Goal: Task Accomplishment & Management: Manage account settings

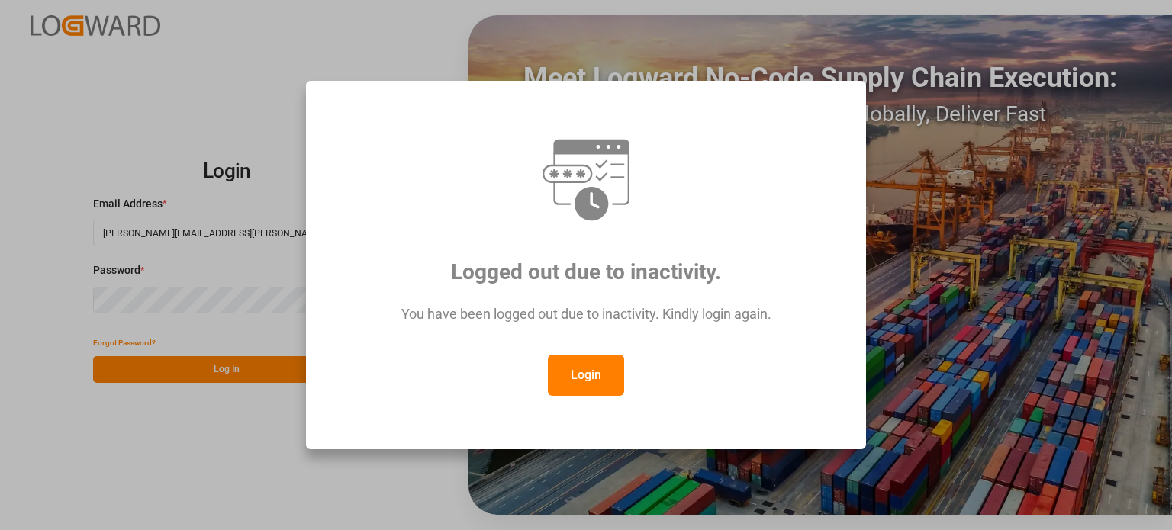
click at [592, 384] on button "Login" at bounding box center [586, 375] width 76 height 41
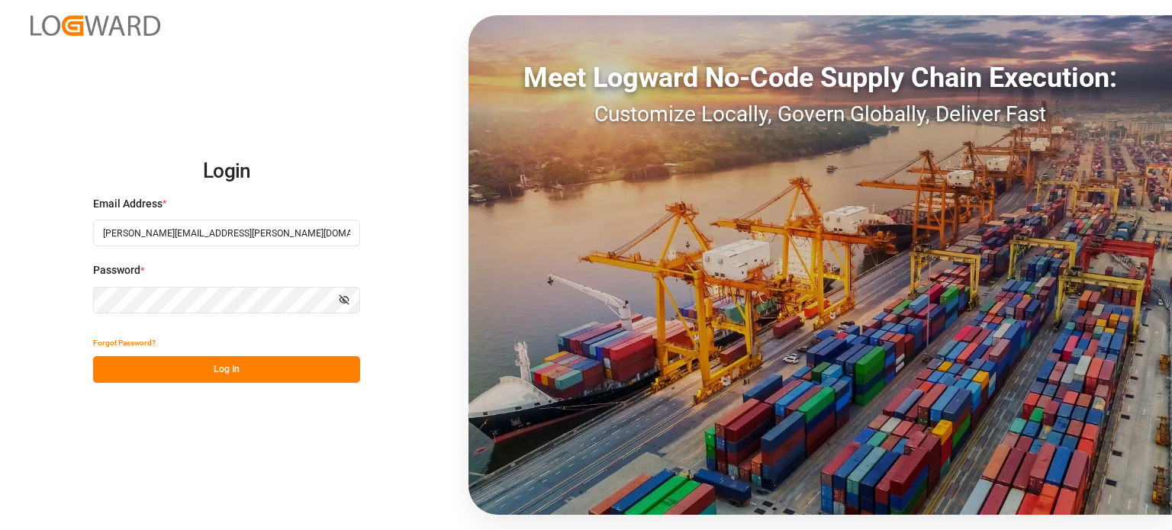
click at [212, 374] on button "Log In" at bounding box center [226, 369] width 267 height 27
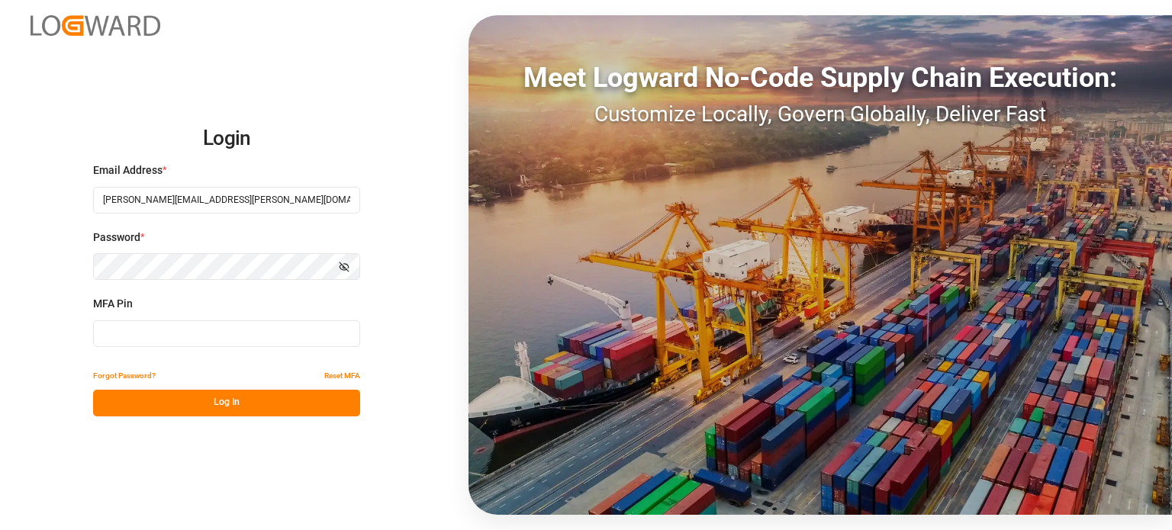
click at [173, 326] on input at bounding box center [226, 333] width 267 height 27
click at [199, 328] on input at bounding box center [226, 333] width 267 height 27
type input "439113"
click at [223, 401] on button "Log In" at bounding box center [226, 403] width 267 height 27
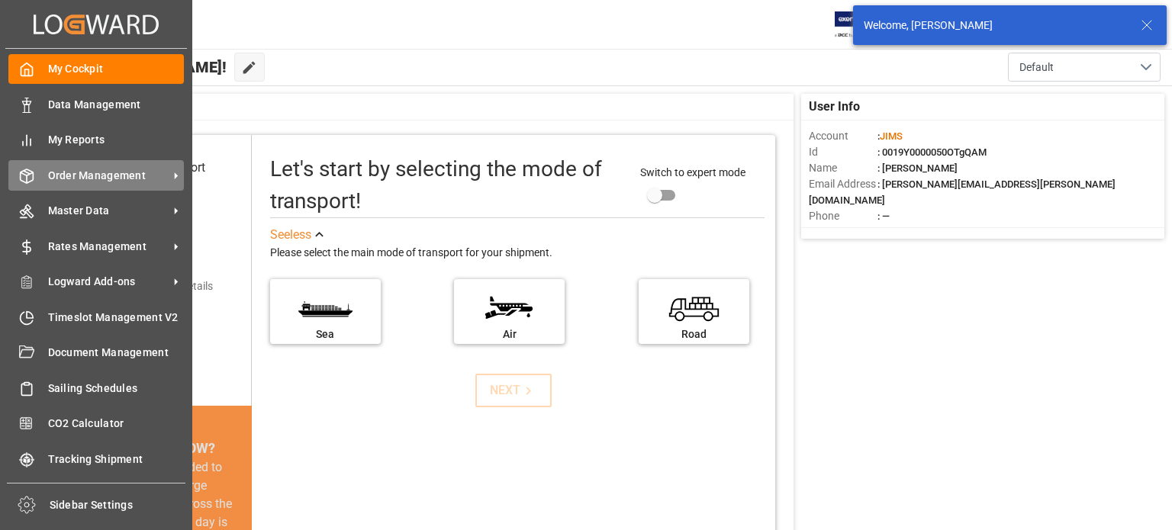
click at [64, 173] on span "Order Management" at bounding box center [108, 176] width 121 height 16
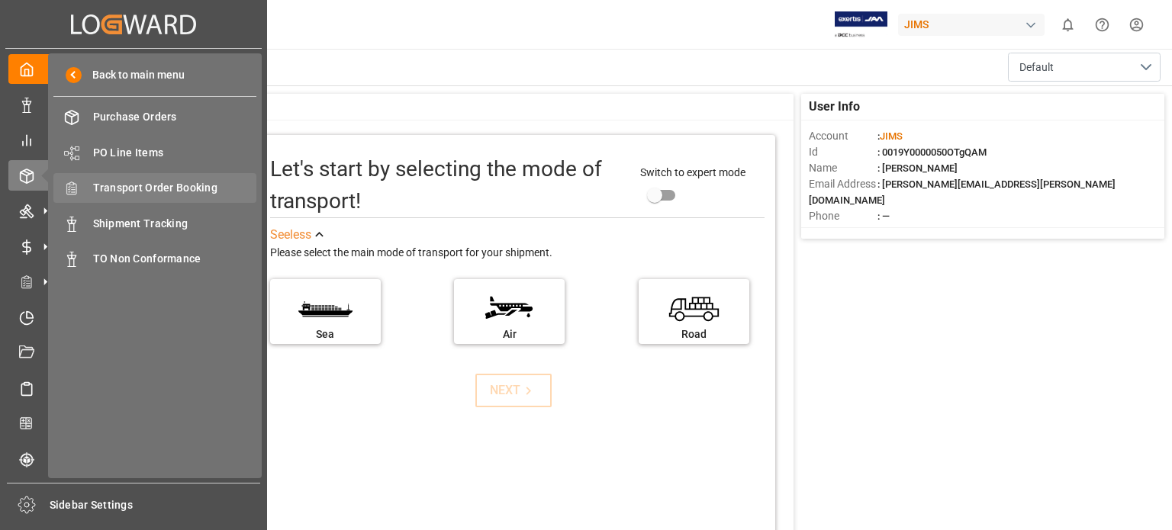
click at [153, 188] on span "Transport Order Booking" at bounding box center [175, 188] width 164 height 16
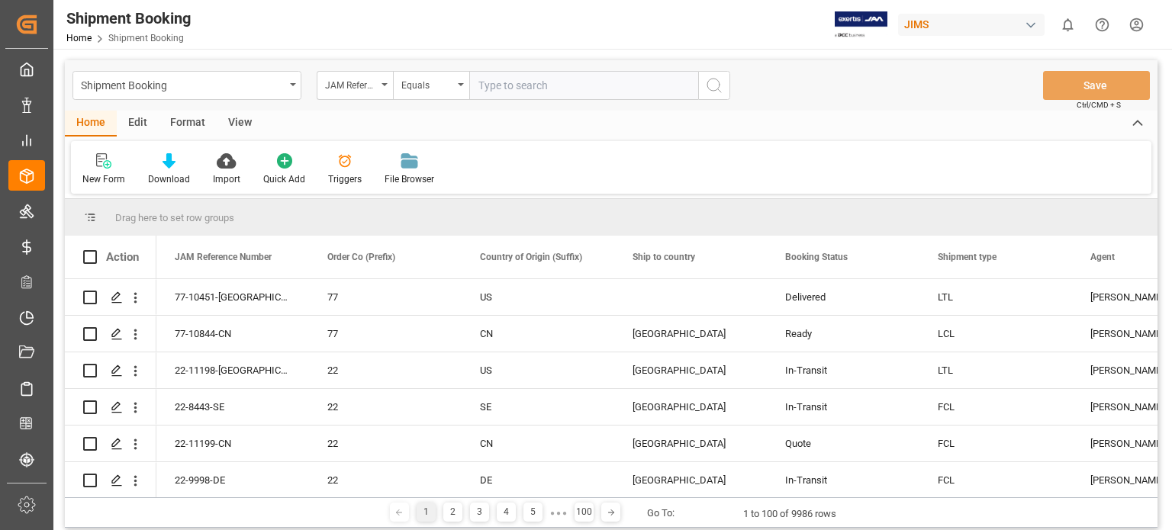
click at [493, 89] on input "text" at bounding box center [583, 85] width 229 height 29
type input "77-11116-ca"
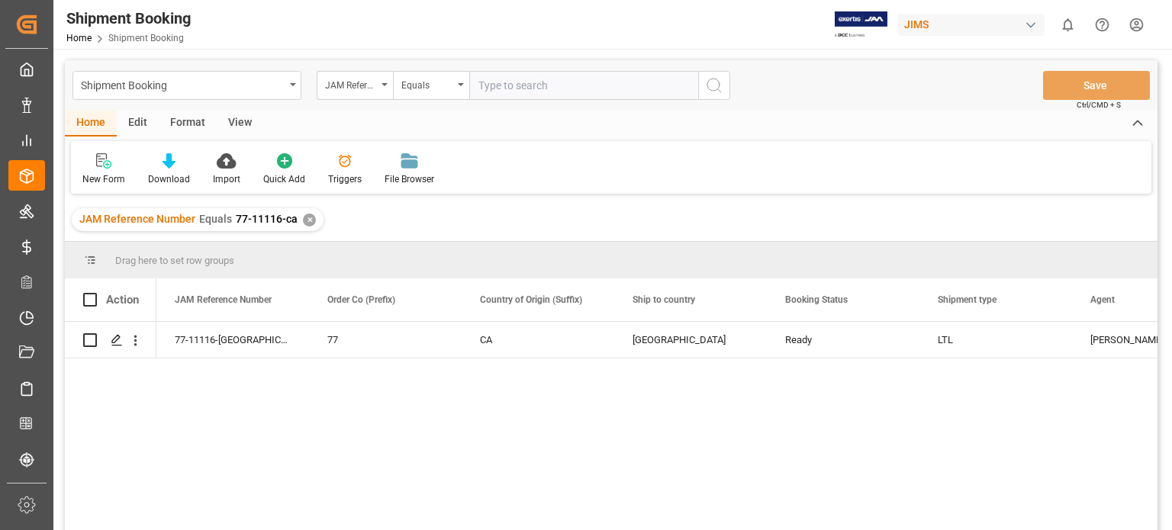
click at [140, 39] on span "Shipment Booking" at bounding box center [146, 38] width 76 height 11
click at [114, 342] on polygon "Press SPACE to select this row." at bounding box center [116, 340] width 8 height 8
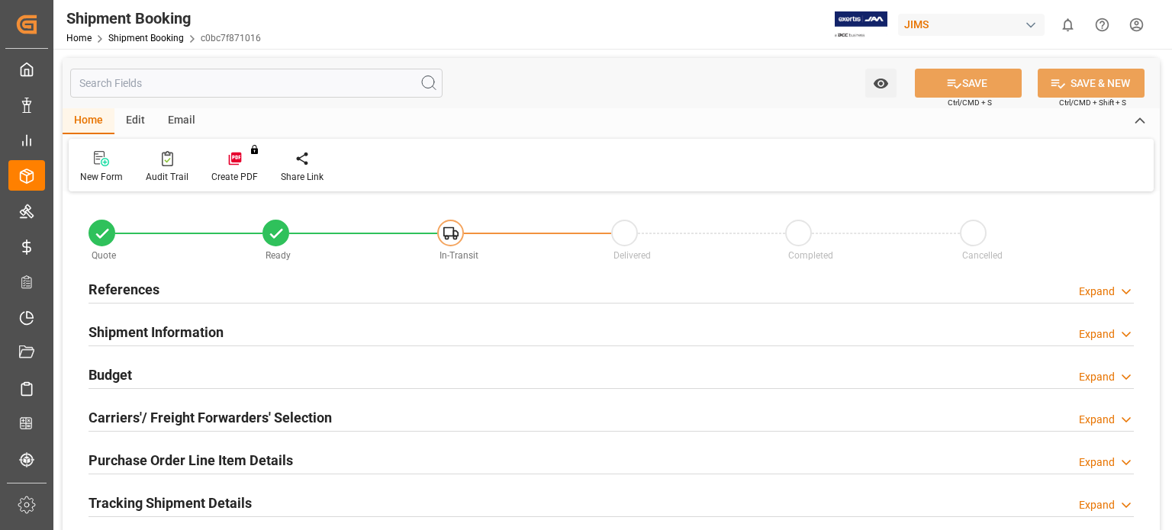
type input "0"
type input "1"
type input "18-09-2025"
click at [119, 336] on h2 "Shipment Information" at bounding box center [156, 332] width 135 height 21
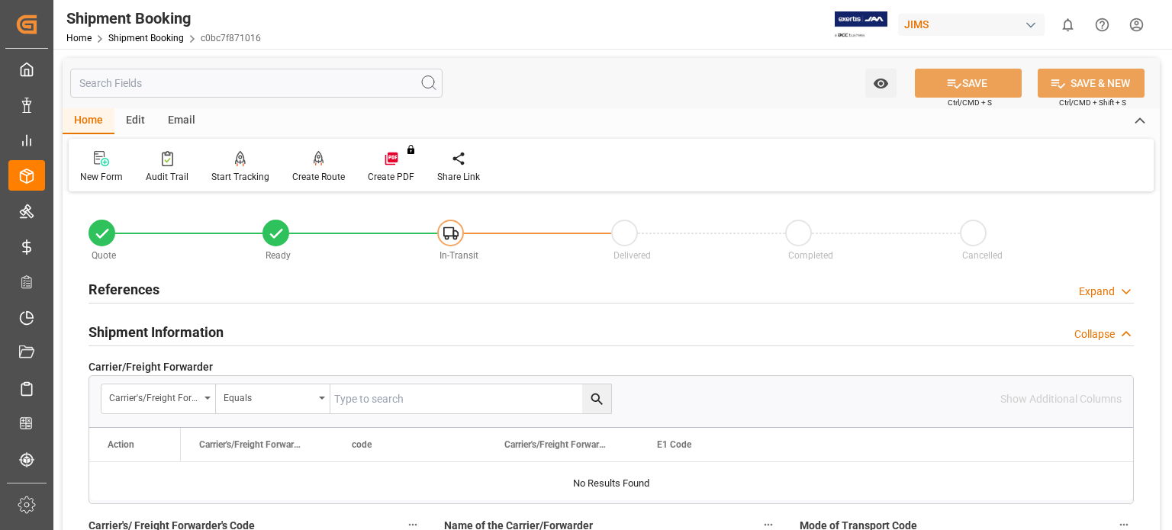
click at [118, 289] on h2 "References" at bounding box center [124, 289] width 71 height 21
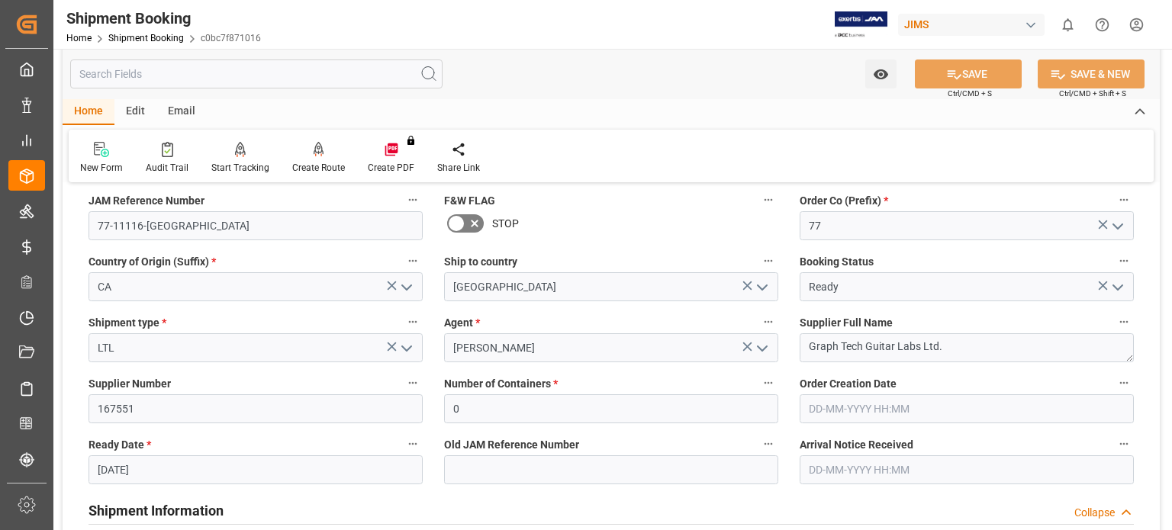
scroll to position [254, 0]
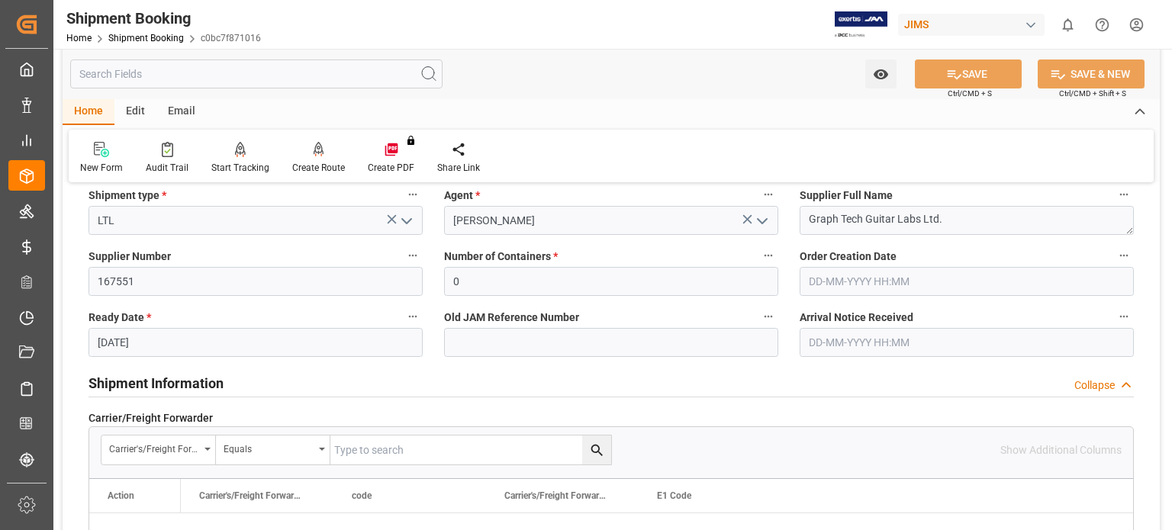
click at [183, 386] on h2 "Shipment Information" at bounding box center [156, 383] width 135 height 21
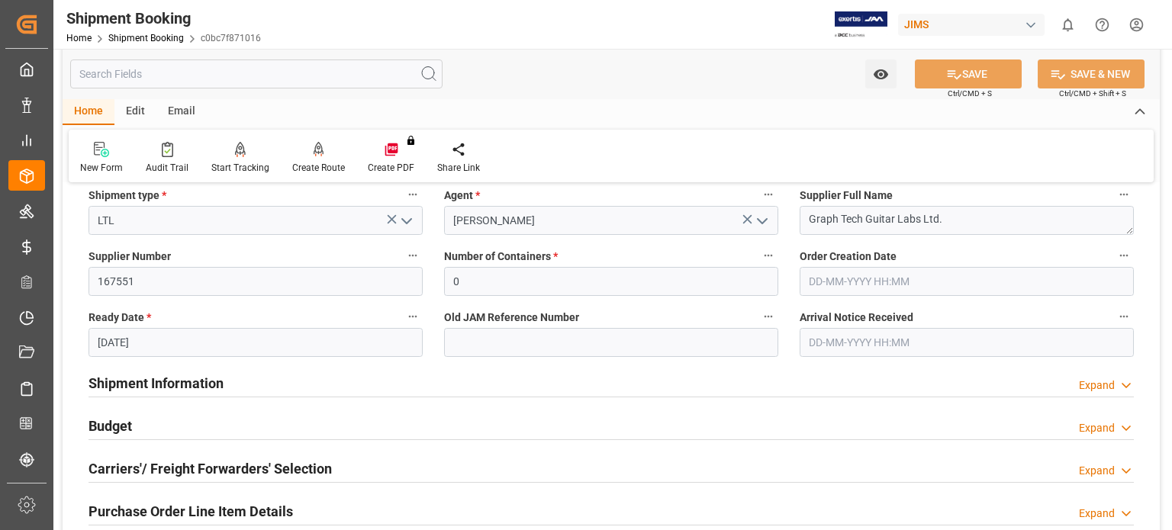
click at [118, 428] on h2 "Budget" at bounding box center [110, 426] width 43 height 21
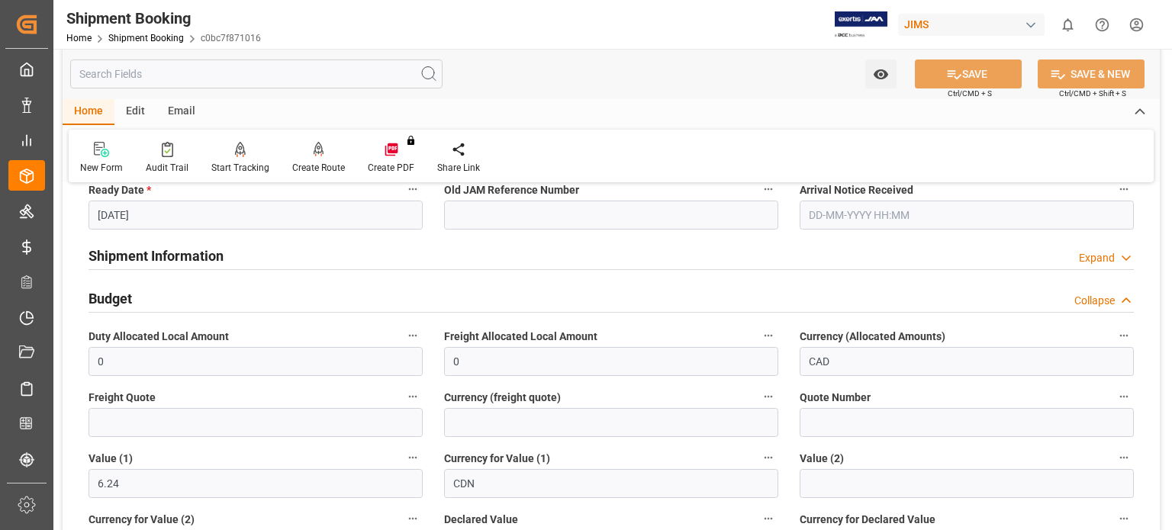
scroll to position [508, 0]
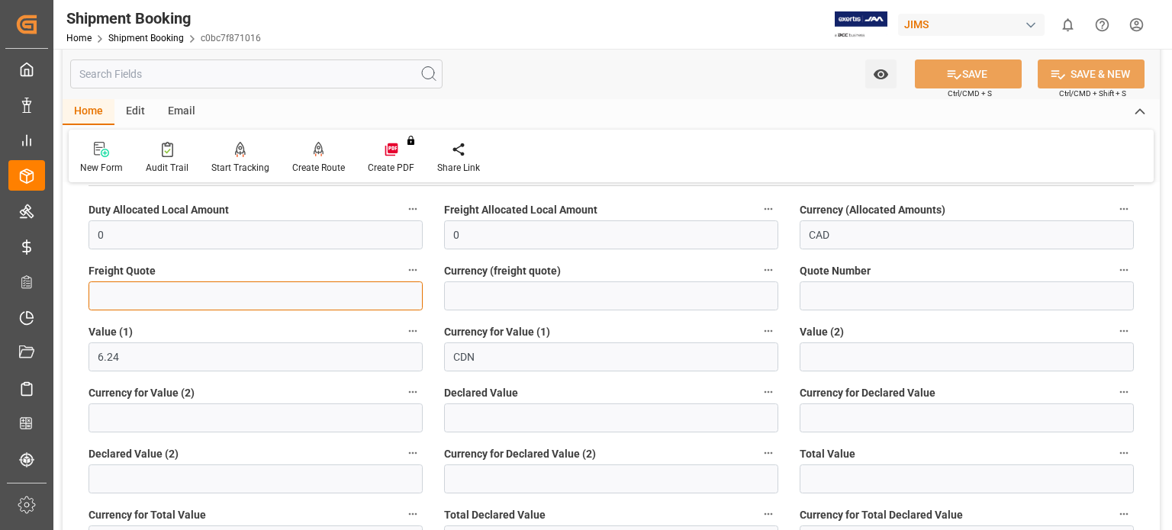
click at [133, 304] on input "text" at bounding box center [256, 296] width 334 height 29
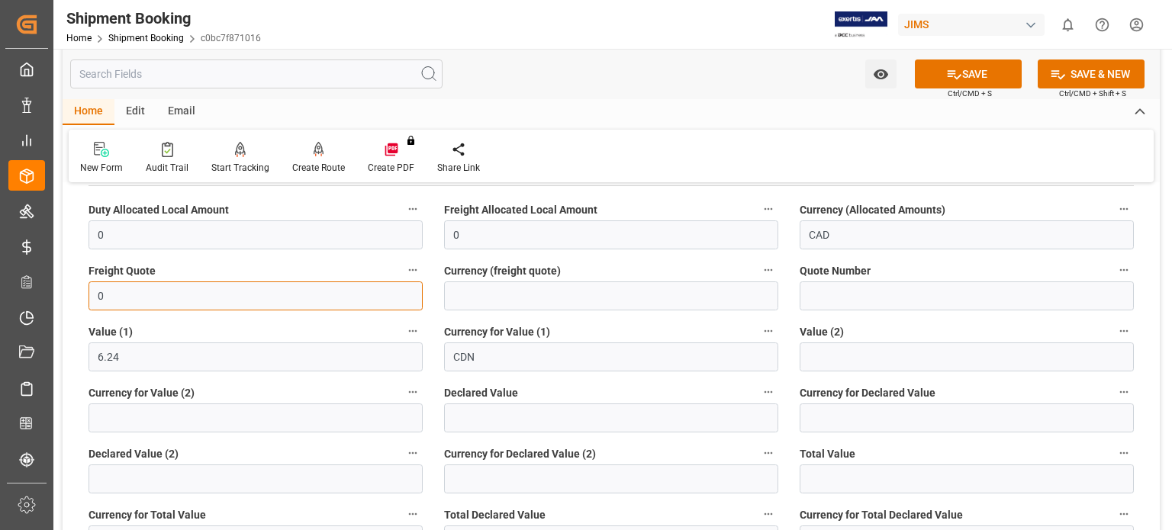
type input "0"
click at [479, 291] on input at bounding box center [611, 296] width 334 height 29
type input "CAD"
click at [968, 71] on button "SAVE" at bounding box center [968, 74] width 107 height 29
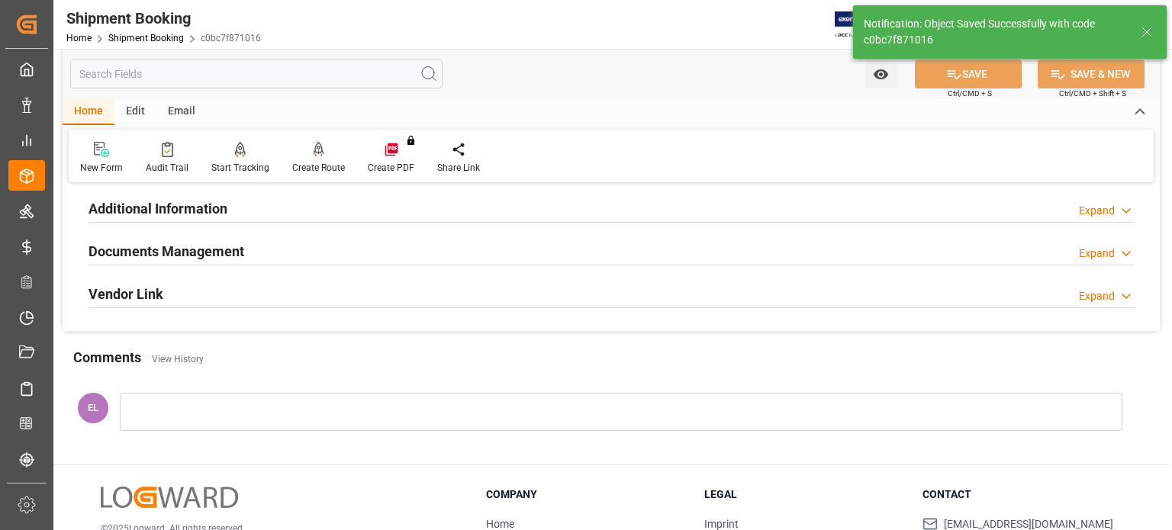
scroll to position [203, 0]
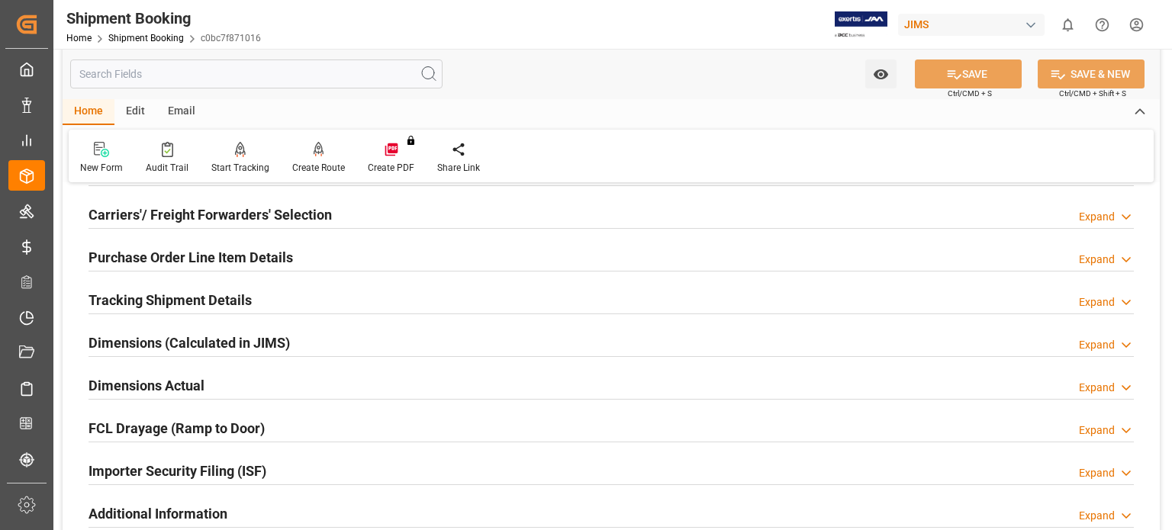
click at [132, 216] on h2 "Carriers'/ Freight Forwarders' Selection" at bounding box center [210, 214] width 243 height 21
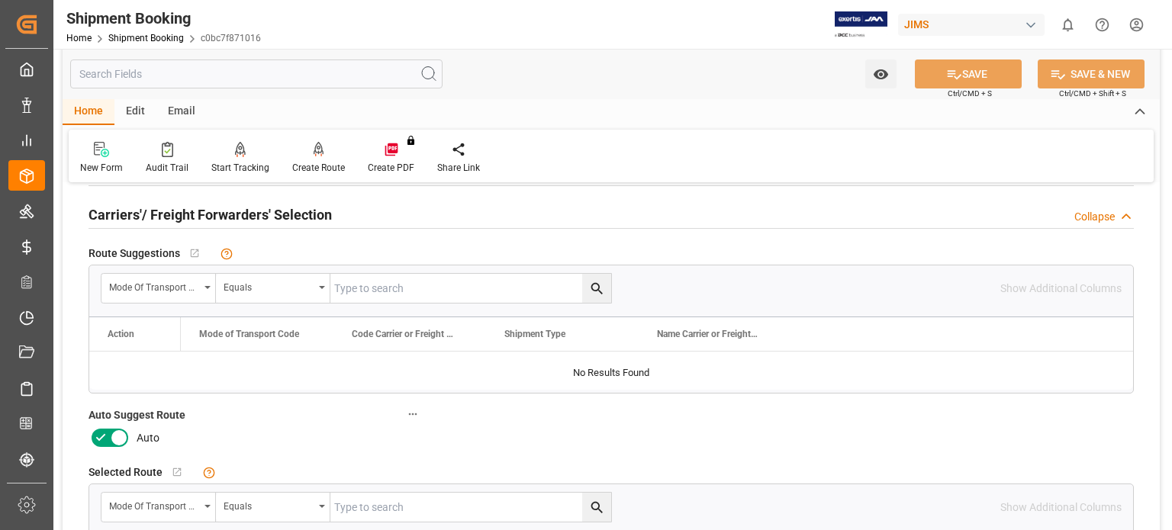
click at [106, 438] on icon at bounding box center [101, 438] width 18 height 18
click at [0, 0] on input "checkbox" at bounding box center [0, 0] width 0 height 0
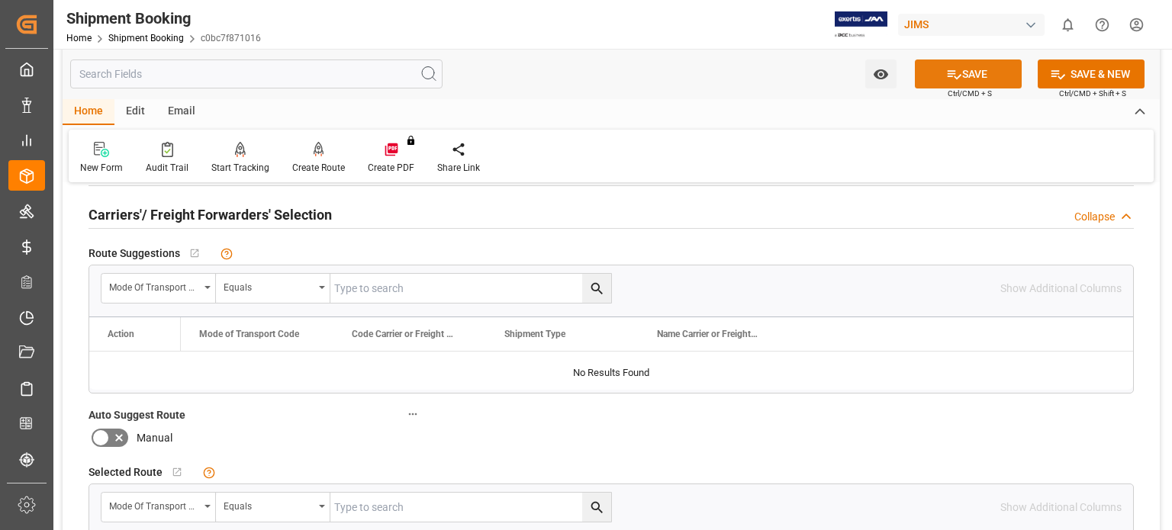
click at [968, 72] on button "SAVE" at bounding box center [968, 74] width 107 height 29
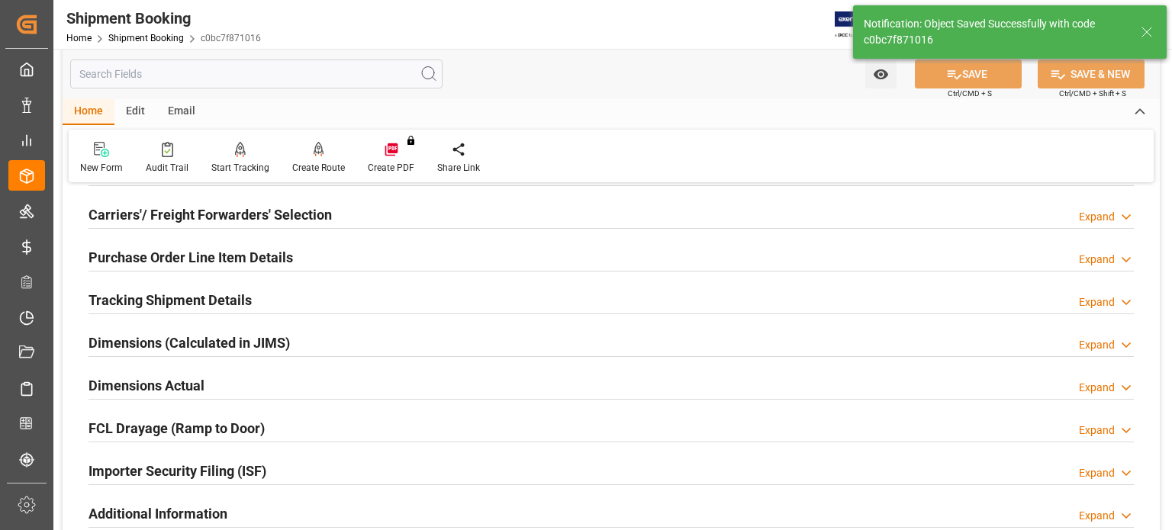
click at [144, 298] on h2 "Tracking Shipment Details" at bounding box center [170, 300] width 163 height 21
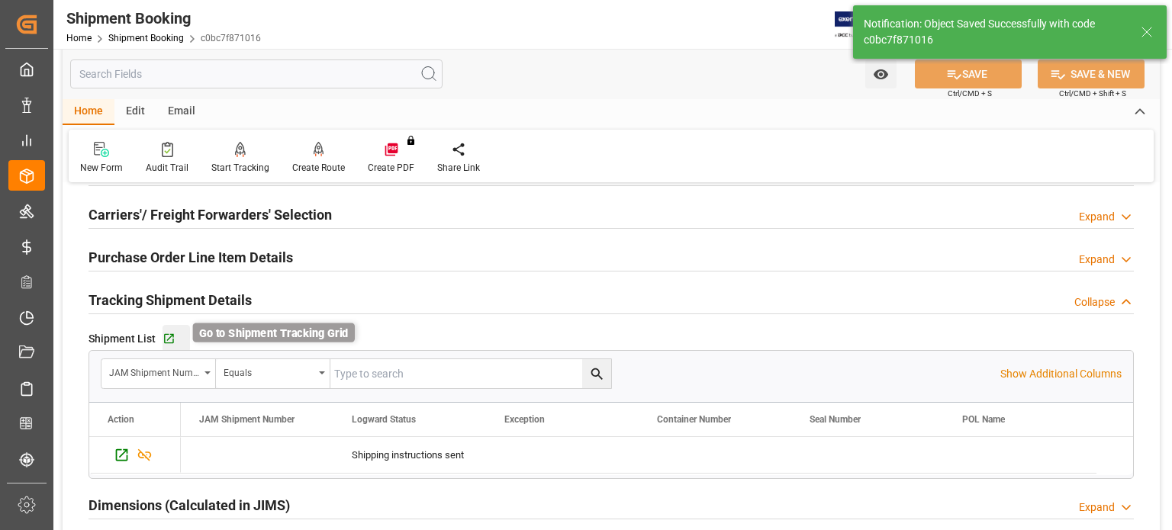
click at [174, 336] on icon "button" at bounding box center [169, 339] width 13 height 13
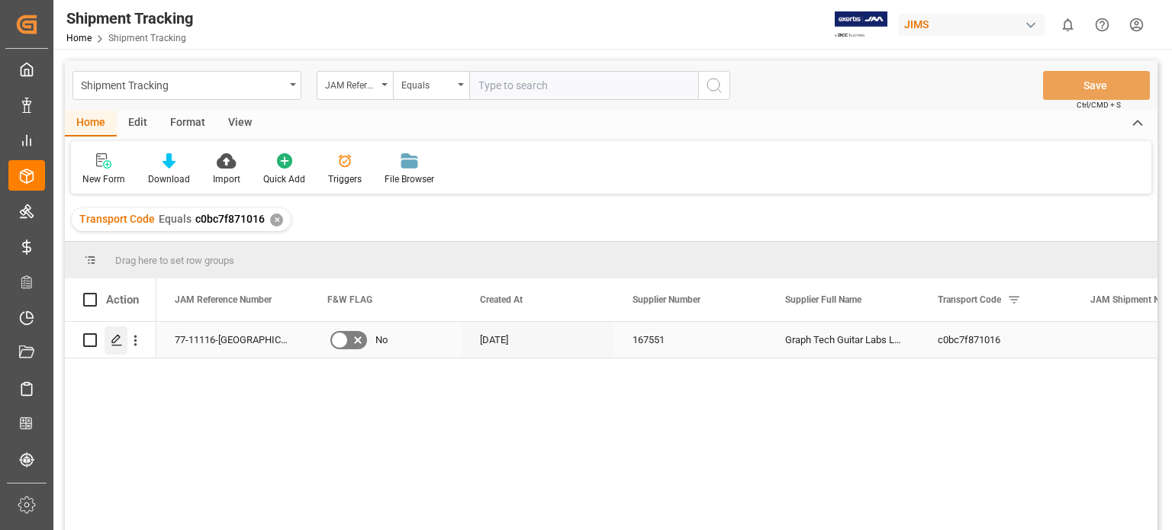
click at [114, 342] on icon "Press SPACE to select this row." at bounding box center [117, 340] width 12 height 12
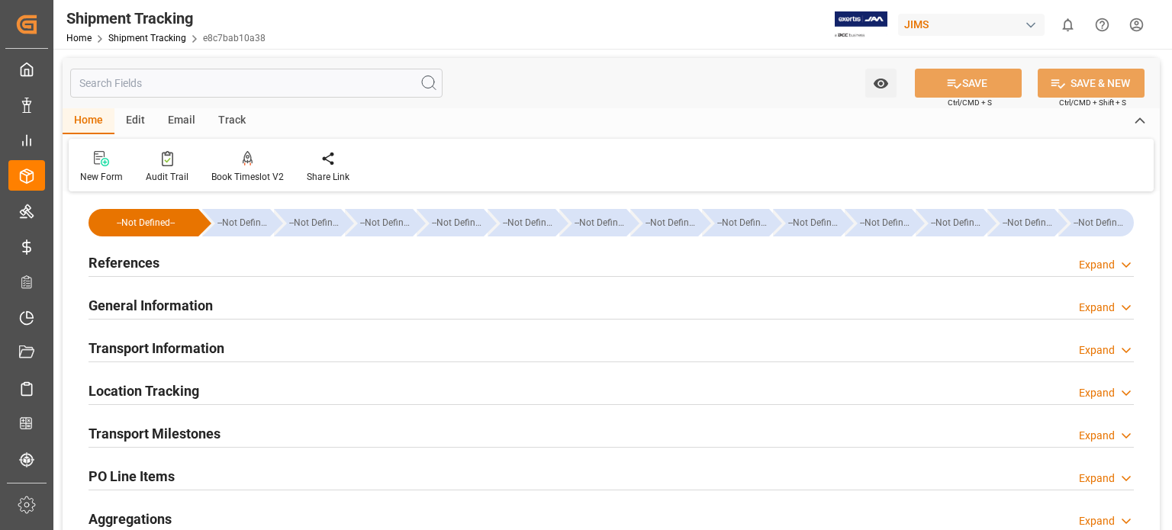
type input "16-09-2025"
click at [125, 258] on h2 "References" at bounding box center [124, 263] width 71 height 21
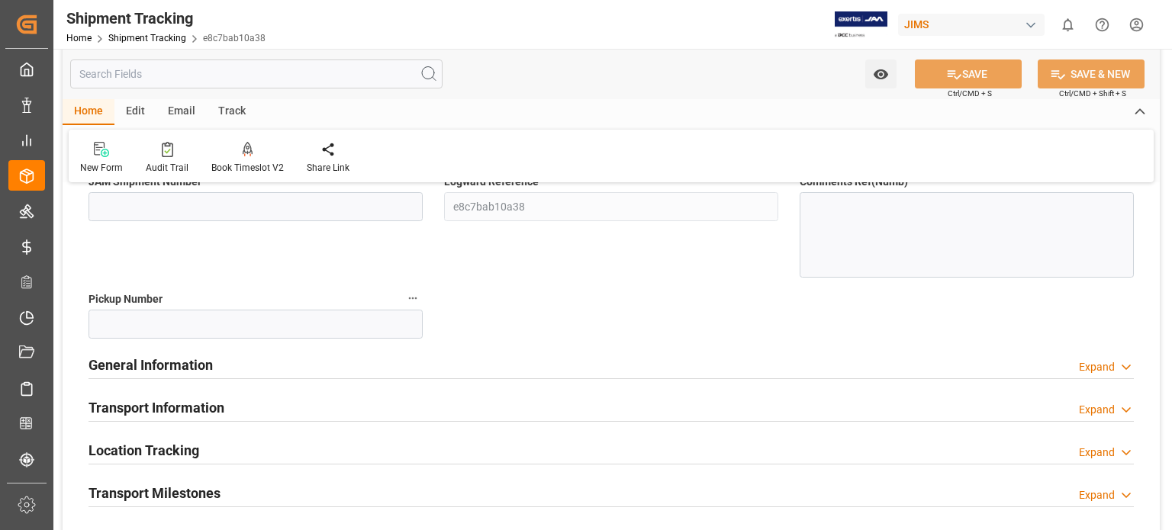
scroll to position [254, 0]
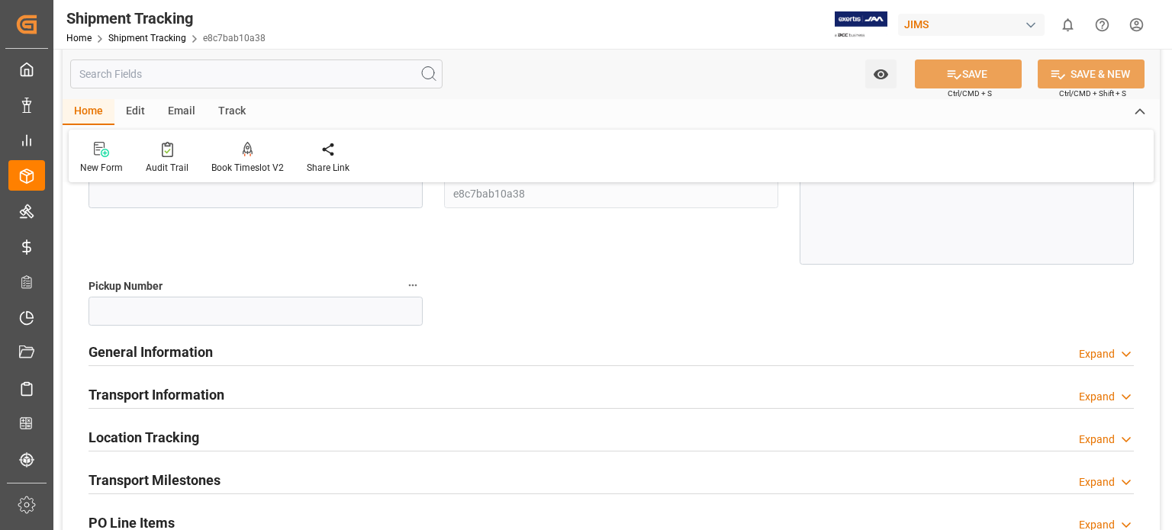
click at [189, 353] on h2 "General Information" at bounding box center [151, 352] width 124 height 21
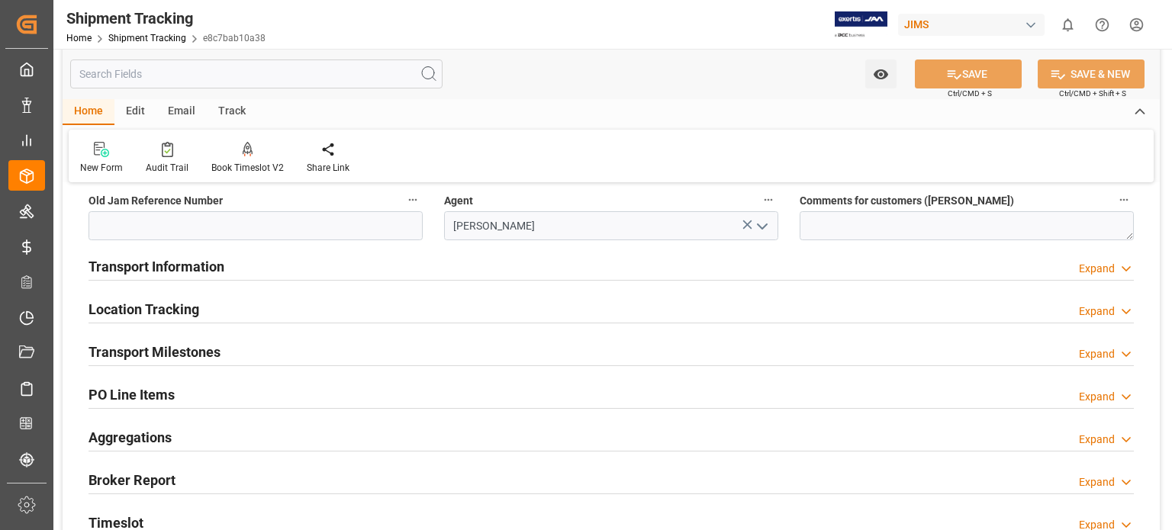
scroll to position [508, 0]
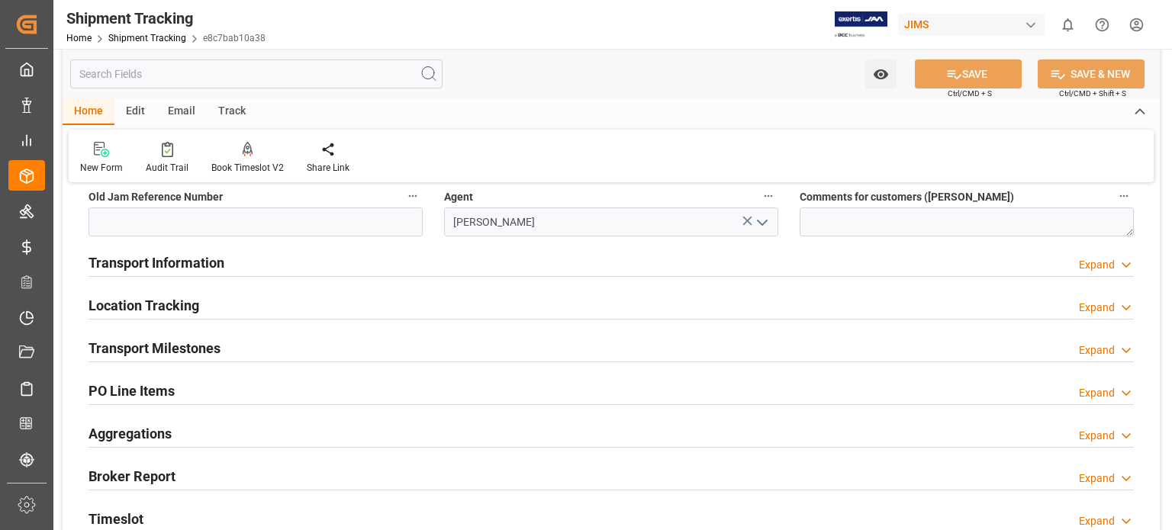
click at [156, 260] on h2 "Transport Information" at bounding box center [157, 263] width 136 height 21
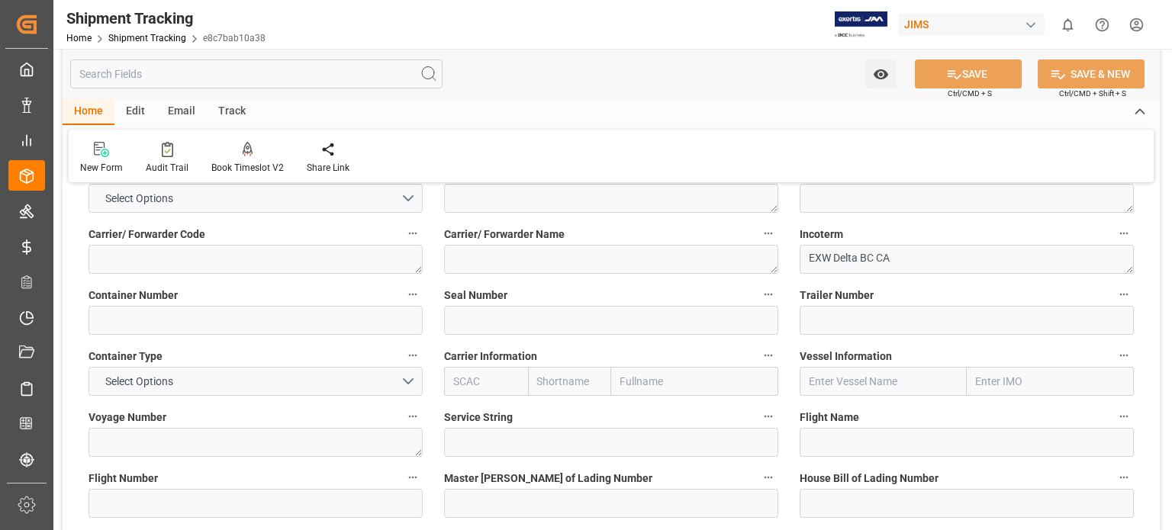
scroll to position [763, 0]
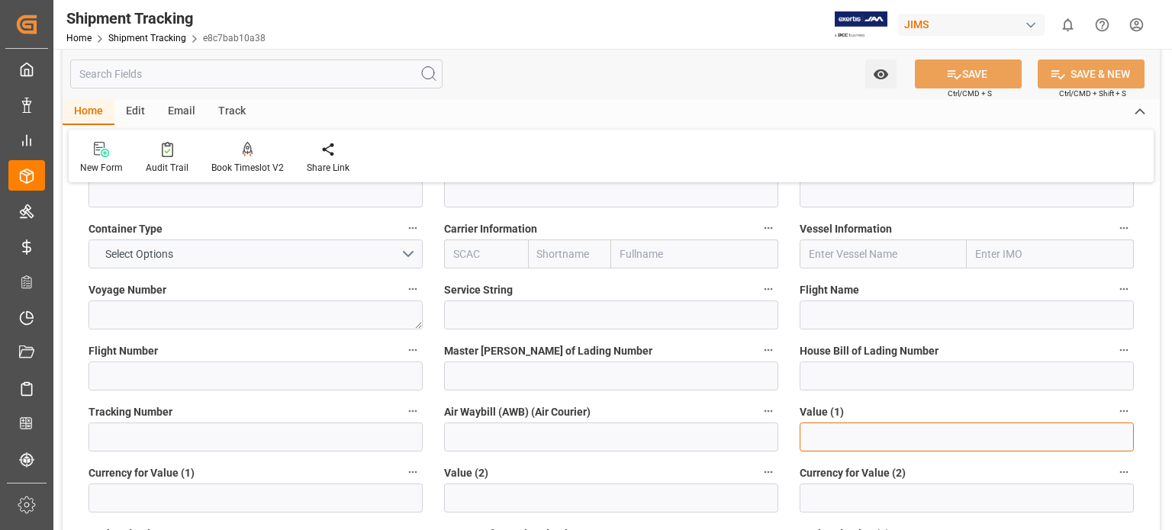
click at [822, 440] on input "text" at bounding box center [967, 437] width 334 height 29
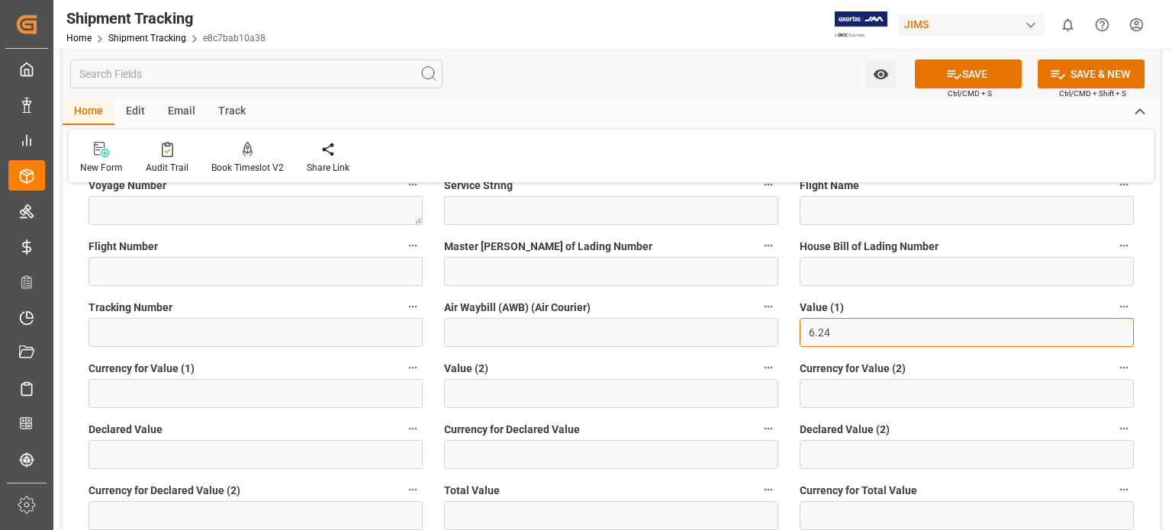
scroll to position [890, 0]
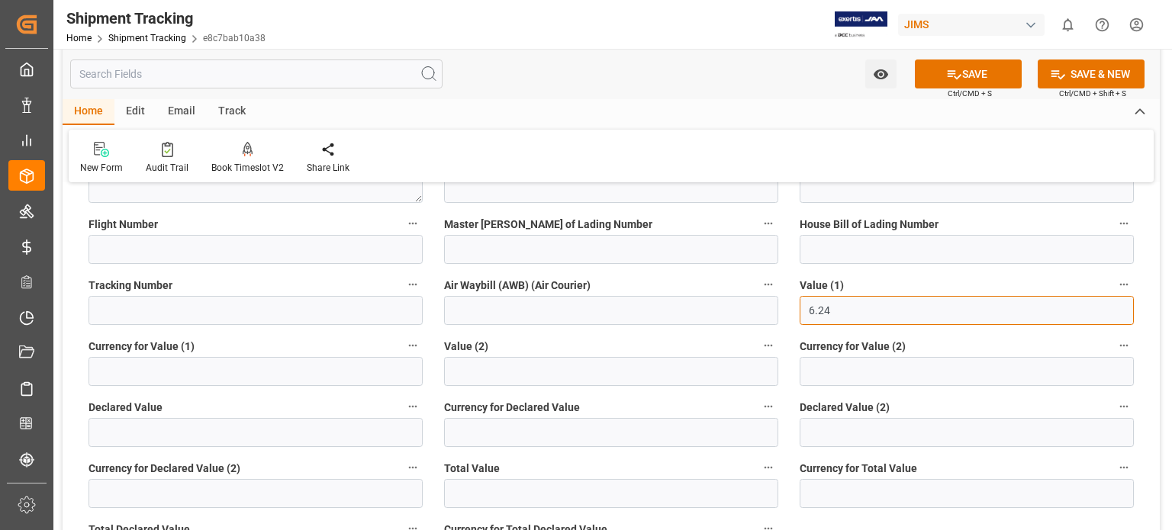
type input "6.24"
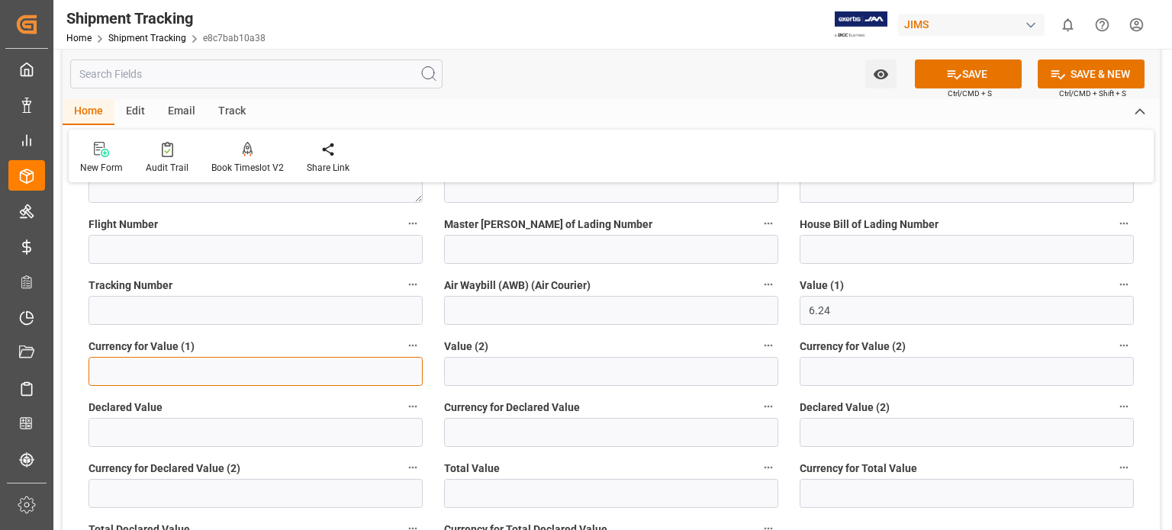
click at [162, 373] on input at bounding box center [256, 371] width 334 height 29
type input "CDN"
click at [975, 77] on button "SAVE" at bounding box center [968, 74] width 107 height 29
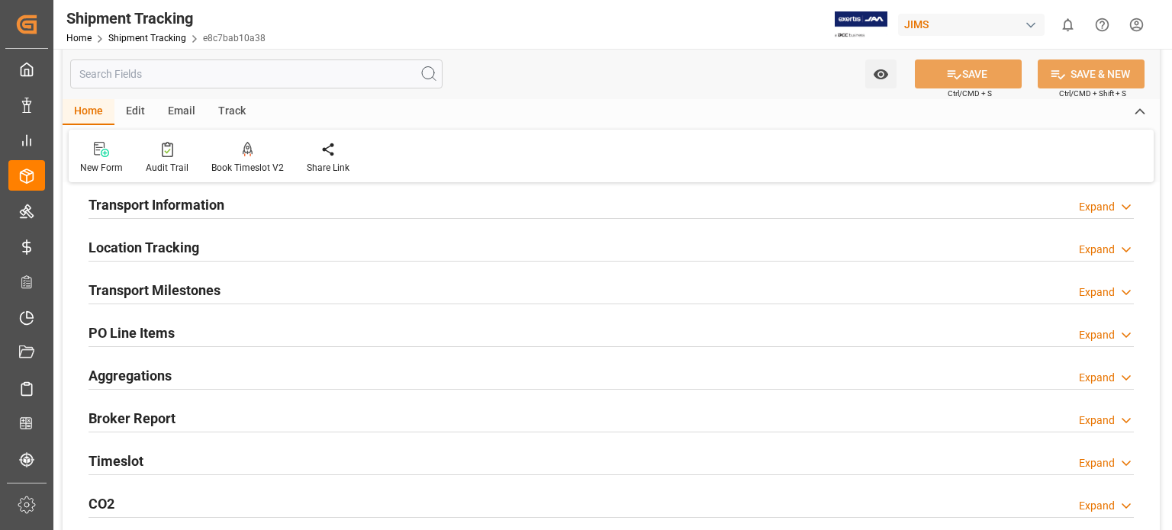
scroll to position [121, 0]
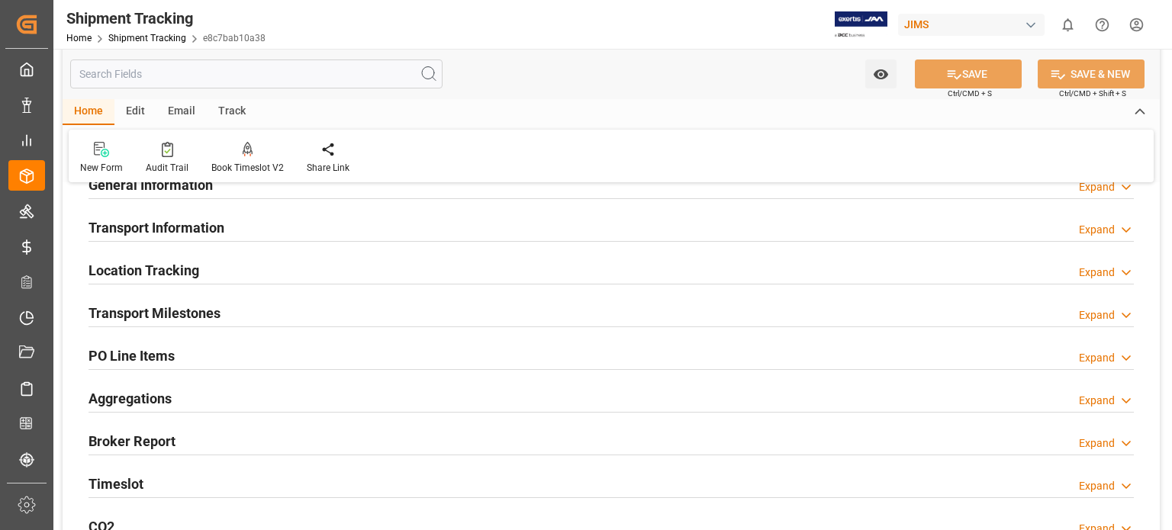
click at [193, 309] on h2 "Transport Milestones" at bounding box center [155, 313] width 132 height 21
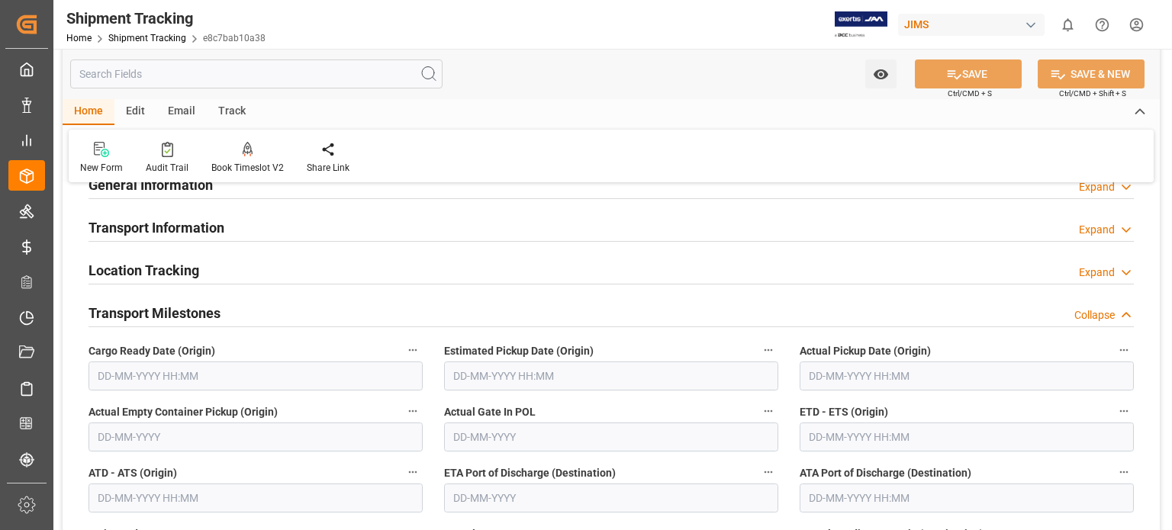
click at [169, 375] on input "text" at bounding box center [256, 376] width 334 height 29
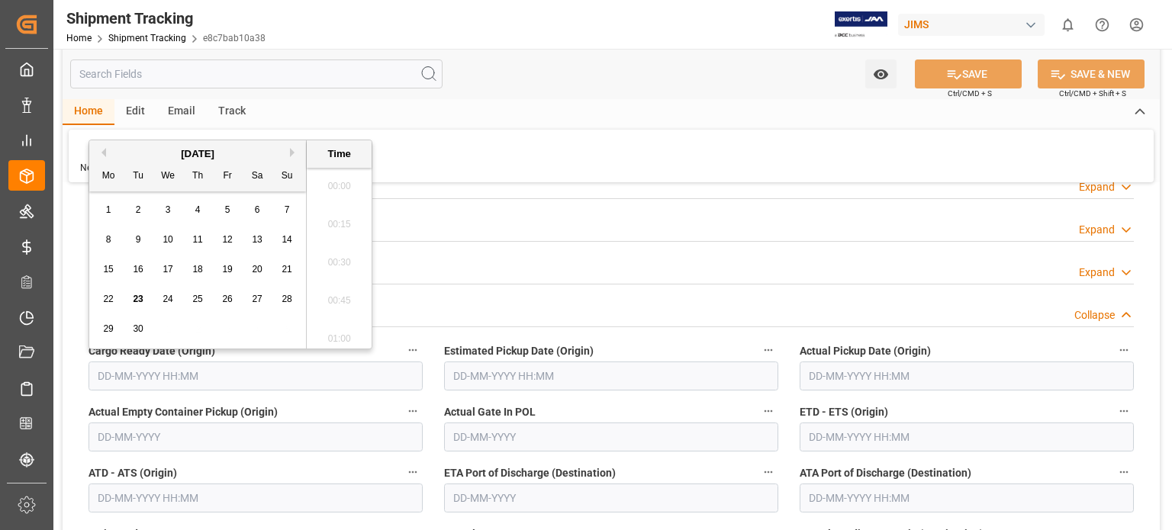
scroll to position [1607, 0]
click at [137, 269] on span "16" at bounding box center [138, 269] width 10 height 11
type input "16-09-2025 00:00"
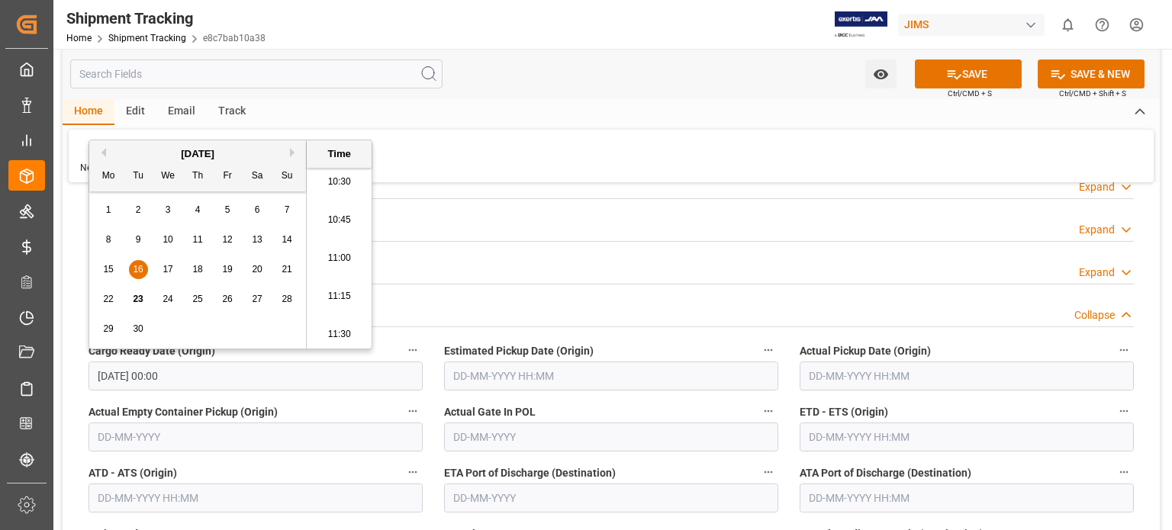
click at [507, 378] on input "text" at bounding box center [611, 376] width 334 height 29
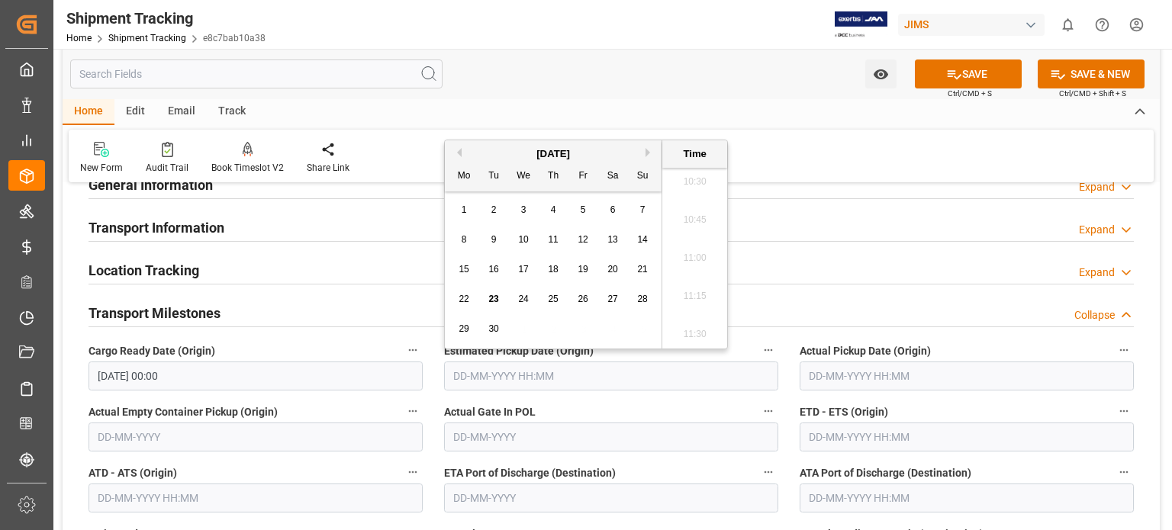
click at [494, 270] on span "16" at bounding box center [493, 269] width 10 height 11
type input "16-09-2025 00:00"
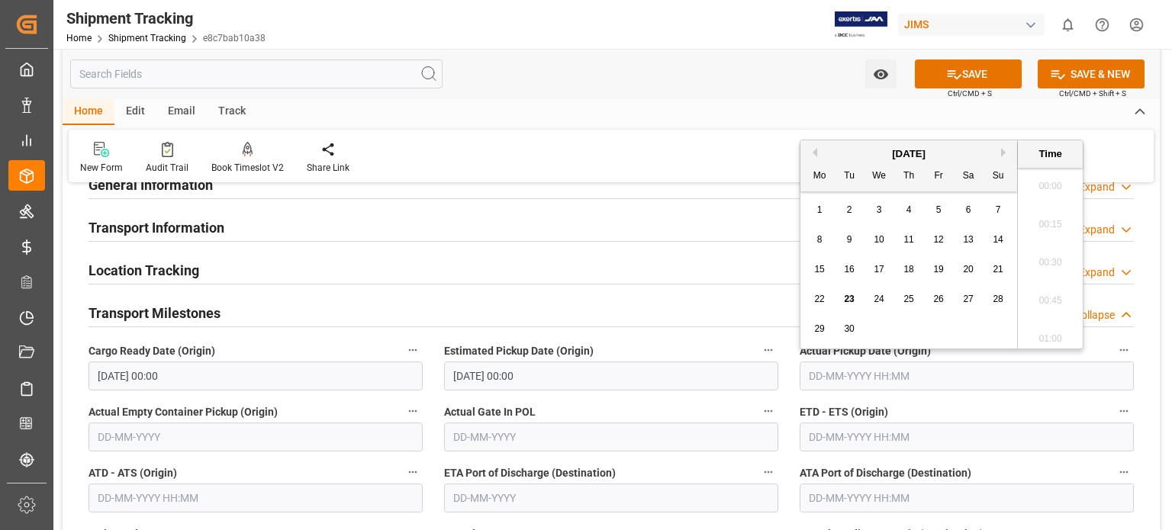
click at [832, 373] on input "text" at bounding box center [967, 376] width 334 height 29
click at [852, 270] on span "16" at bounding box center [849, 269] width 10 height 11
type input "16-09-2025 00:00"
click at [608, 276] on div "Location Tracking Expand" at bounding box center [611, 269] width 1045 height 29
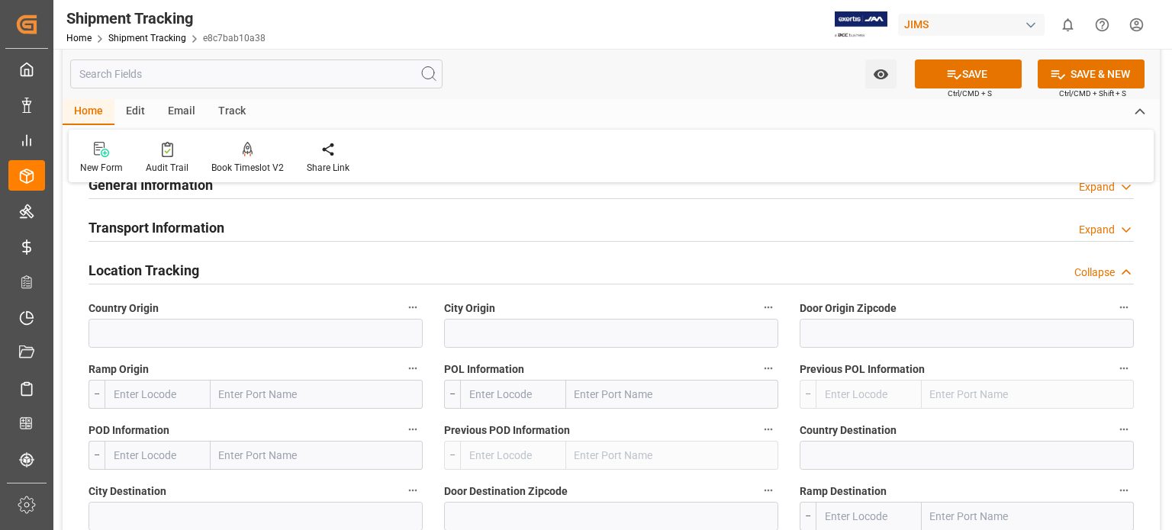
scroll to position [0, 0]
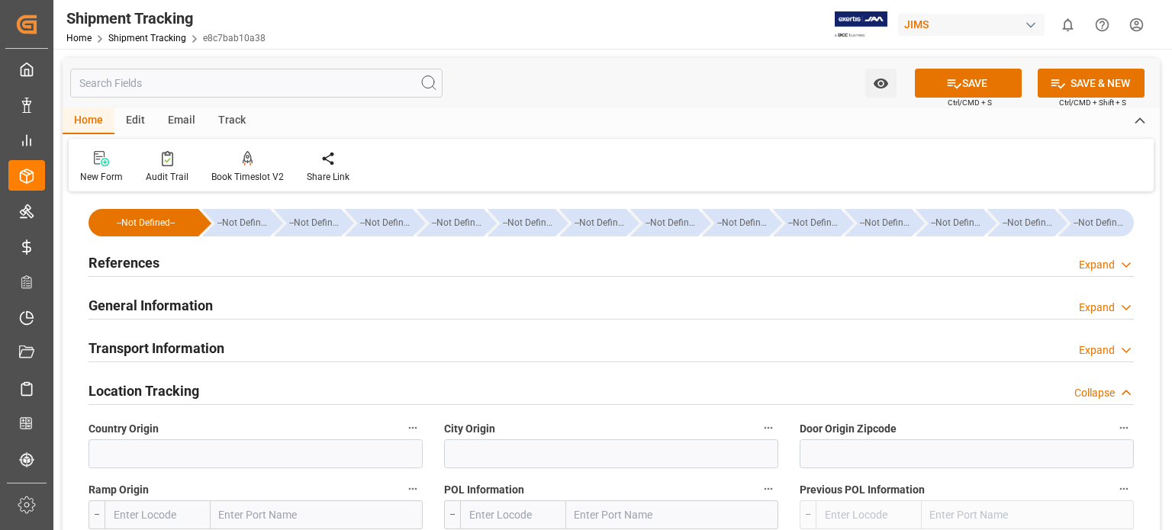
click at [176, 394] on h2 "Location Tracking" at bounding box center [144, 391] width 111 height 21
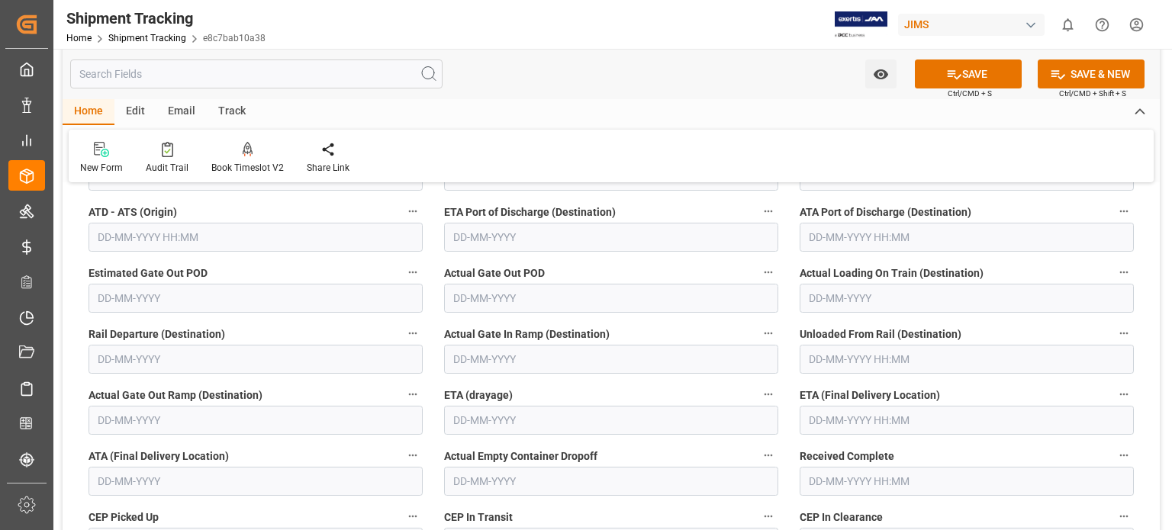
scroll to position [508, 0]
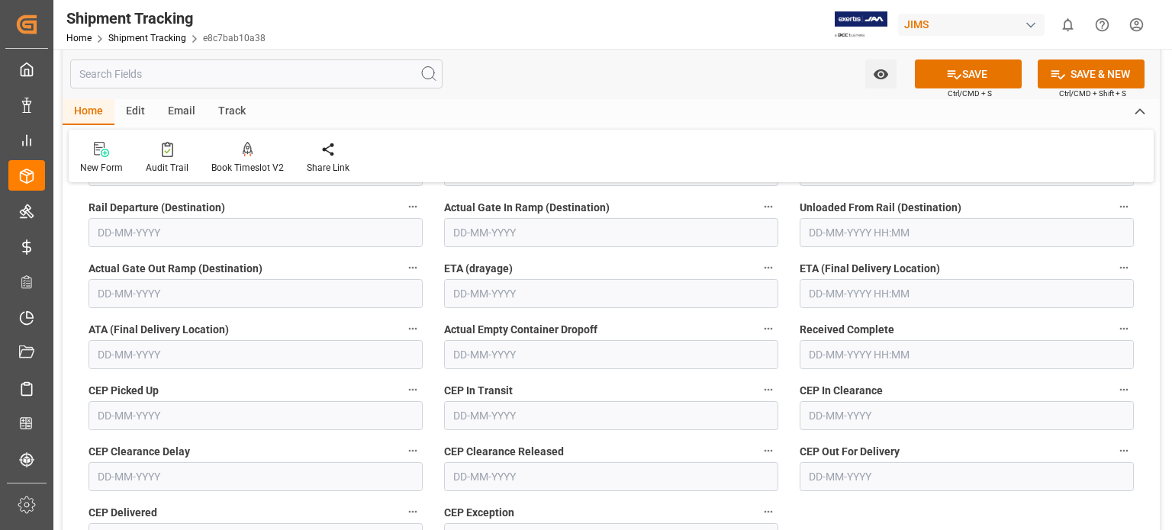
click at [845, 292] on input "text" at bounding box center [967, 293] width 334 height 29
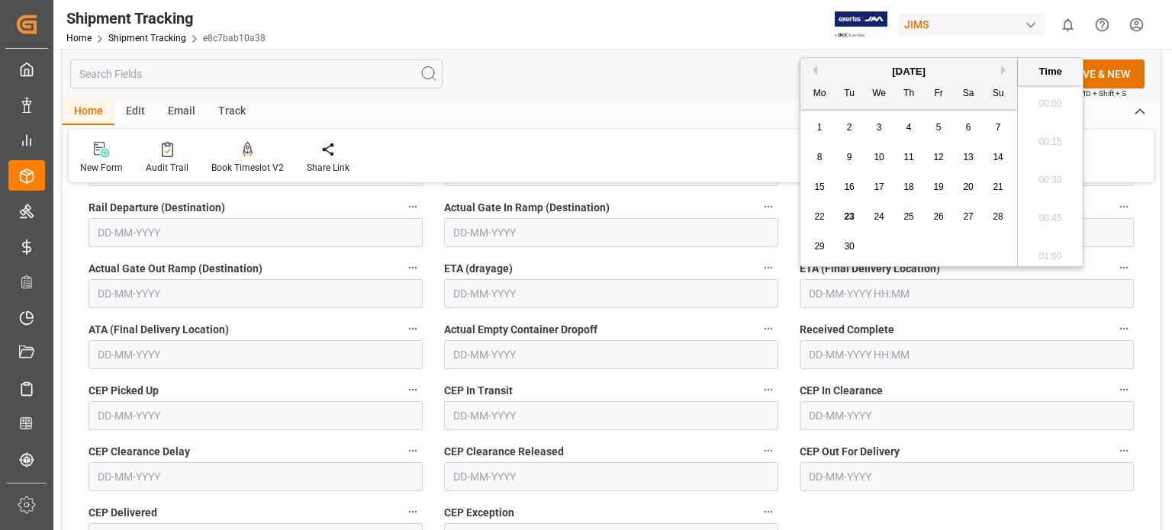
scroll to position [1607, 0]
click at [848, 186] on span "16" at bounding box center [849, 187] width 10 height 11
type input "16-09-2025 00:00"
click at [117, 354] on input "text" at bounding box center [256, 354] width 334 height 29
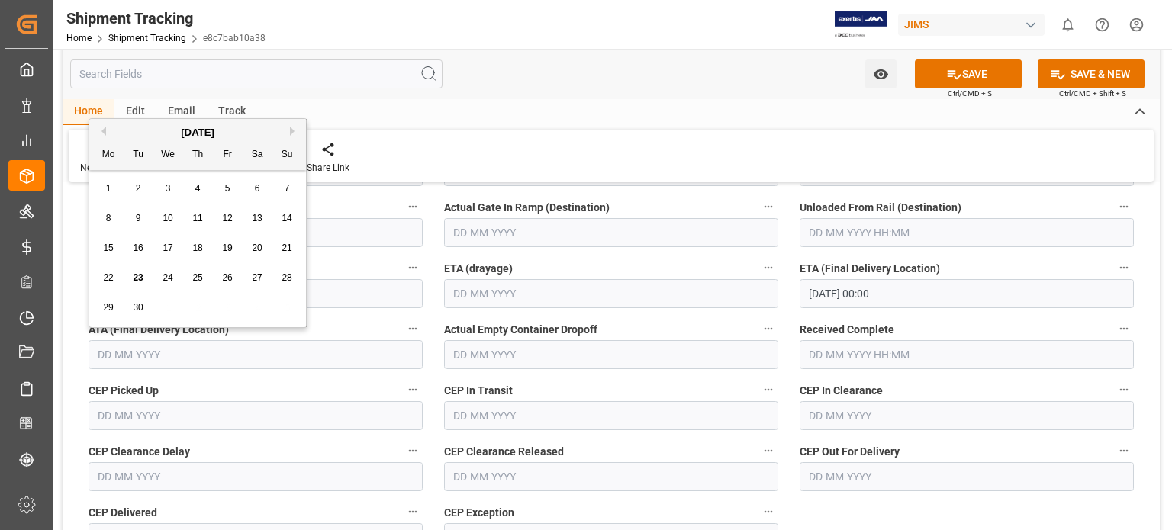
click at [134, 246] on span "16" at bounding box center [138, 248] width 10 height 11
type input "16-09-2025"
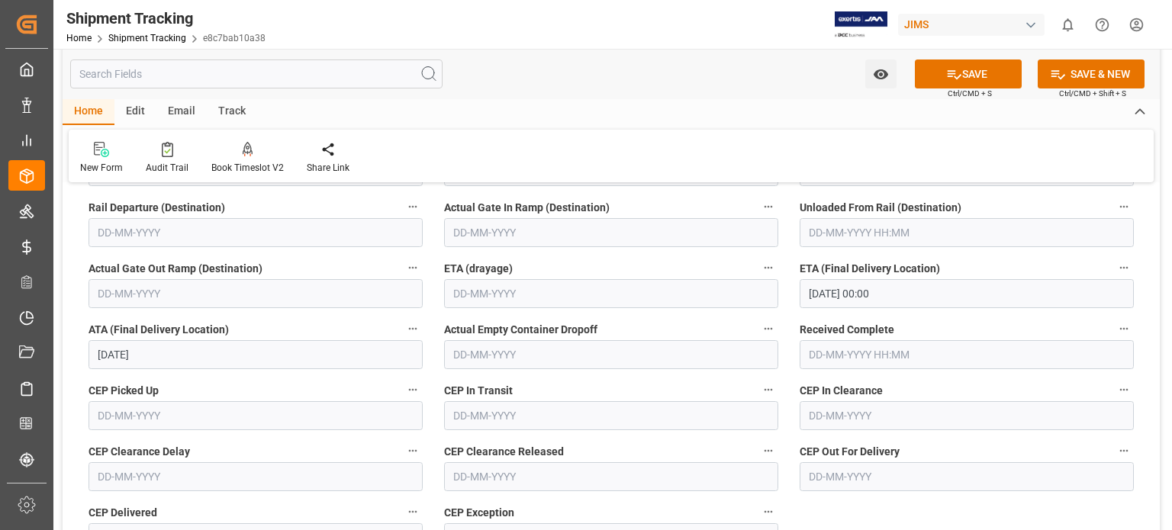
click at [826, 356] on input "text" at bounding box center [967, 354] width 334 height 29
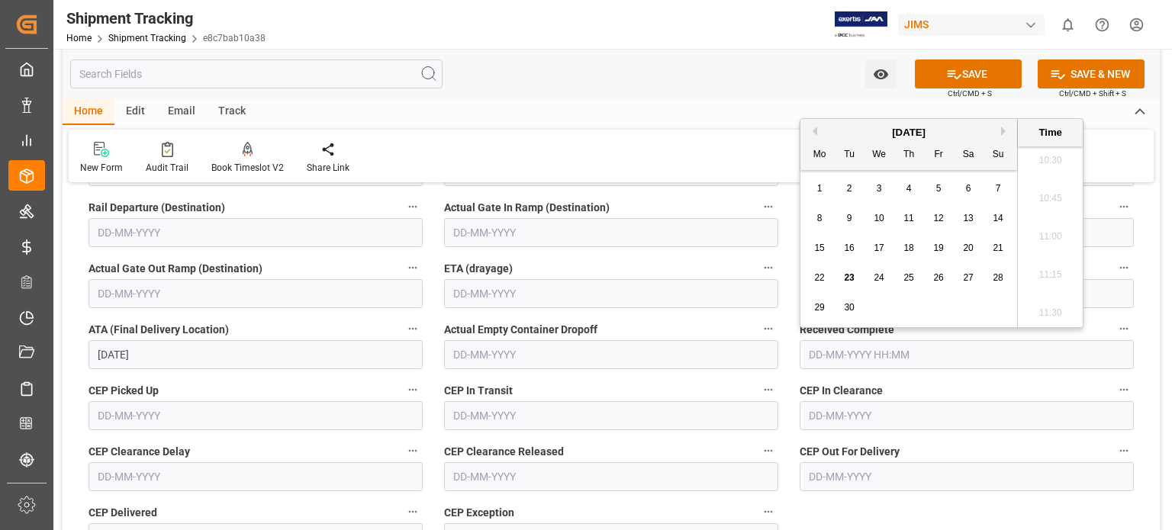
click at [851, 279] on span "23" at bounding box center [849, 277] width 10 height 11
type input "23-09-2025 00:00"
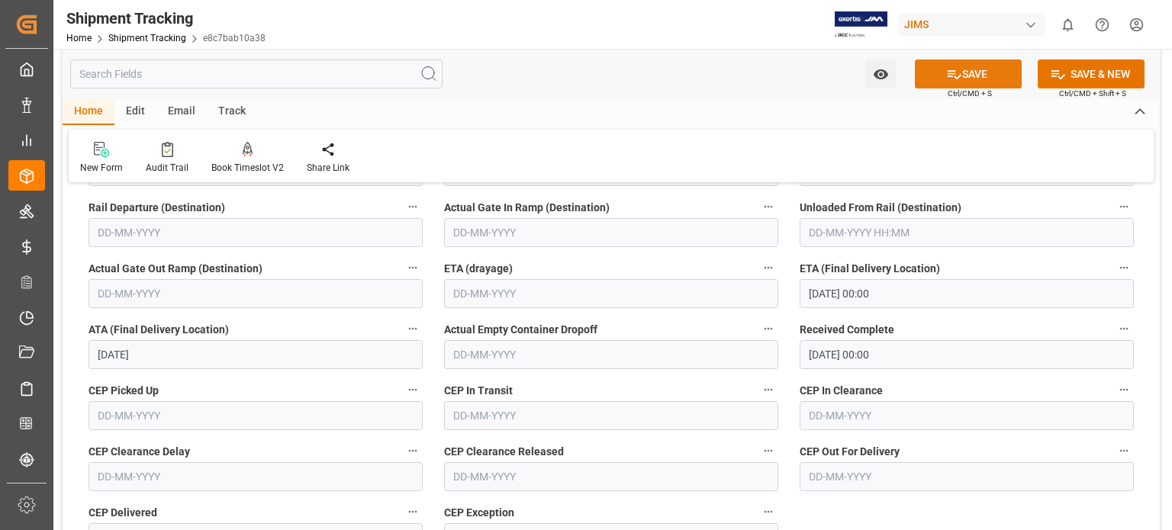
click at [964, 70] on button "SAVE" at bounding box center [968, 74] width 107 height 29
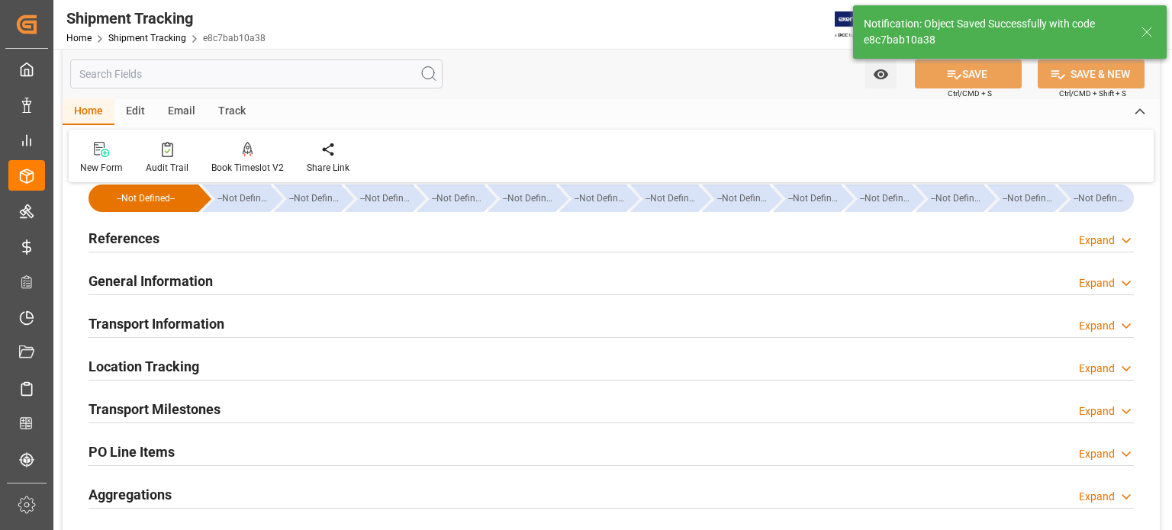
scroll to position [0, 0]
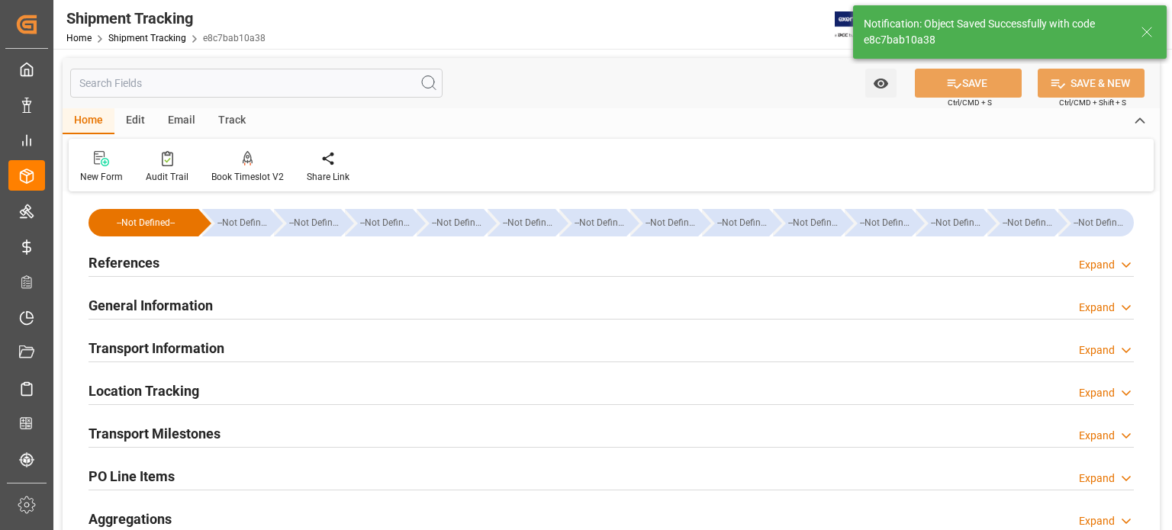
click at [111, 262] on h2 "References" at bounding box center [124, 263] width 71 height 21
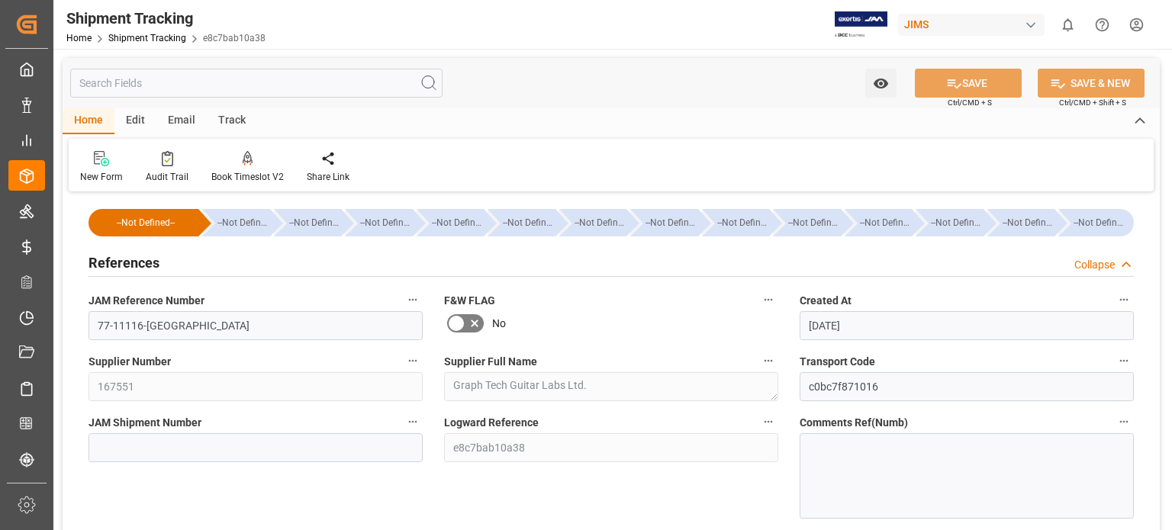
click at [111, 262] on h2 "References" at bounding box center [124, 263] width 71 height 21
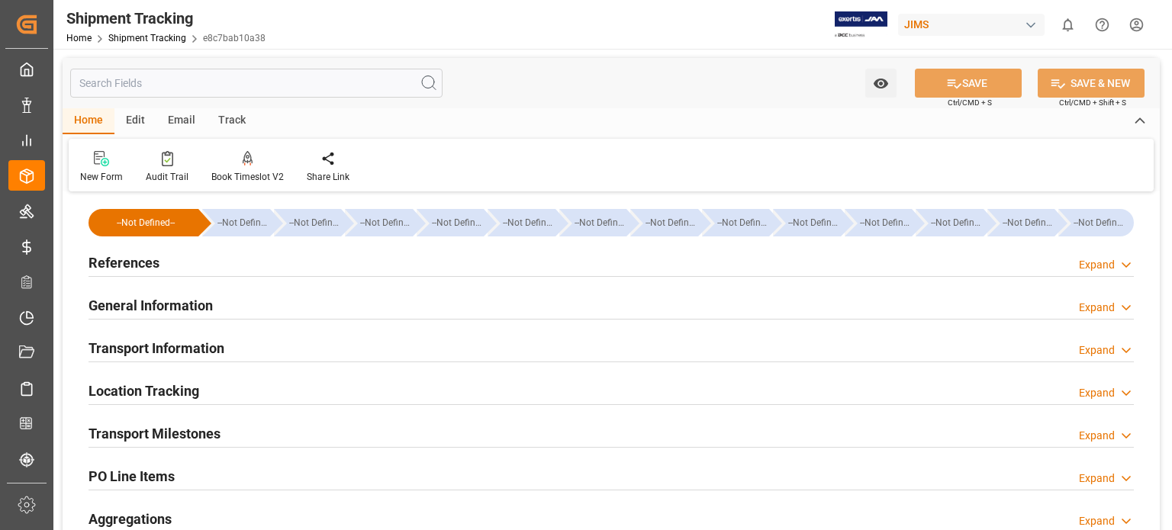
click at [127, 305] on h2 "General Information" at bounding box center [151, 305] width 124 height 21
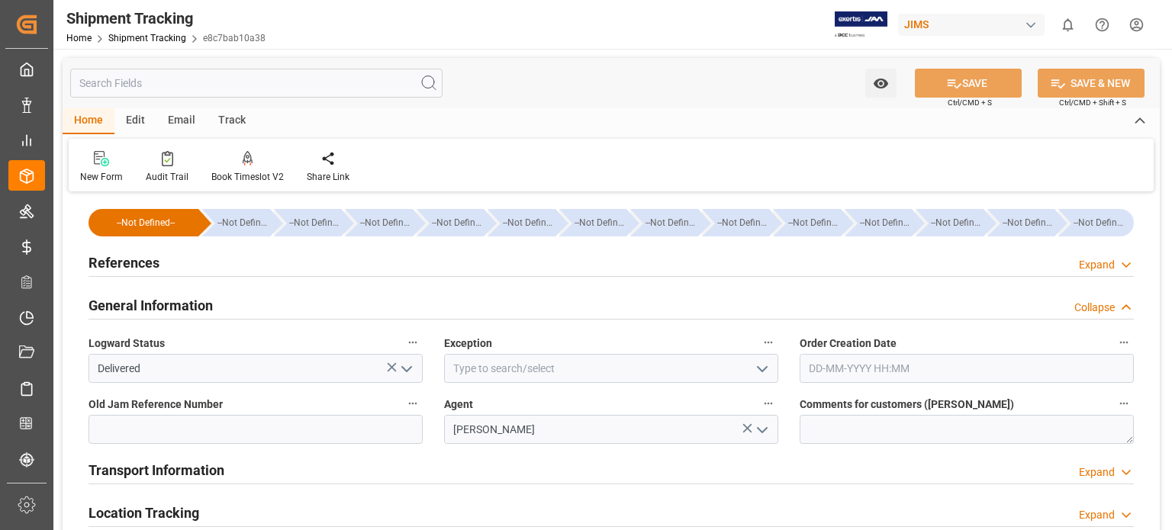
click at [409, 368] on icon "open menu" at bounding box center [407, 369] width 18 height 18
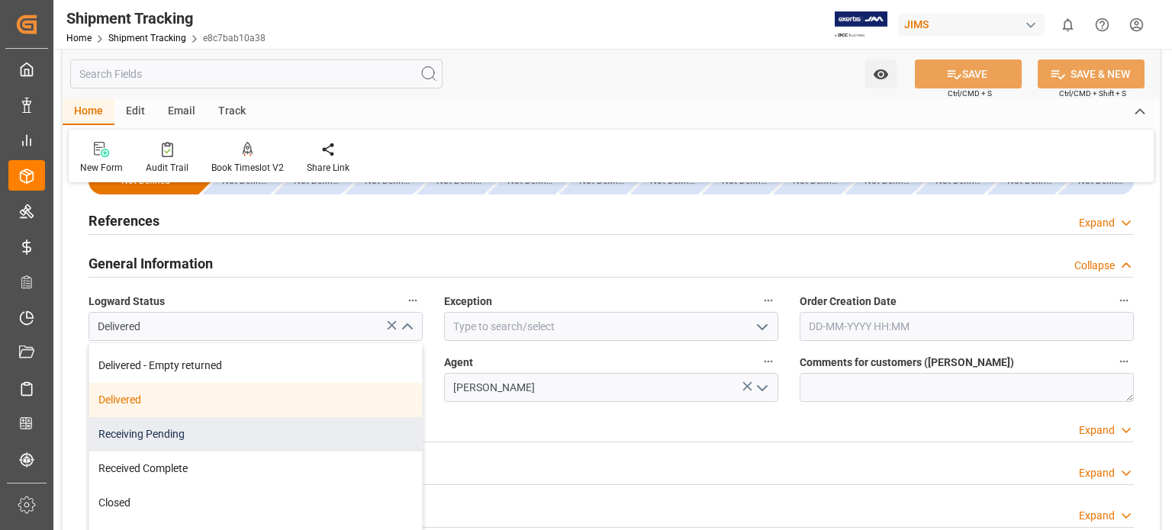
scroll to position [127, 0]
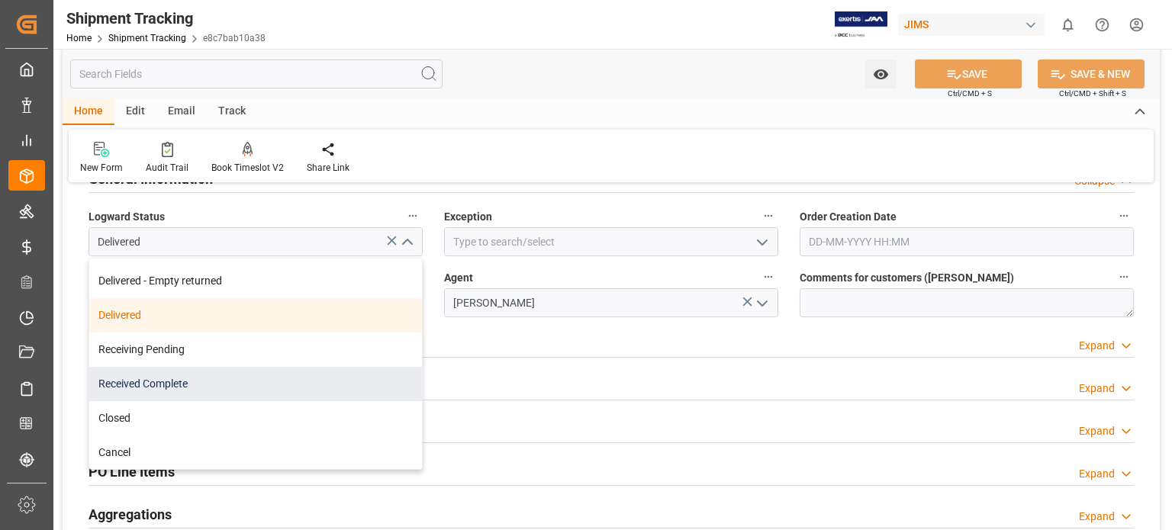
click at [172, 385] on div "Received Complete" at bounding box center [255, 384] width 333 height 34
type input "Received Complete"
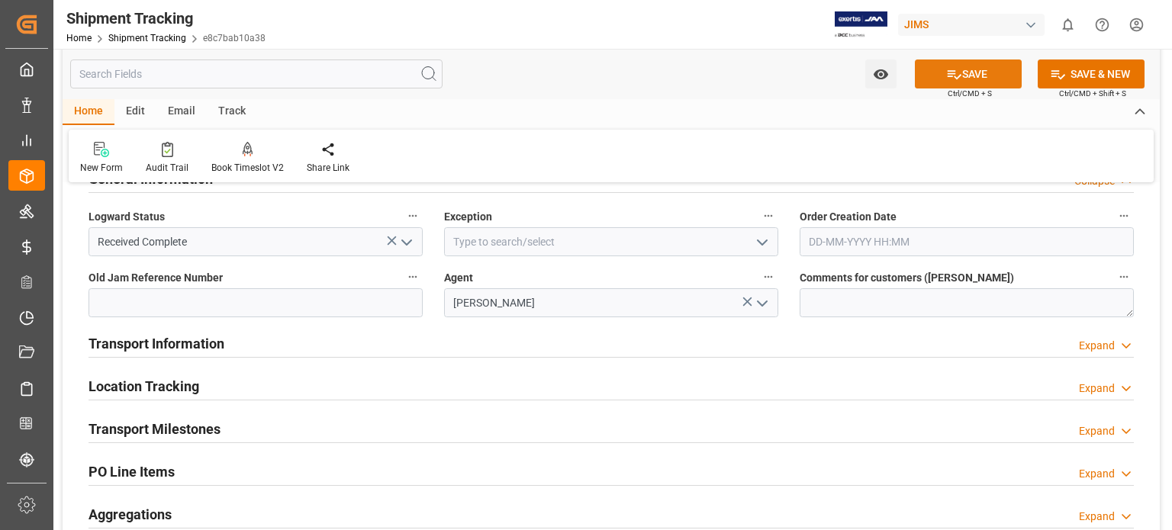
click at [972, 67] on button "SAVE" at bounding box center [968, 74] width 107 height 29
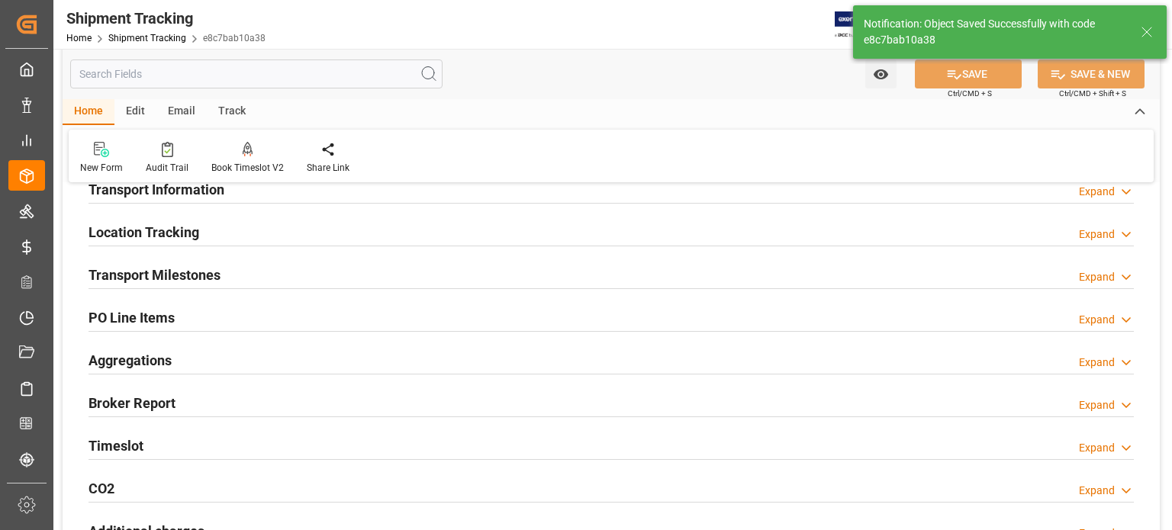
scroll to position [0, 0]
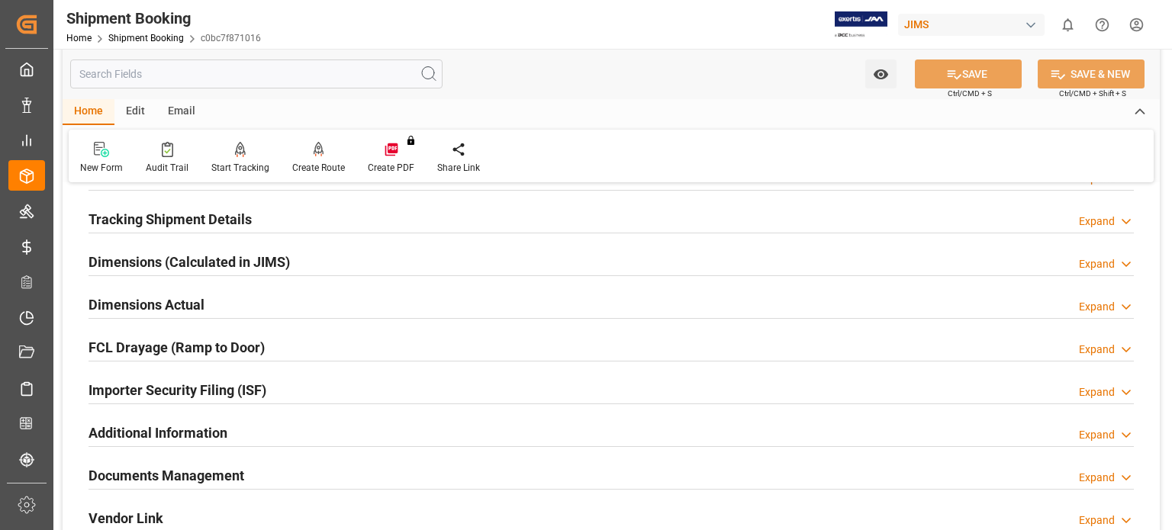
scroll to position [254, 0]
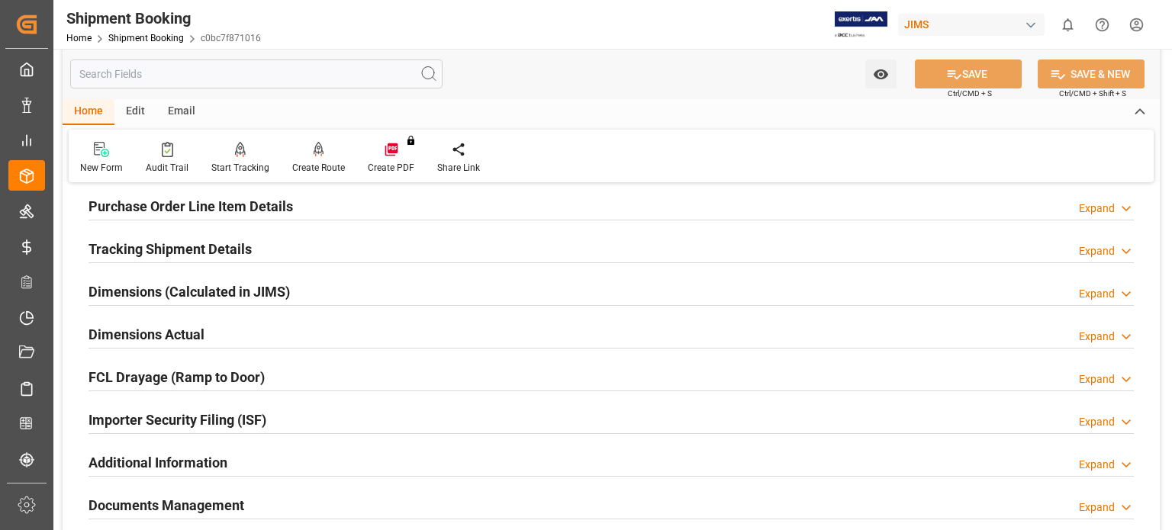
click at [181, 504] on h2 "Documents Management" at bounding box center [167, 505] width 156 height 21
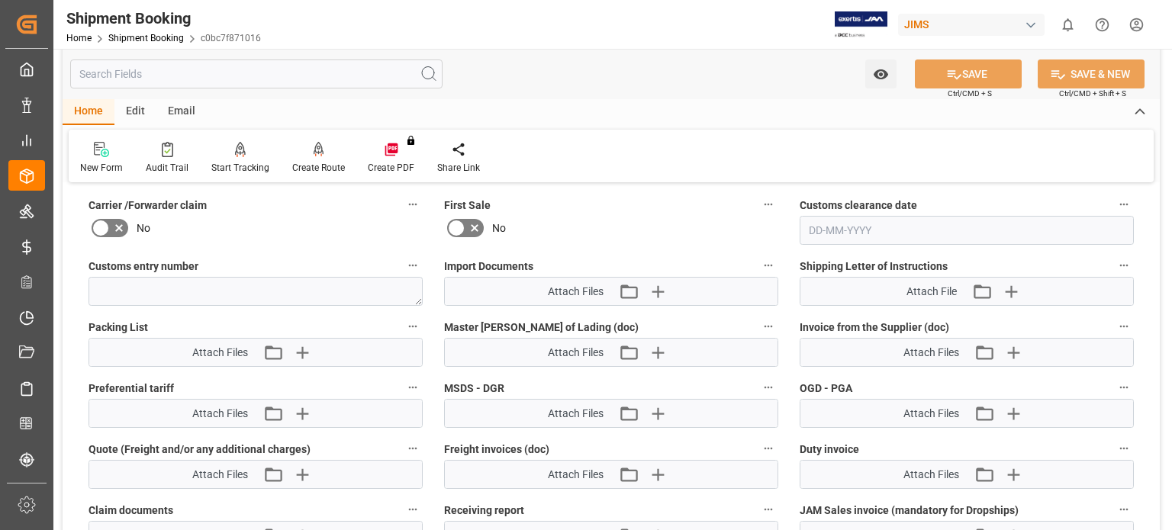
scroll to position [763, 0]
click at [656, 285] on icon "button" at bounding box center [658, 290] width 24 height 24
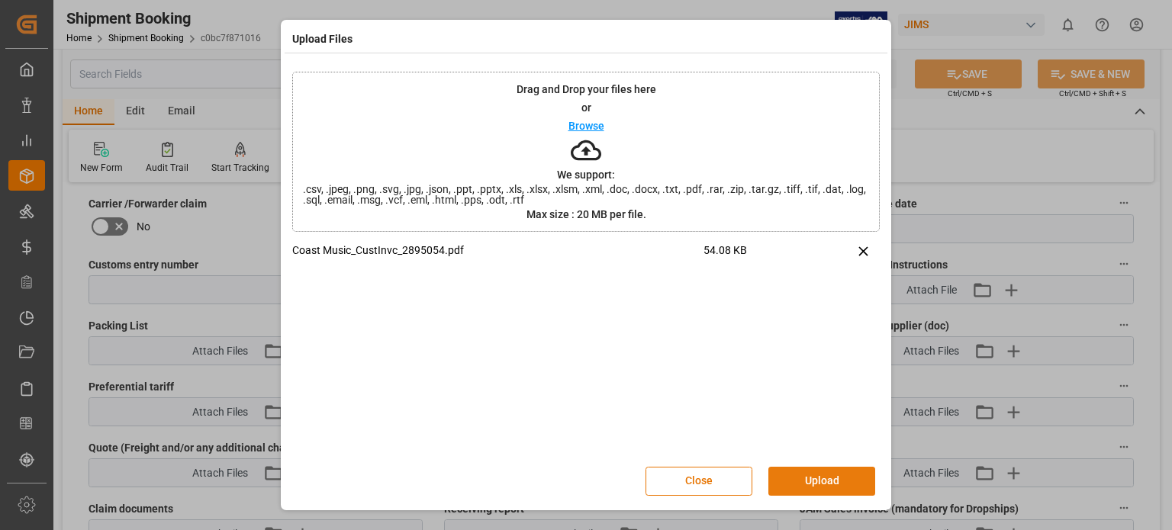
click at [816, 485] on button "Upload" at bounding box center [821, 481] width 107 height 29
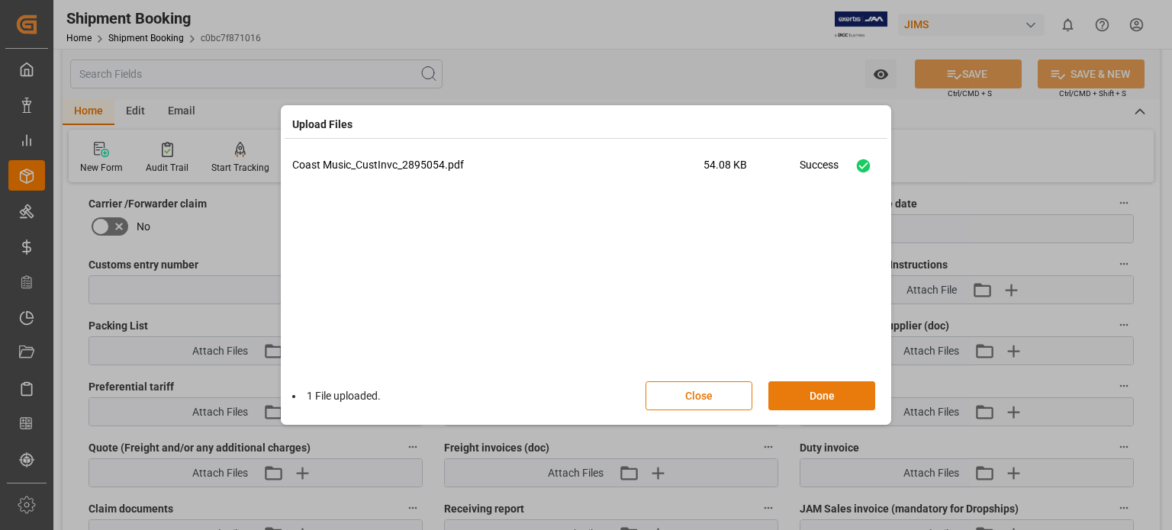
click at [820, 394] on button "Done" at bounding box center [821, 396] width 107 height 29
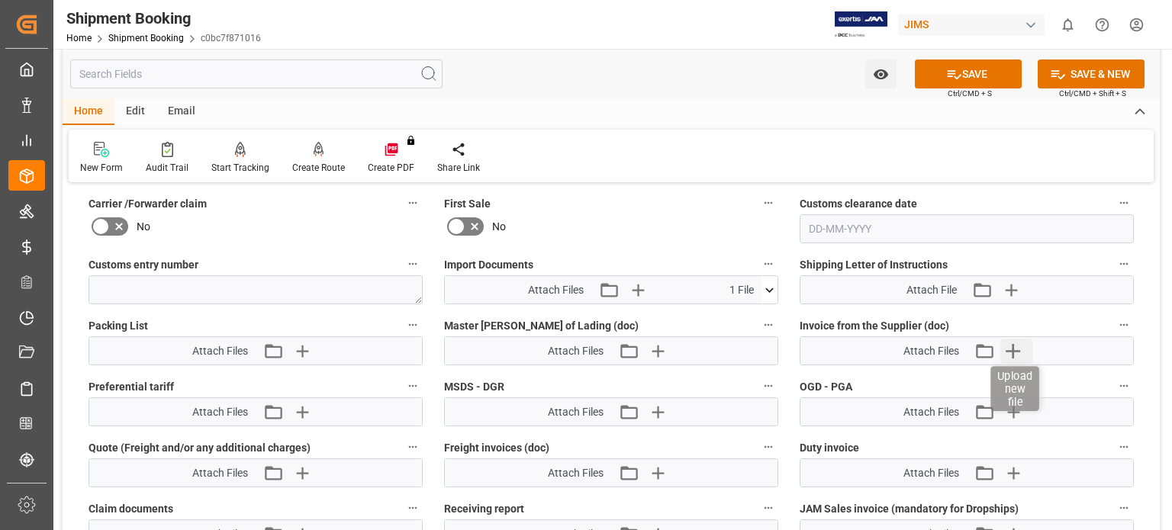
click at [1008, 344] on icon "button" at bounding box center [1013, 351] width 24 height 24
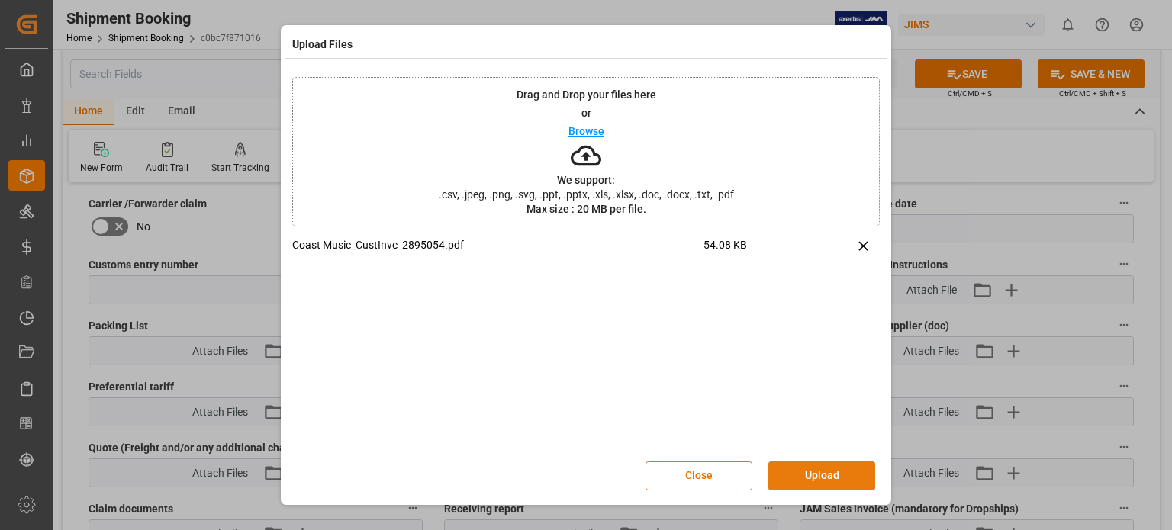
click at [812, 488] on button "Upload" at bounding box center [821, 476] width 107 height 29
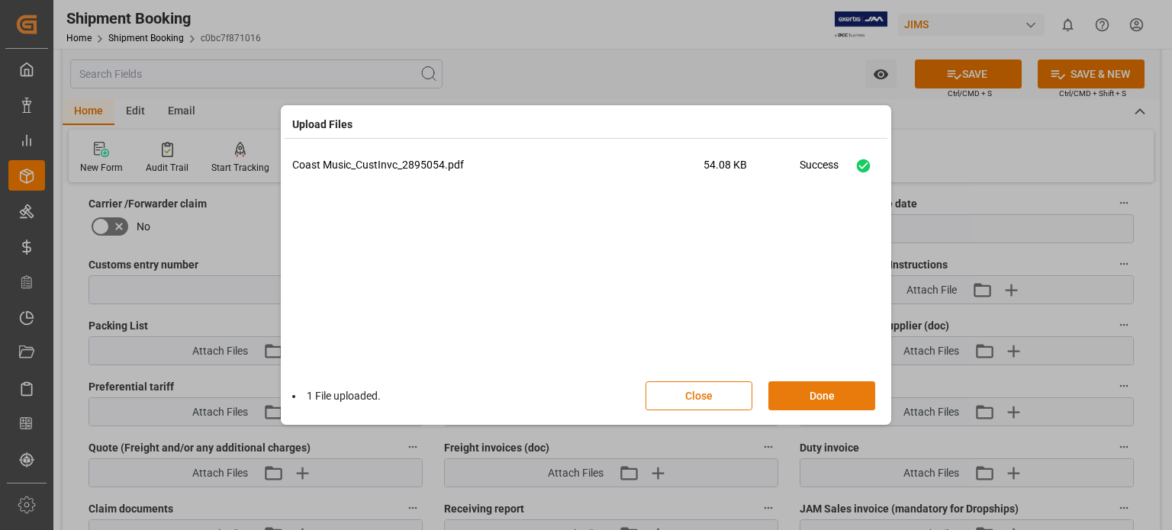
click at [848, 396] on button "Done" at bounding box center [821, 396] width 107 height 29
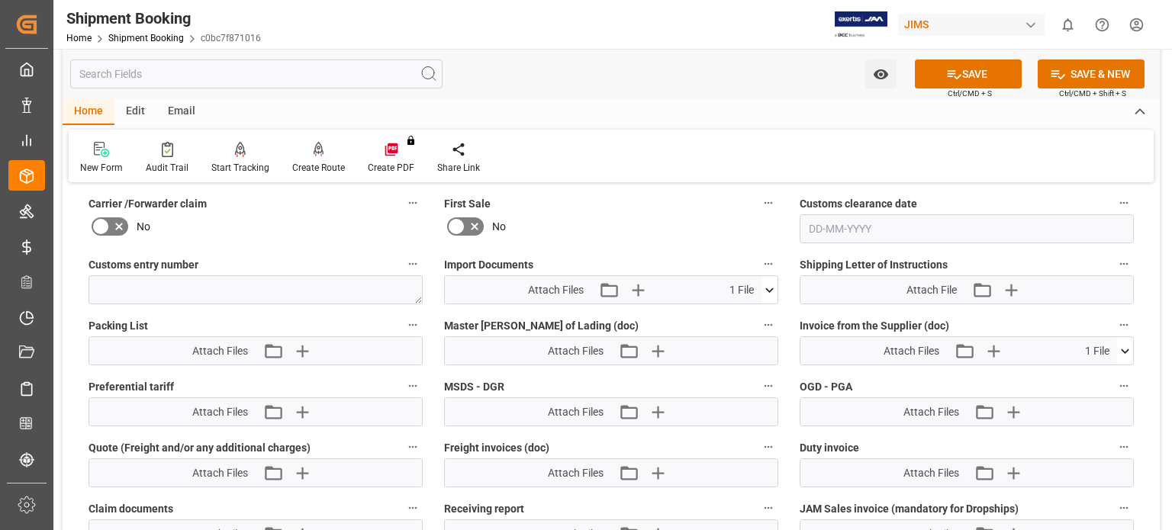
scroll to position [890, 0]
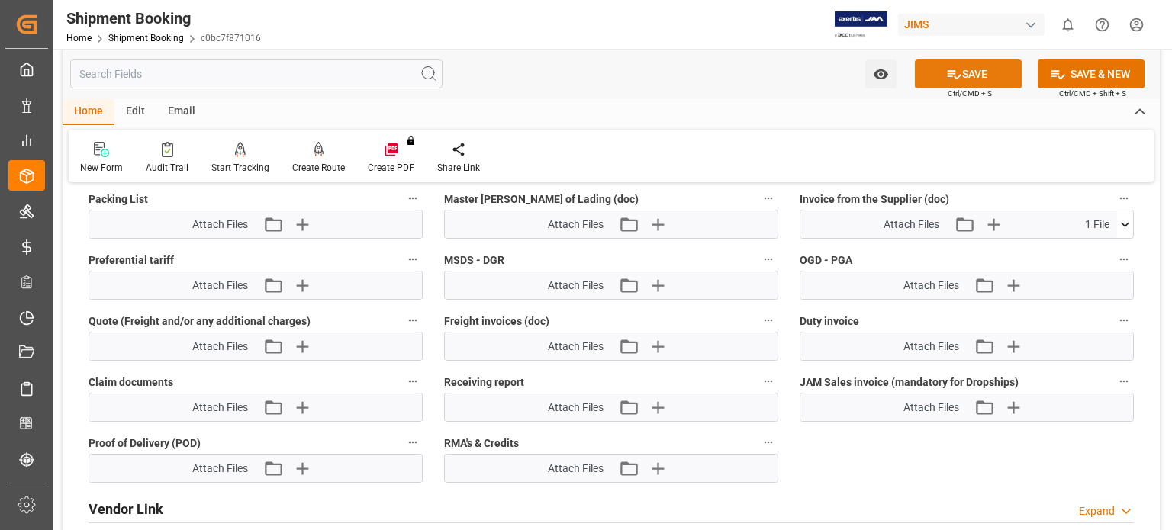
click at [975, 72] on button "SAVE" at bounding box center [968, 74] width 107 height 29
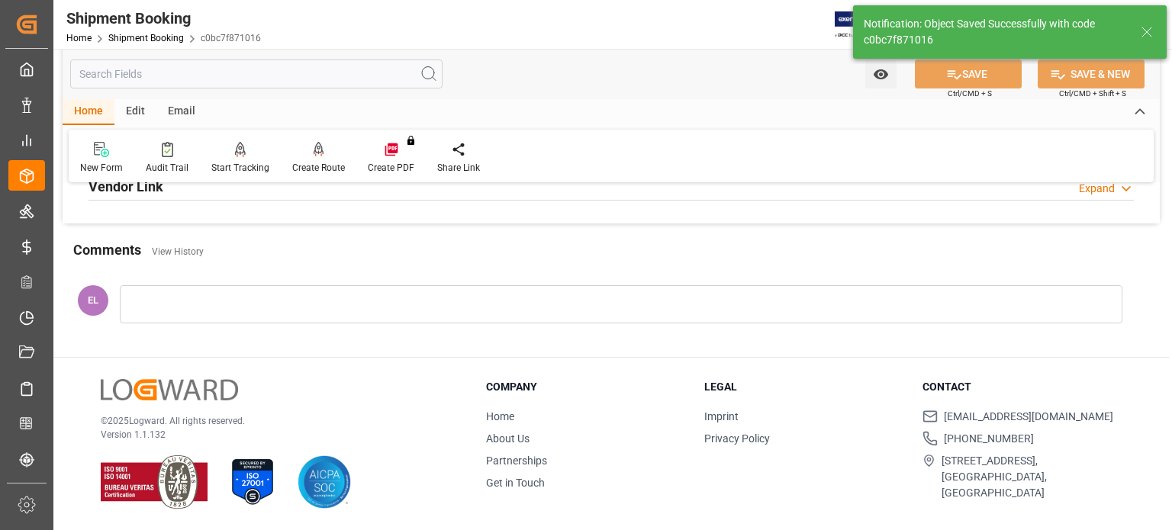
scroll to position [296, 0]
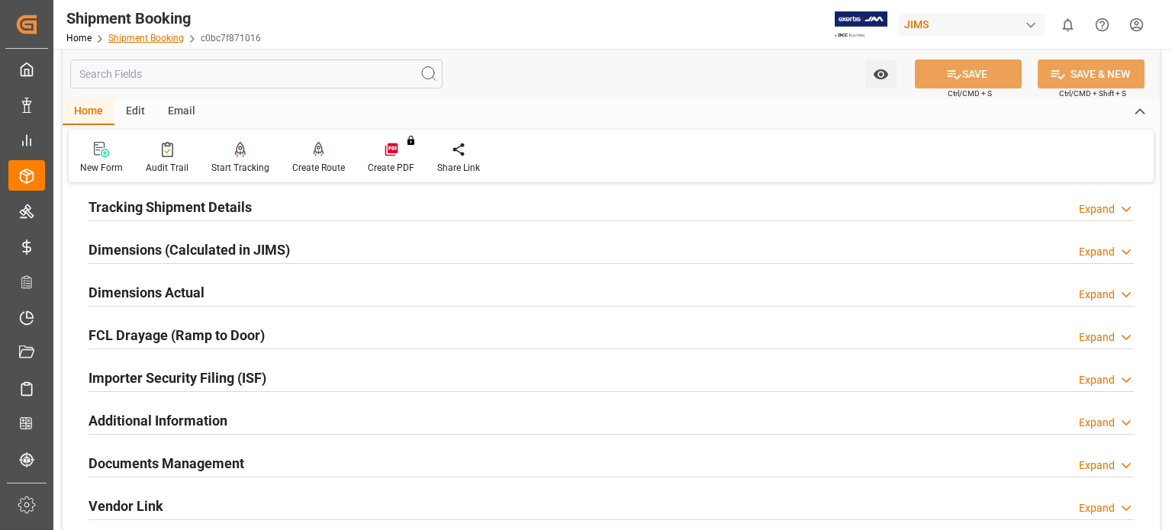
click at [137, 40] on link "Shipment Booking" at bounding box center [146, 38] width 76 height 11
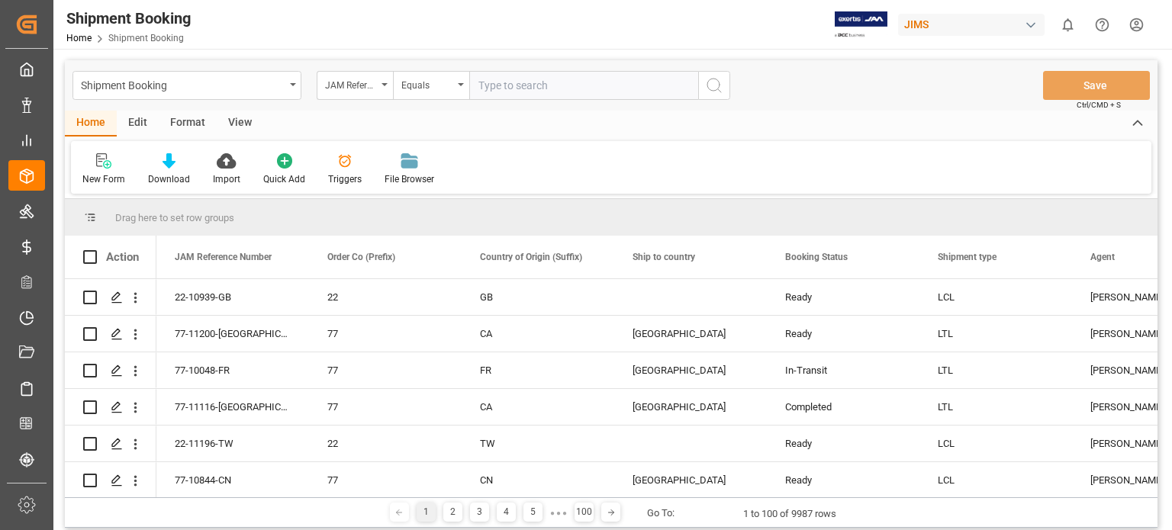
click at [549, 84] on input "text" at bounding box center [583, 85] width 229 height 29
type input "77-10931-us"
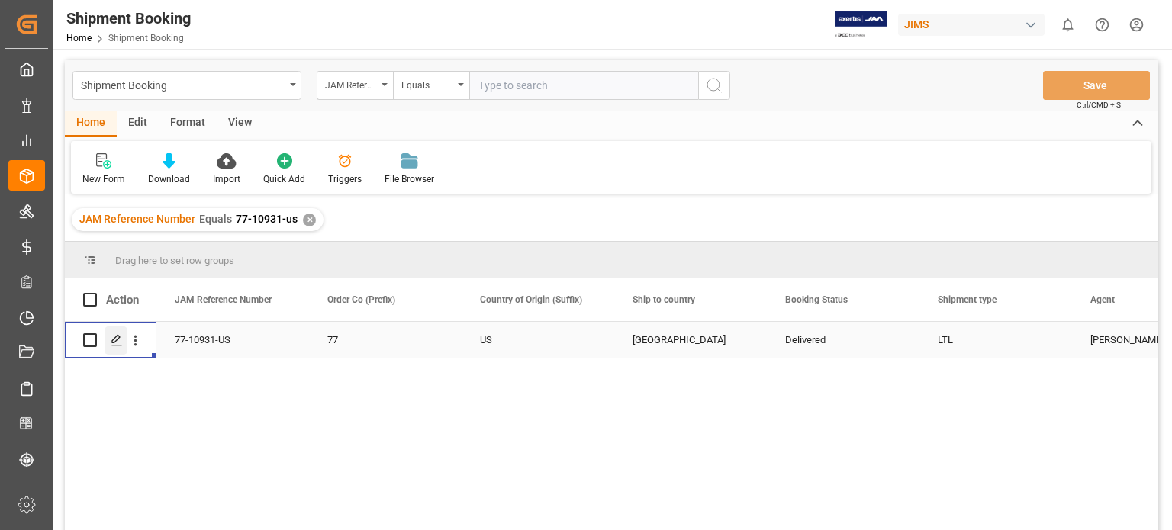
click at [115, 341] on icon "Press SPACE to select this row." at bounding box center [117, 340] width 12 height 12
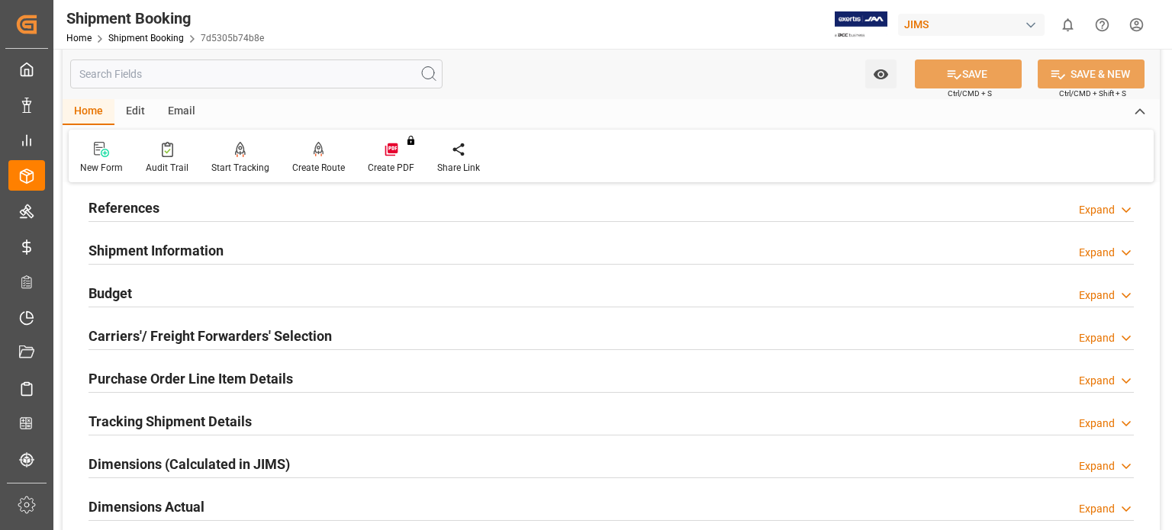
scroll to position [127, 0]
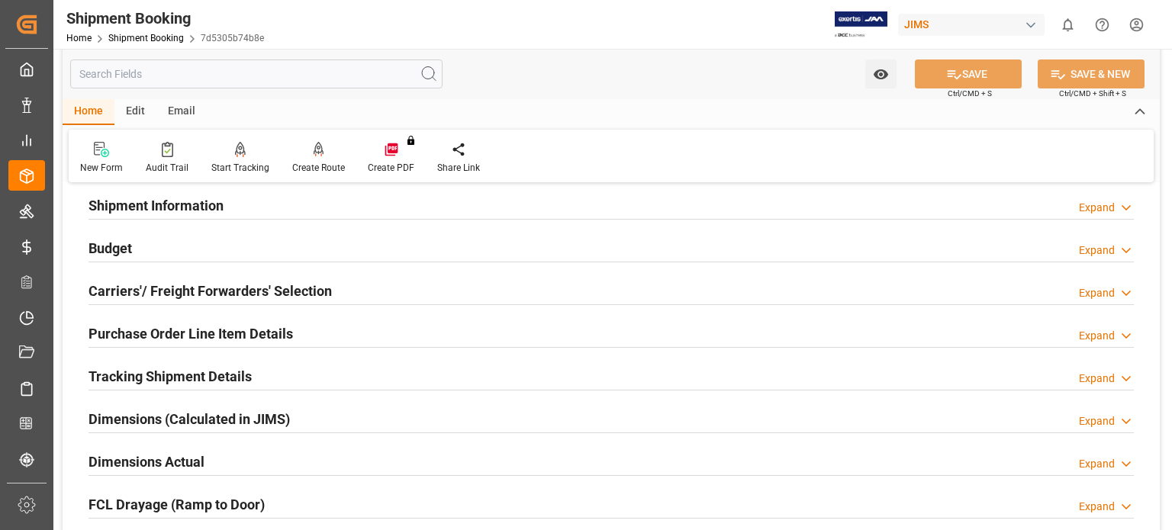
click at [142, 375] on h2 "Tracking Shipment Details" at bounding box center [170, 376] width 163 height 21
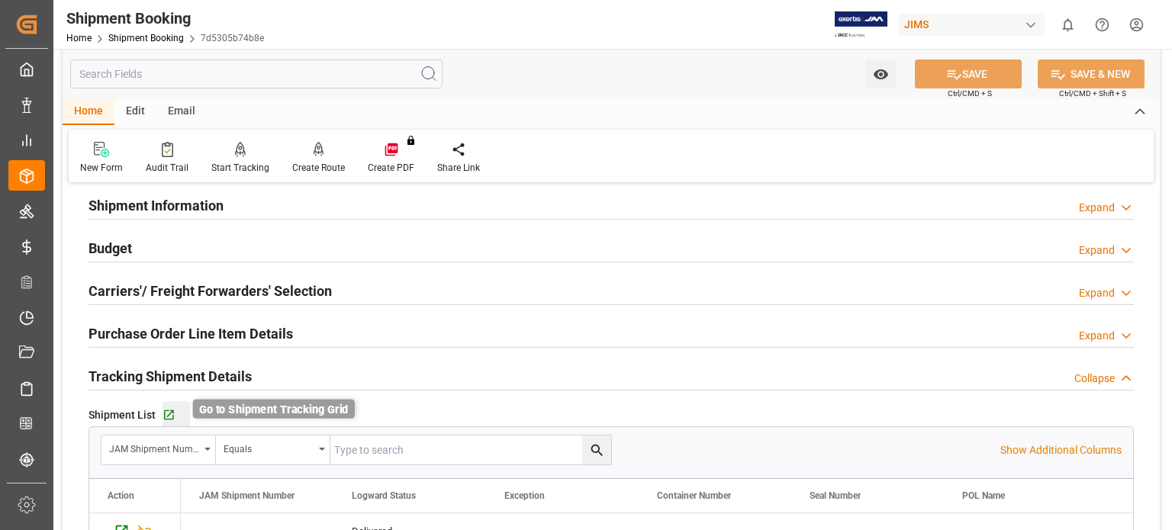
click at [169, 414] on icon "button" at bounding box center [169, 416] width 10 height 10
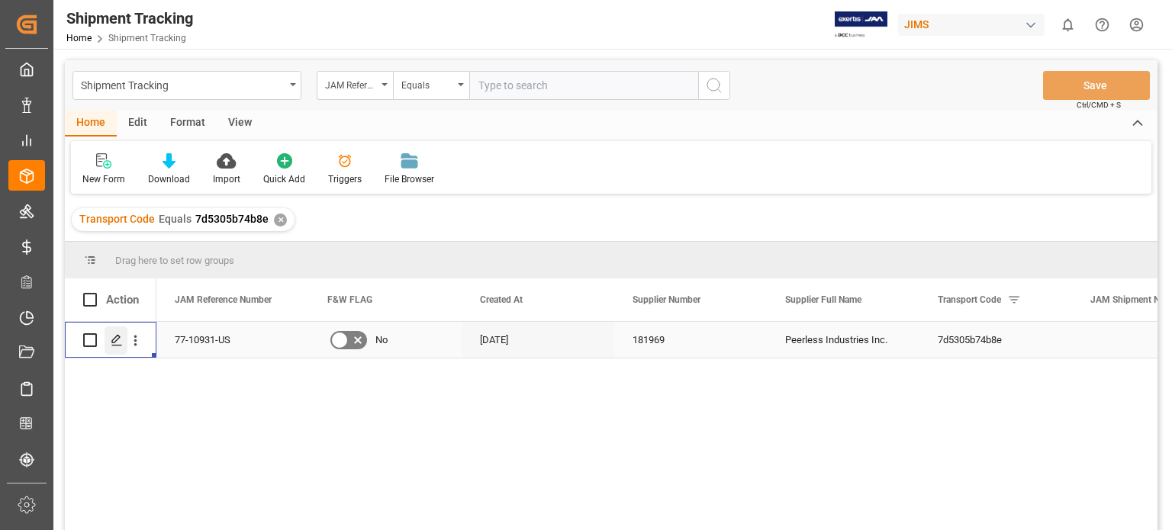
click at [119, 340] on icon "Press SPACE to select this row." at bounding box center [117, 340] width 12 height 12
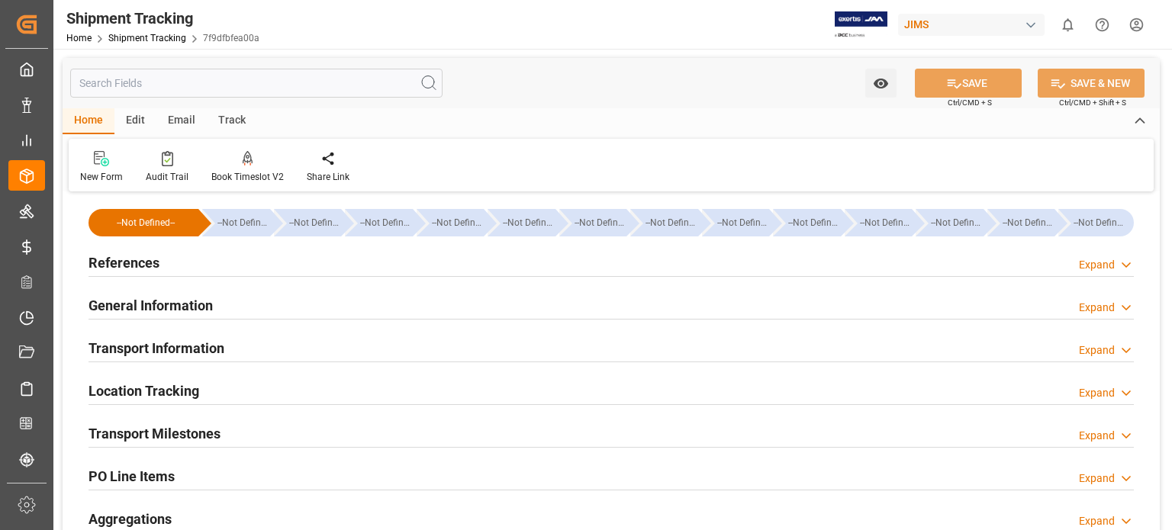
type input "[DATE] 00:00"
type input "[DATE]"
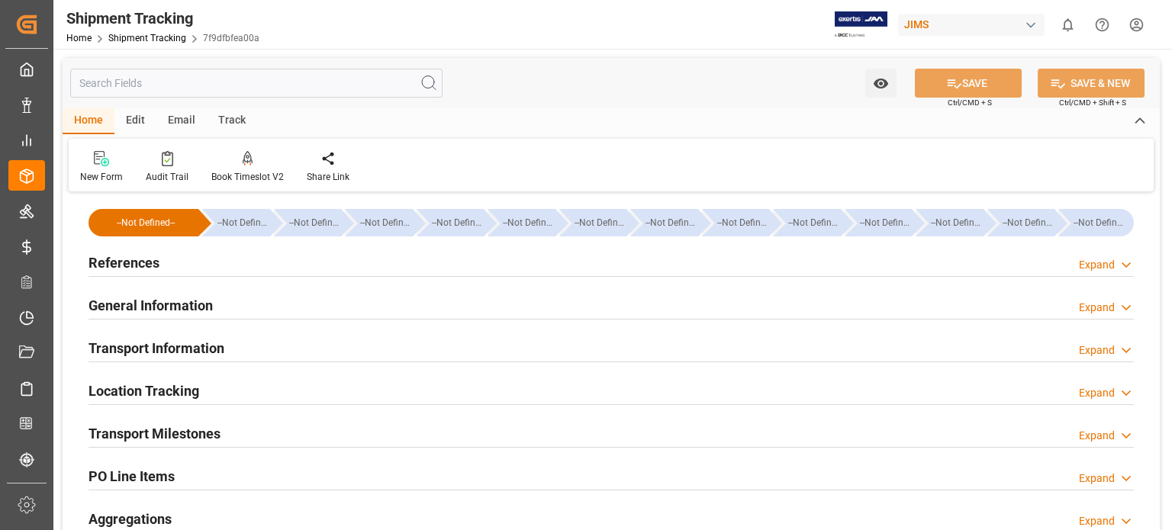
type input "[DATE]"
type input "22-09-2025"
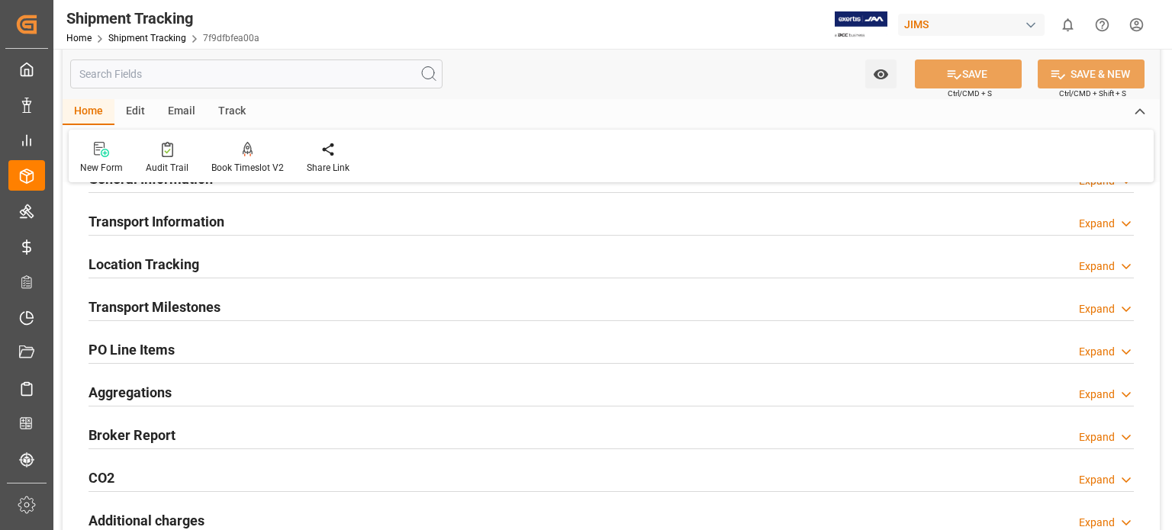
click at [177, 303] on h2 "Transport Milestones" at bounding box center [155, 307] width 132 height 21
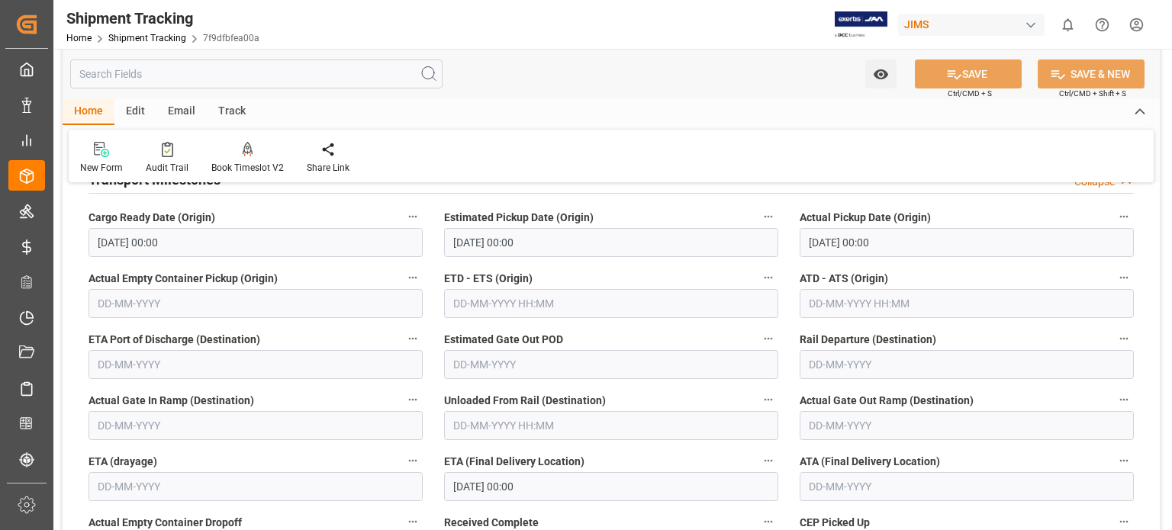
scroll to position [382, 0]
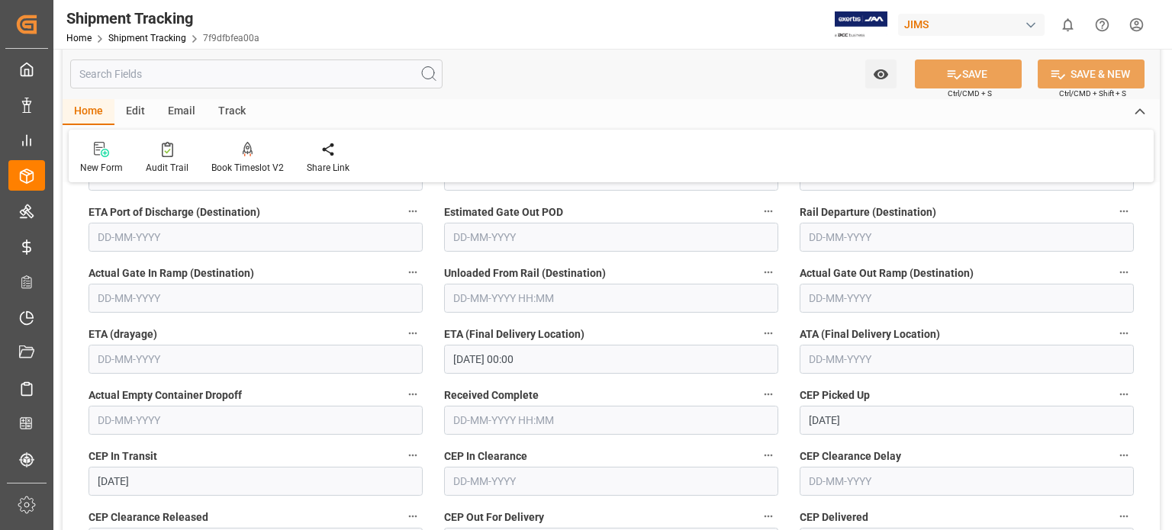
click at [821, 359] on input "text" at bounding box center [967, 359] width 334 height 29
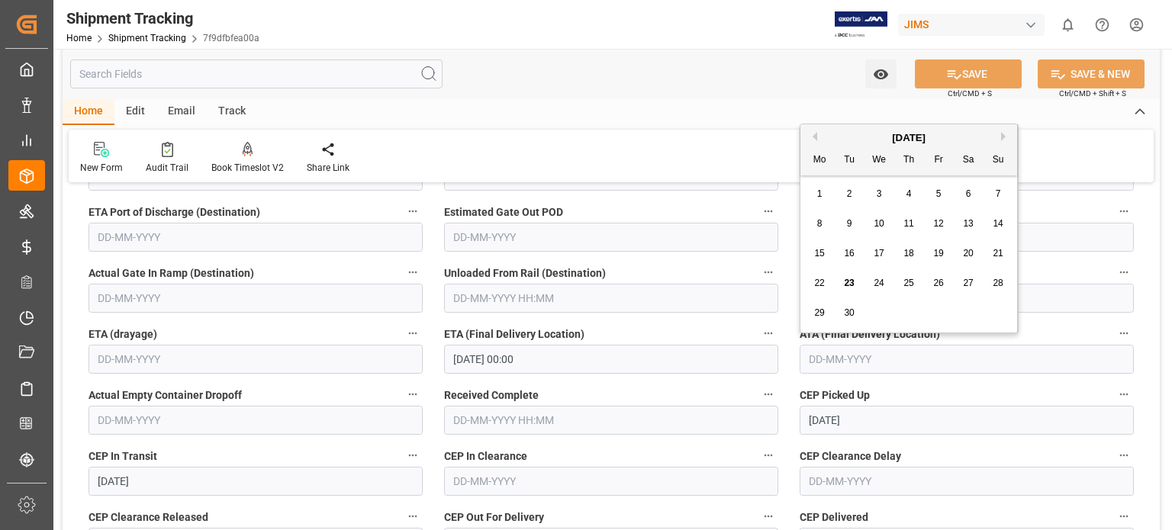
click at [824, 285] on span "22" at bounding box center [819, 283] width 10 height 11
type input "22-09-2025"
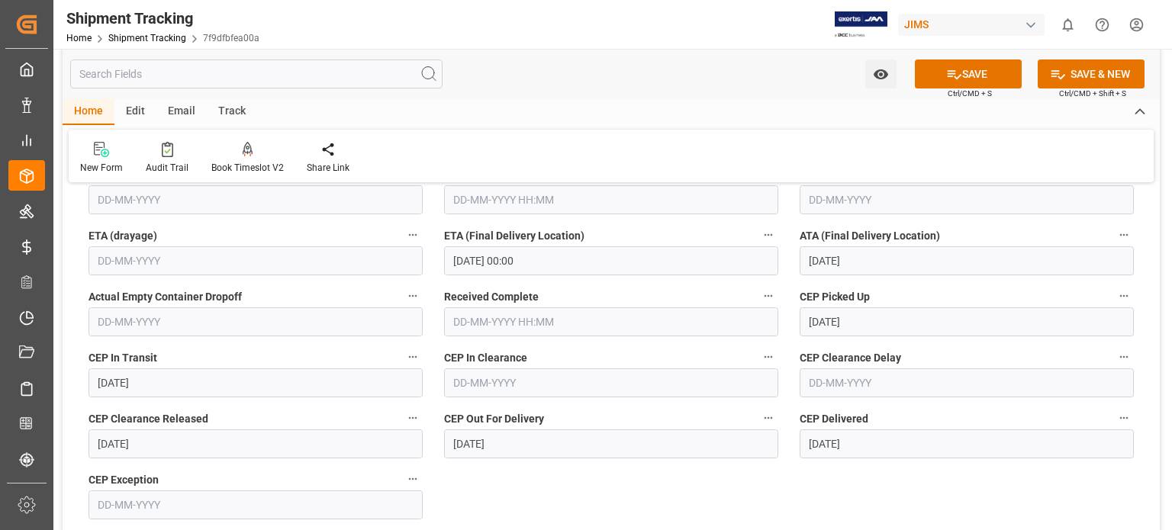
scroll to position [508, 0]
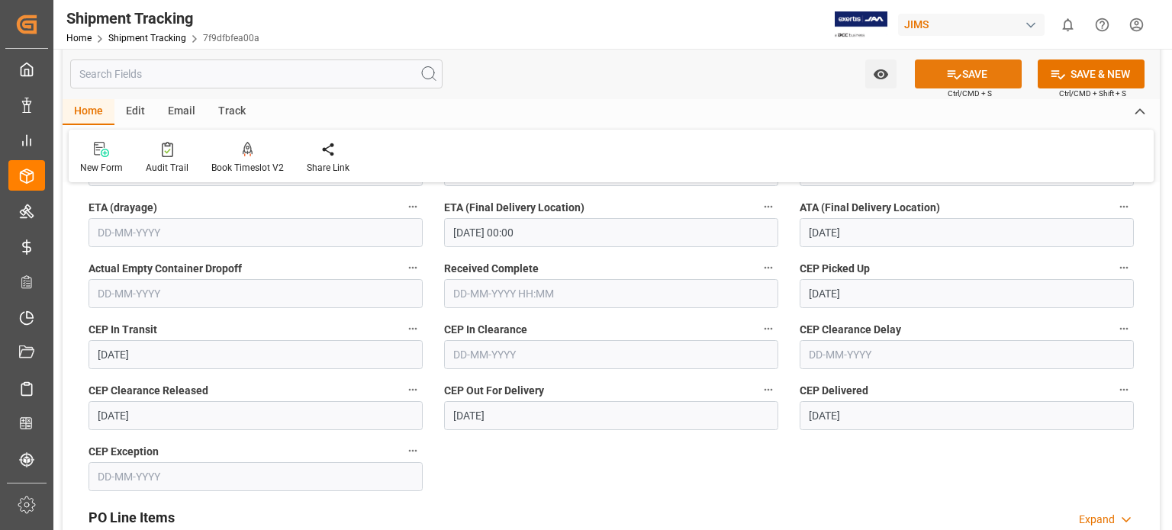
click at [964, 75] on button "SAVE" at bounding box center [968, 74] width 107 height 29
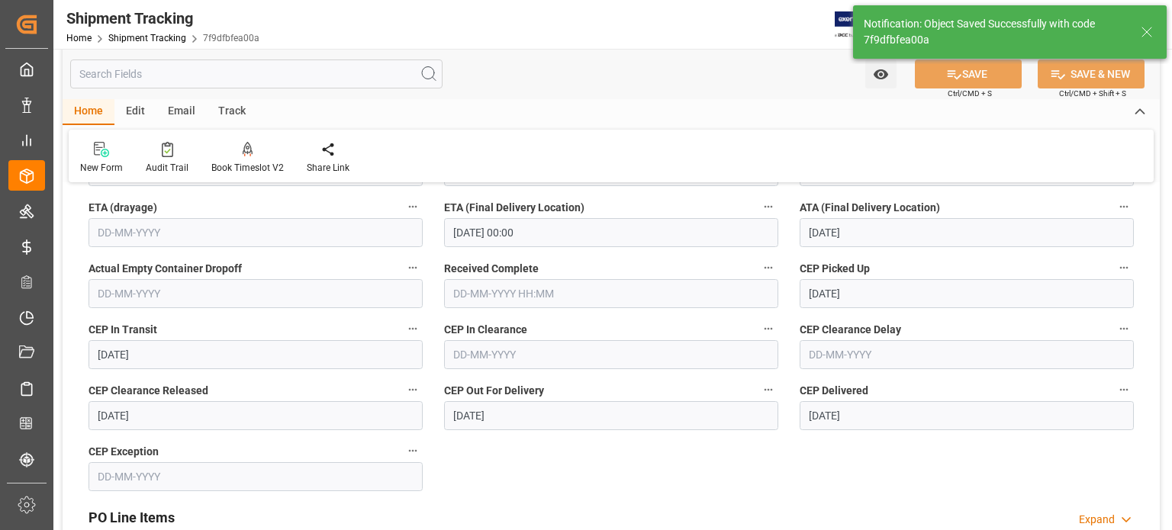
scroll to position [0, 0]
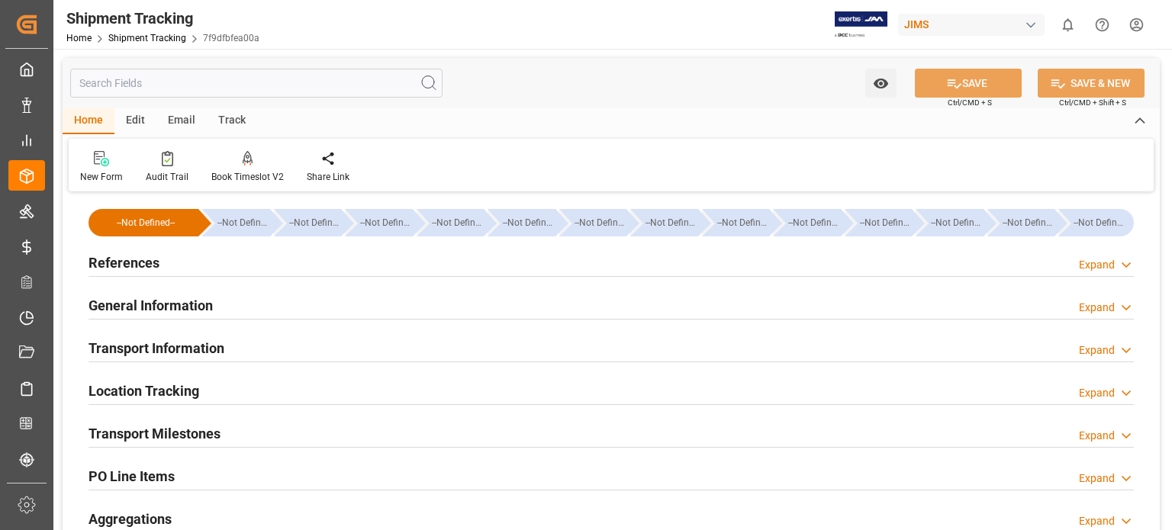
click at [128, 259] on h2 "References" at bounding box center [124, 263] width 71 height 21
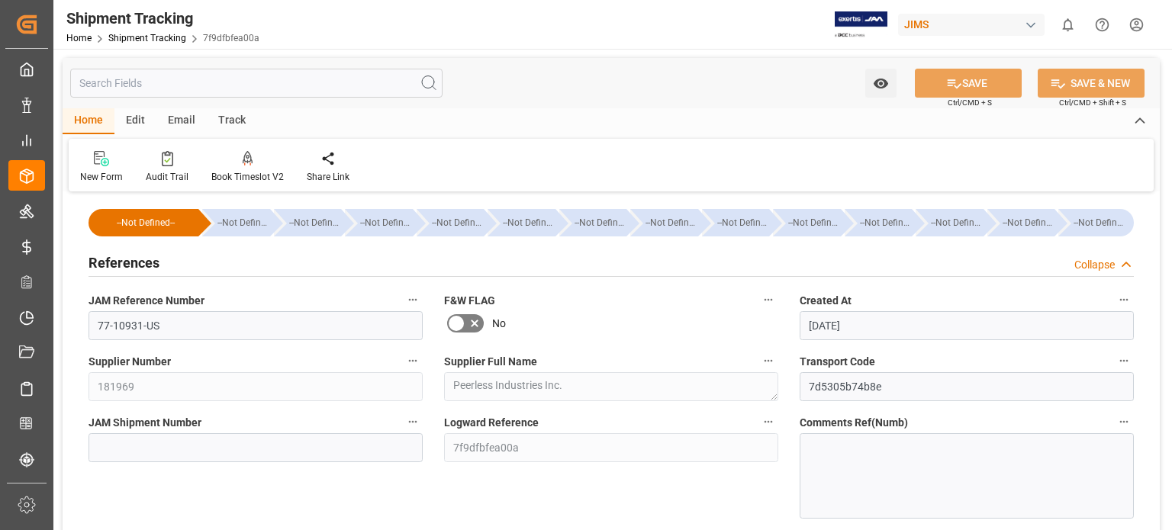
click at [128, 259] on h2 "References" at bounding box center [124, 263] width 71 height 21
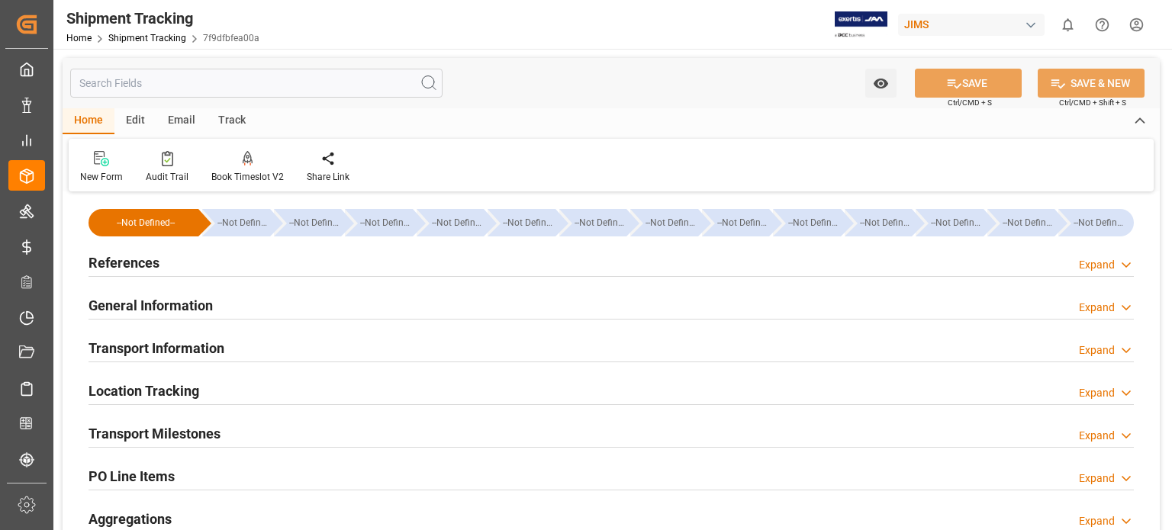
click at [121, 262] on h2 "References" at bounding box center [124, 263] width 71 height 21
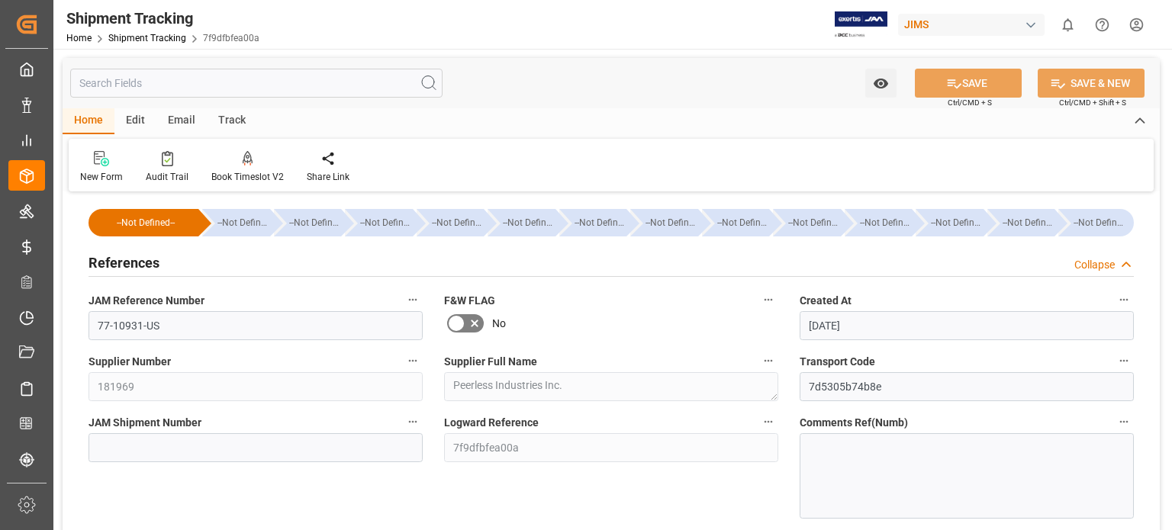
click at [123, 263] on h2 "References" at bounding box center [124, 263] width 71 height 21
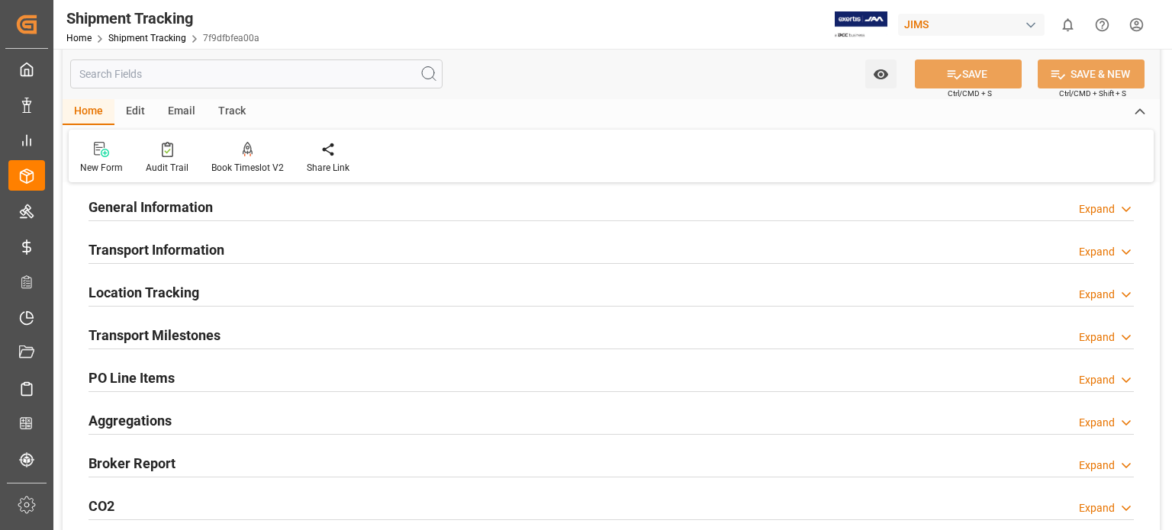
scroll to position [127, 0]
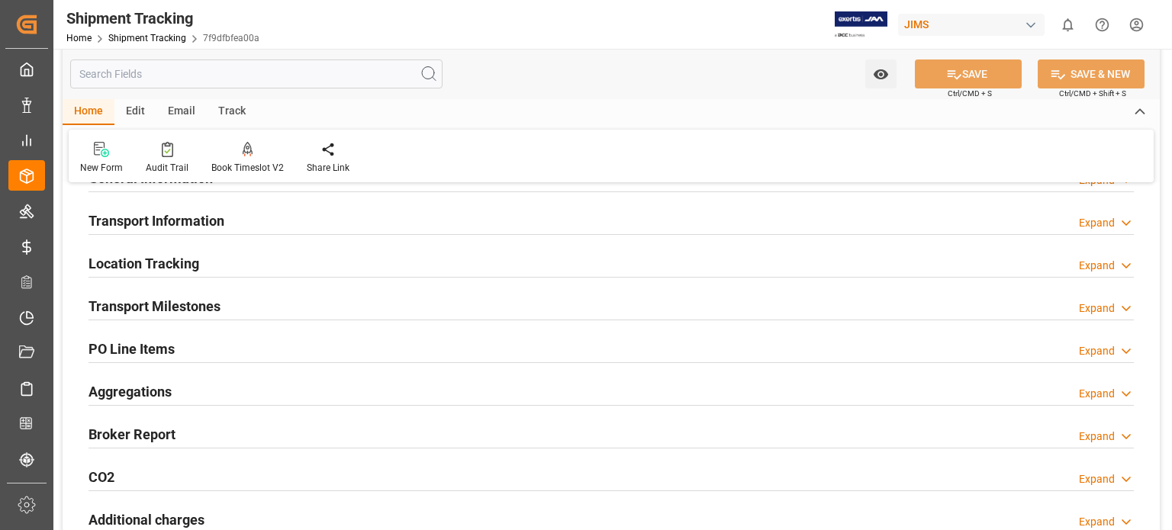
click at [175, 308] on h2 "Transport Milestones" at bounding box center [155, 306] width 132 height 21
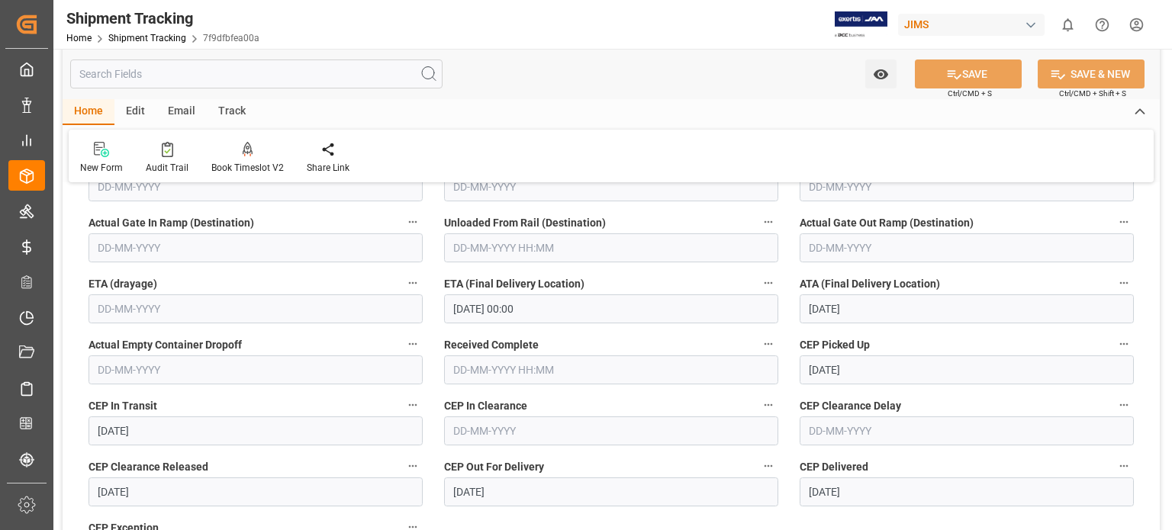
scroll to position [509, 0]
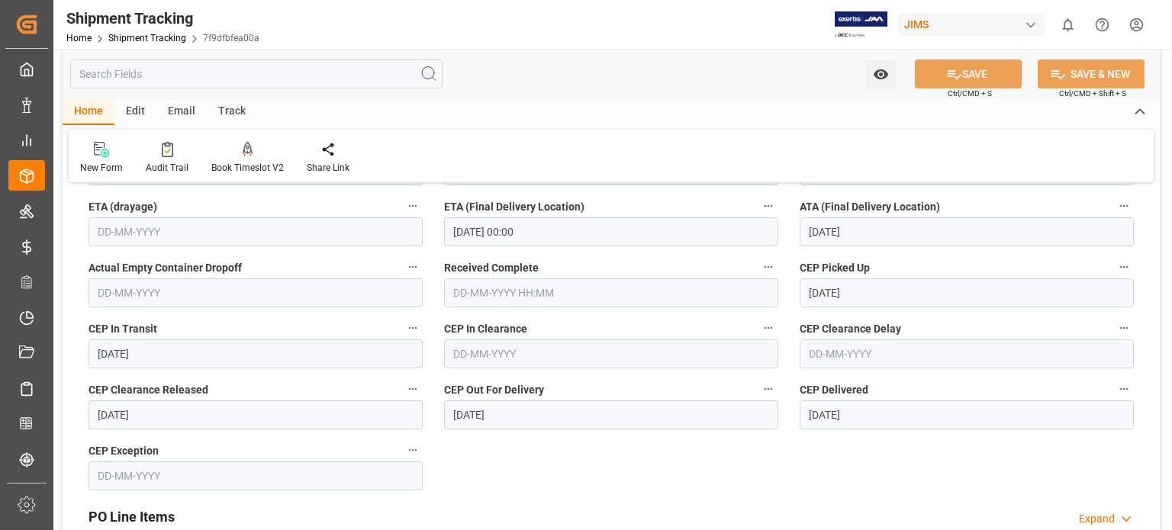
click at [522, 295] on input "text" at bounding box center [611, 293] width 334 height 29
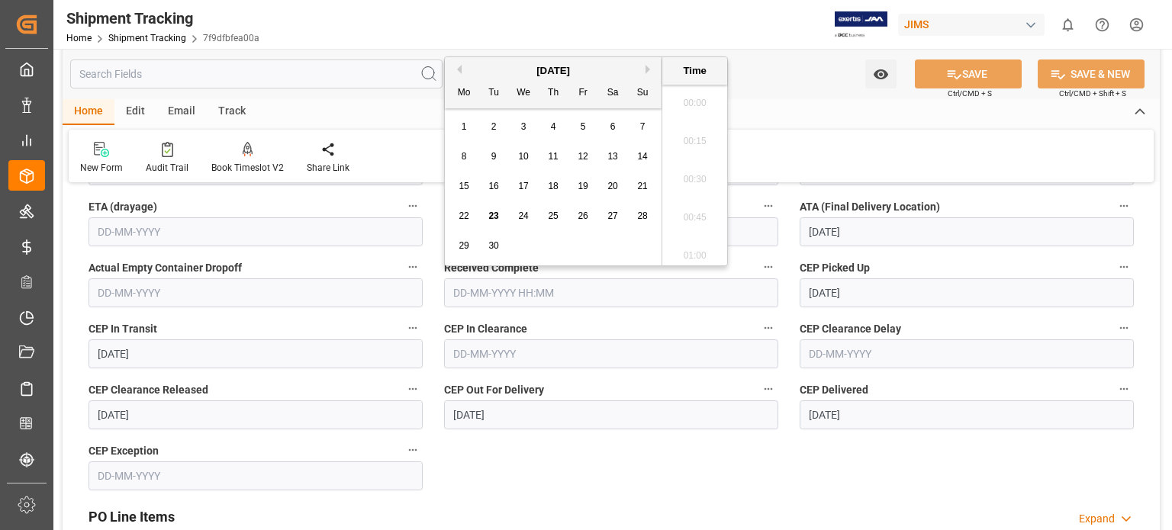
scroll to position [1607, 0]
click at [492, 214] on span "23" at bounding box center [493, 216] width 10 height 11
type input "23-09-2025 00:00"
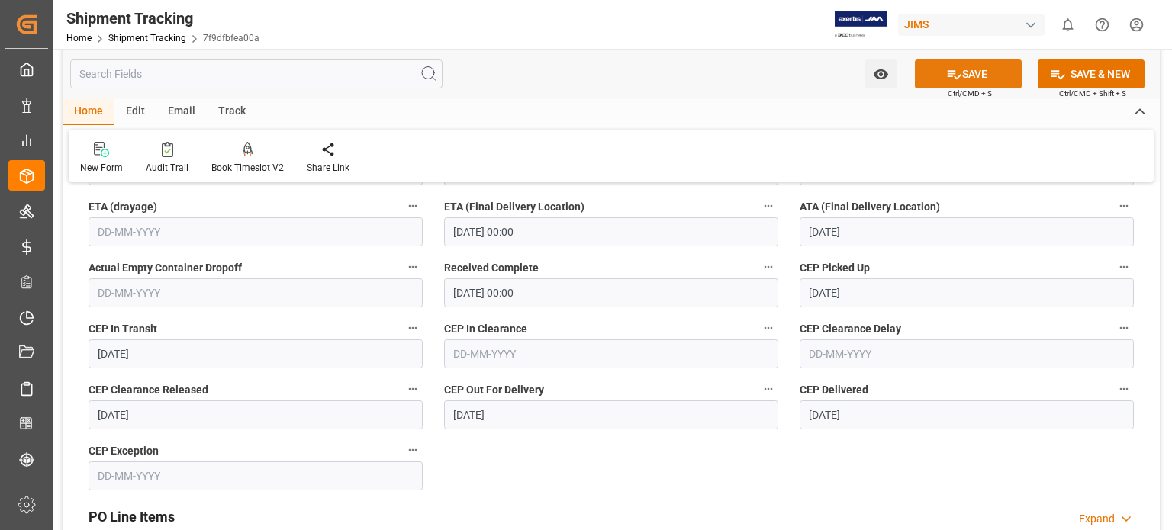
drag, startPoint x: 969, startPoint y: 74, endPoint x: 969, endPoint y: 82, distance: 8.4
click at [969, 76] on button "SAVE" at bounding box center [968, 74] width 107 height 29
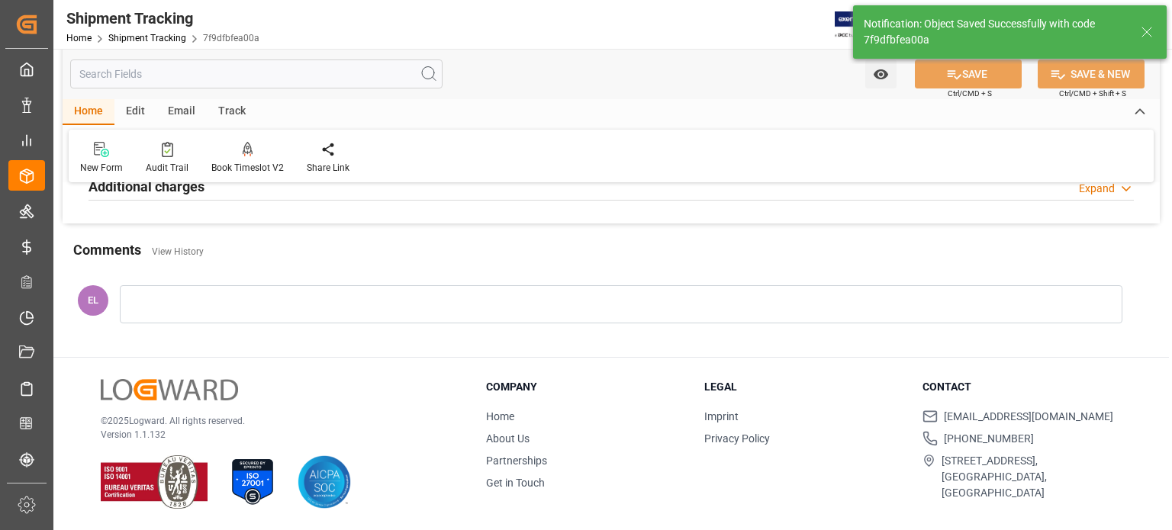
scroll to position [0, 0]
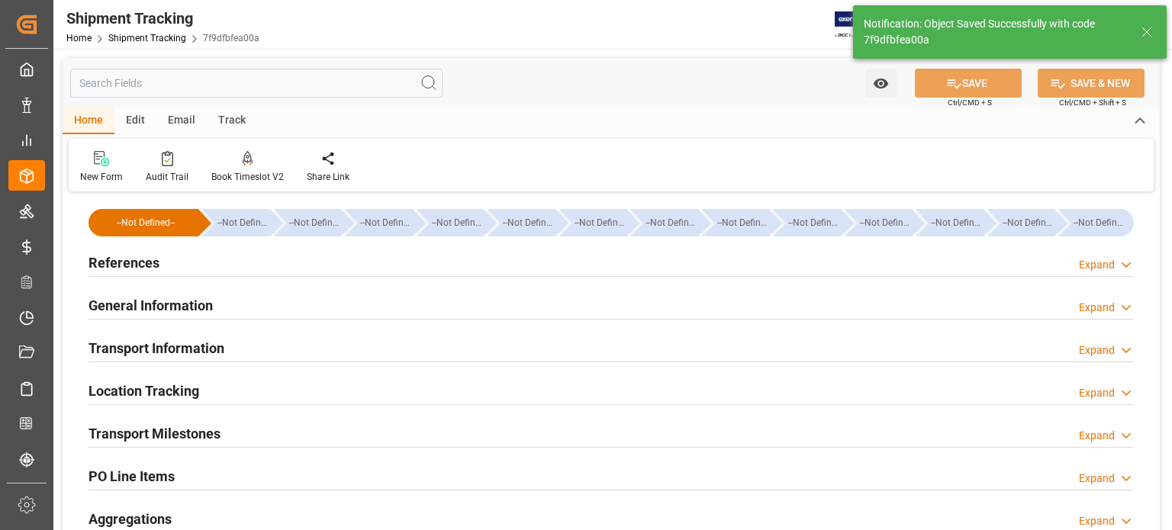
click at [171, 301] on h2 "General Information" at bounding box center [151, 305] width 124 height 21
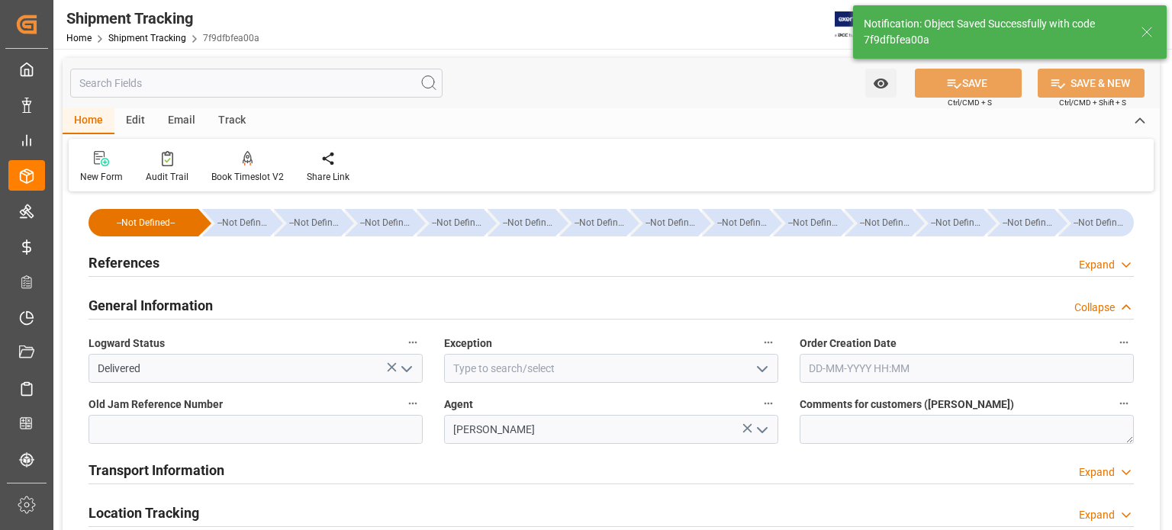
click at [404, 362] on icon "open menu" at bounding box center [407, 369] width 18 height 18
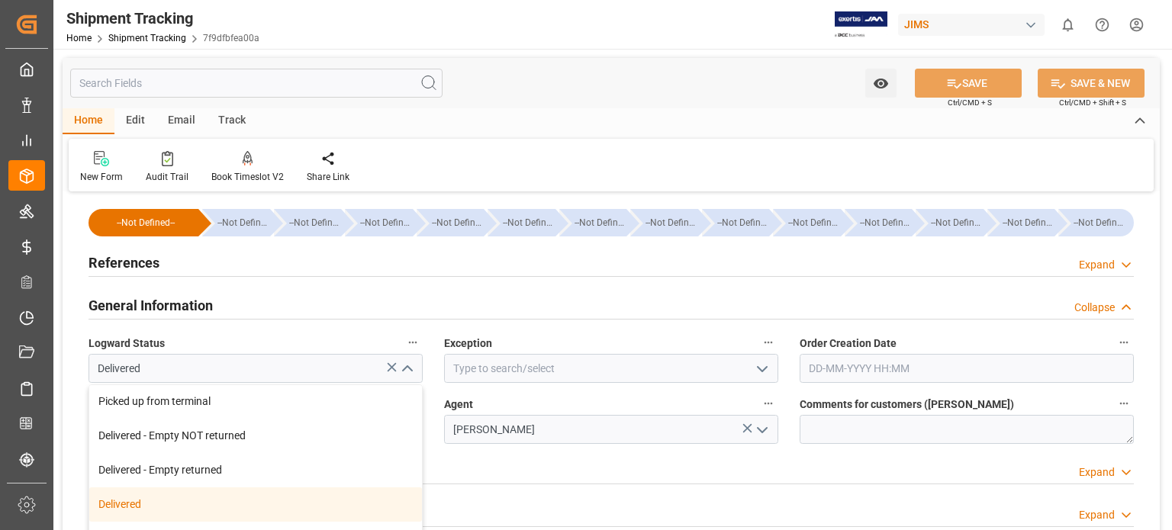
scroll to position [338, 0]
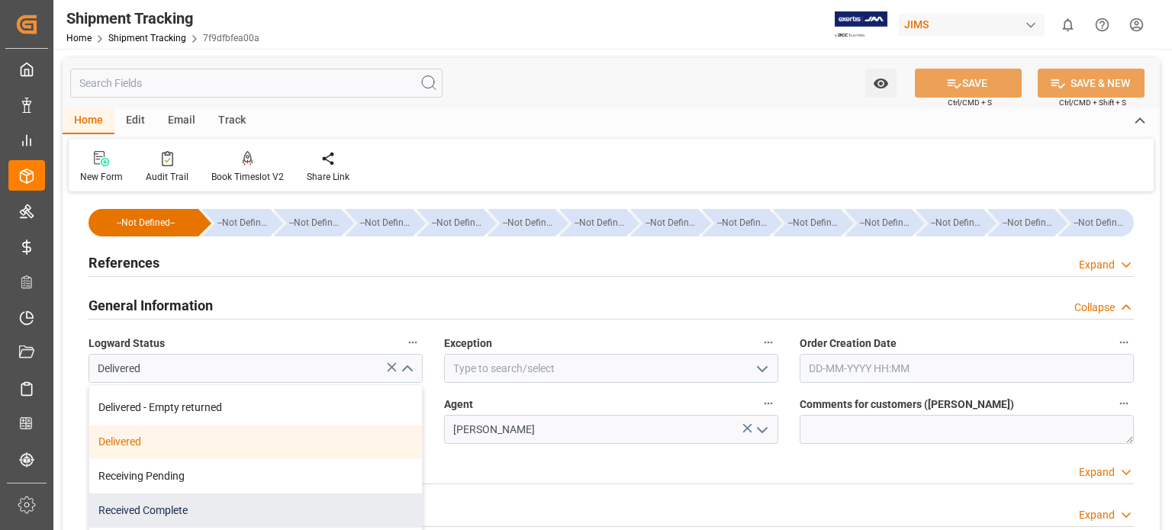
click at [259, 509] on div "Received Complete" at bounding box center [255, 511] width 333 height 34
type input "Received Complete"
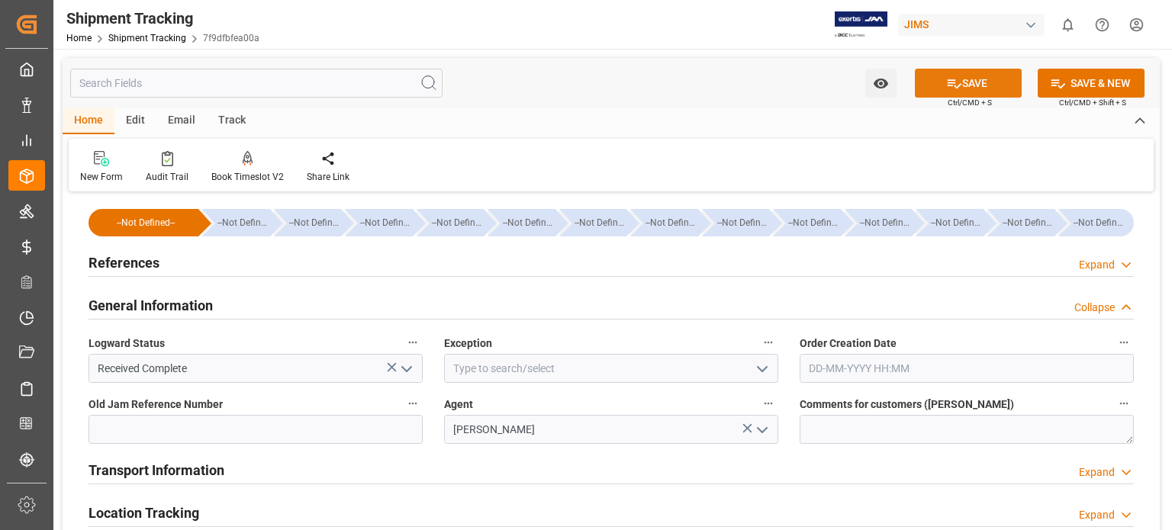
click at [964, 85] on button "SAVE" at bounding box center [968, 83] width 107 height 29
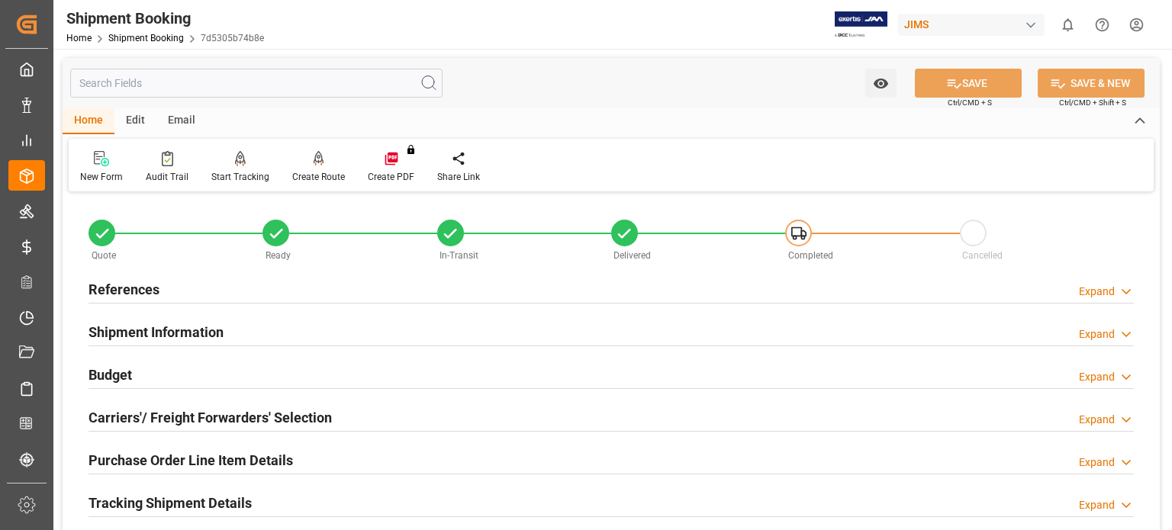
click at [124, 374] on h2 "Budget" at bounding box center [110, 375] width 43 height 21
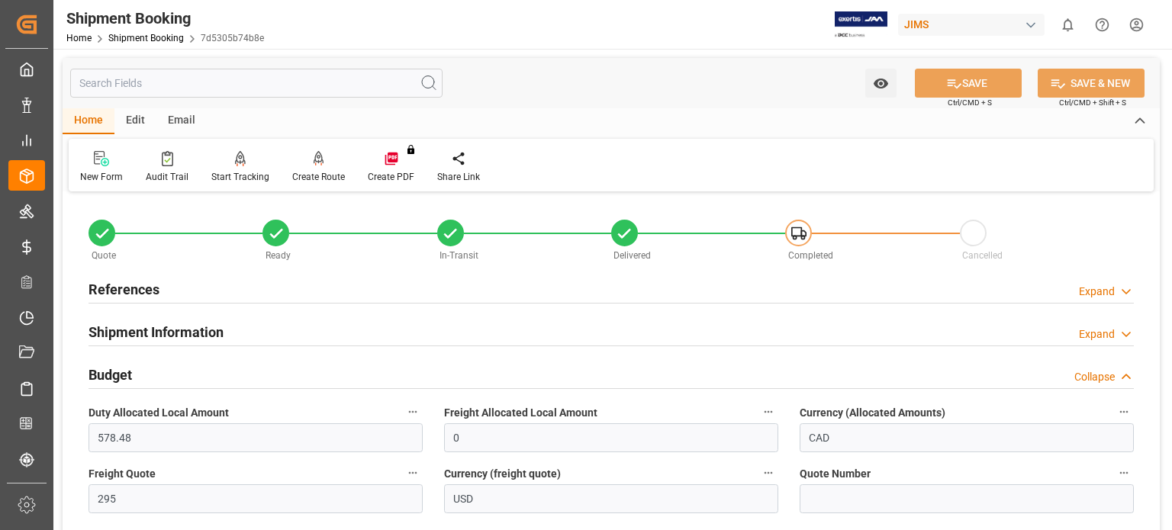
click at [124, 374] on h2 "Budget" at bounding box center [110, 375] width 43 height 21
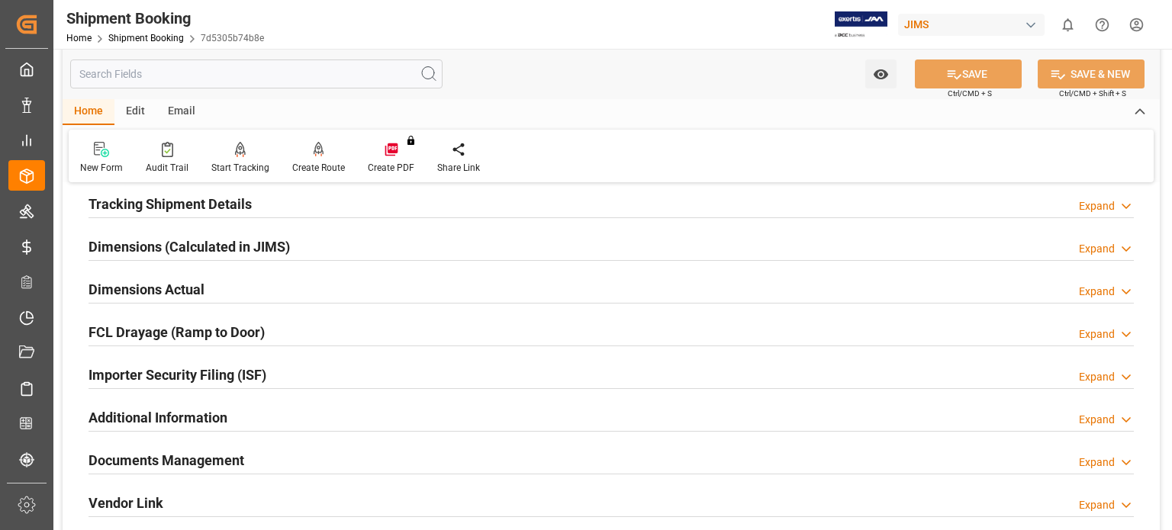
scroll to position [382, 0]
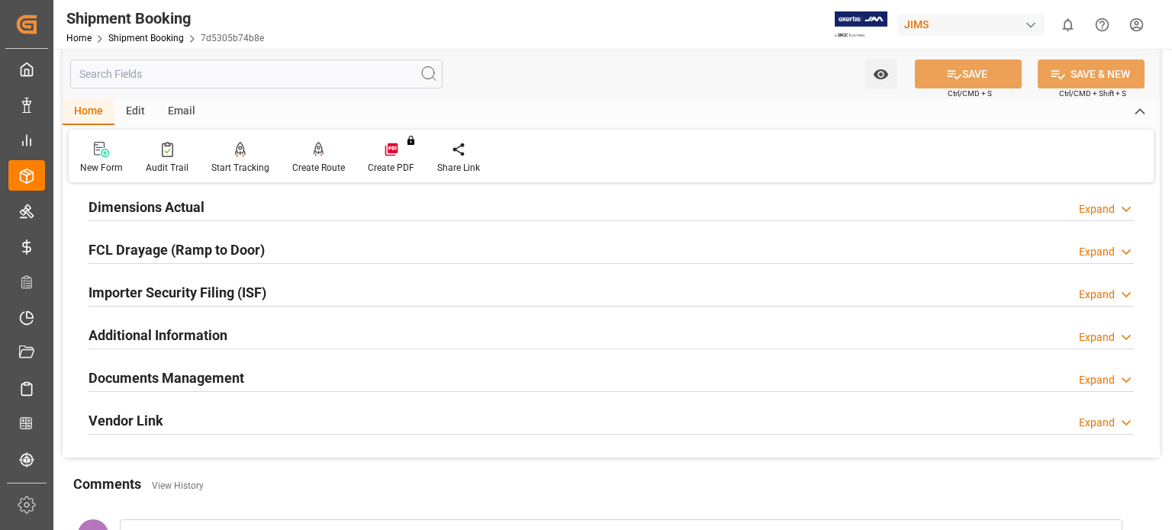
click at [180, 375] on h2 "Documents Management" at bounding box center [167, 378] width 156 height 21
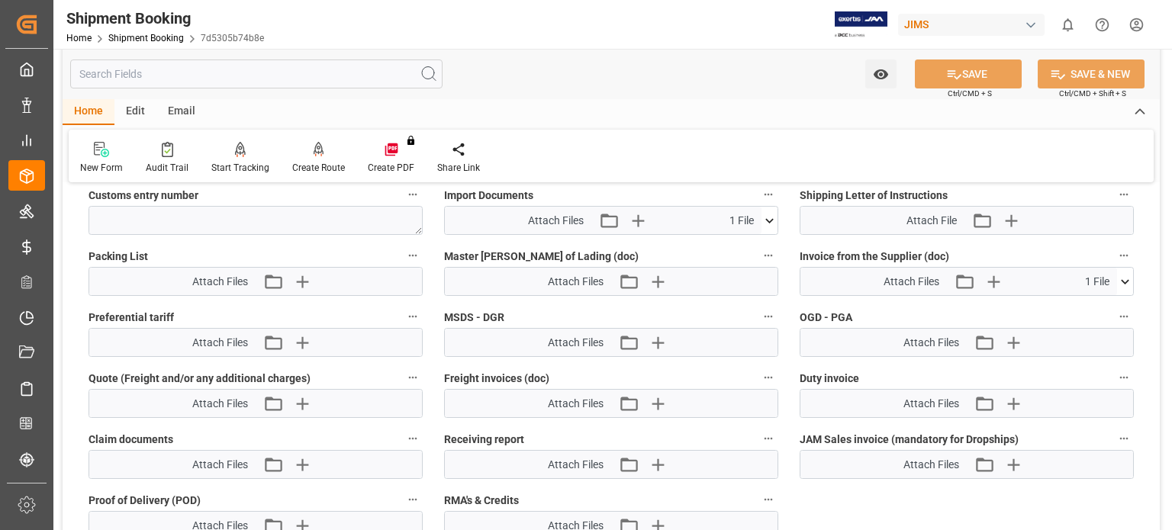
scroll to position [1017, 0]
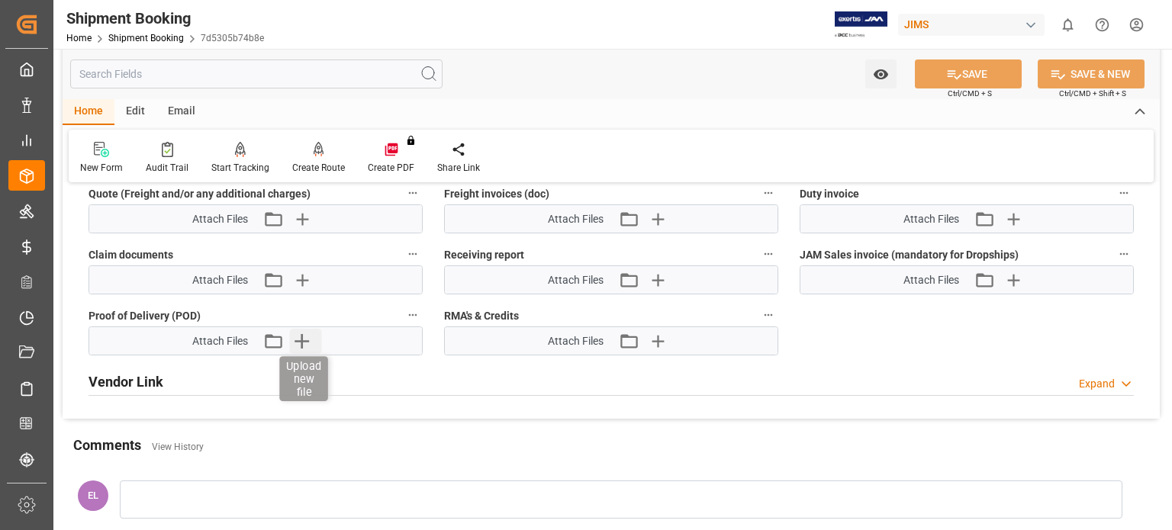
click at [303, 335] on icon "button" at bounding box center [302, 341] width 14 height 14
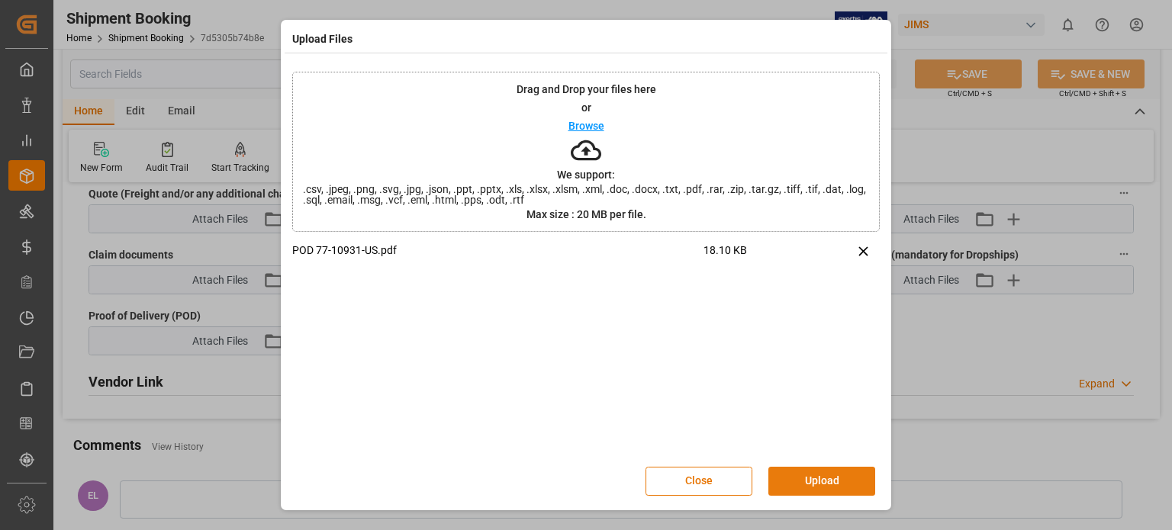
click at [806, 480] on button "Upload" at bounding box center [821, 481] width 107 height 29
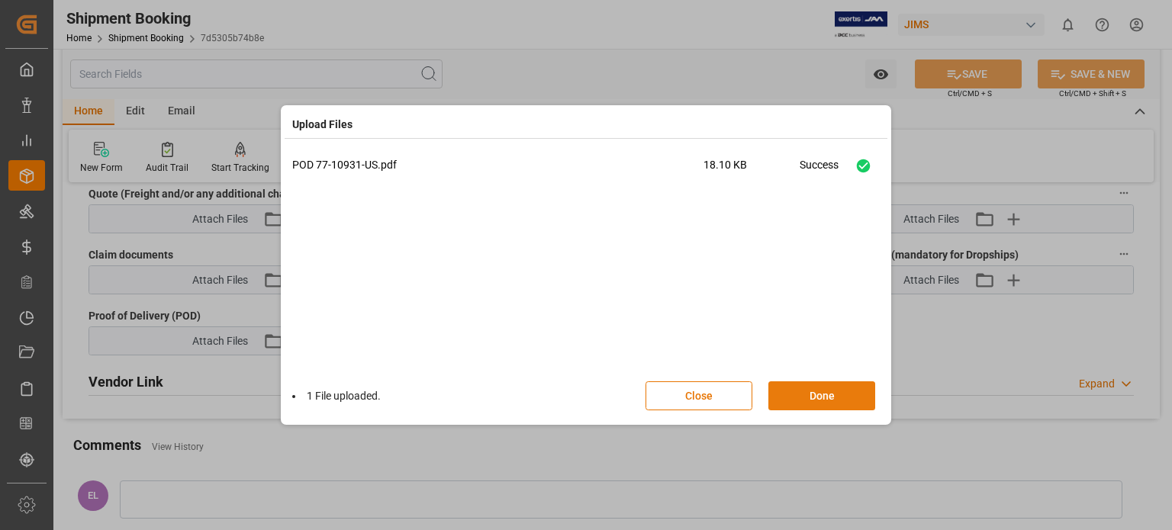
click at [823, 394] on button "Done" at bounding box center [821, 396] width 107 height 29
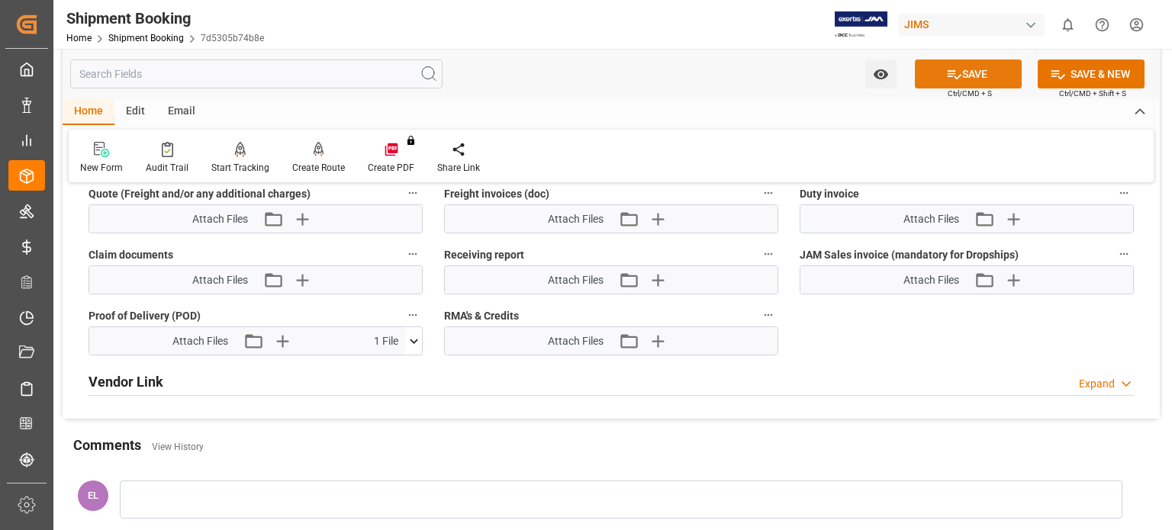
click at [984, 69] on button "SAVE" at bounding box center [968, 74] width 107 height 29
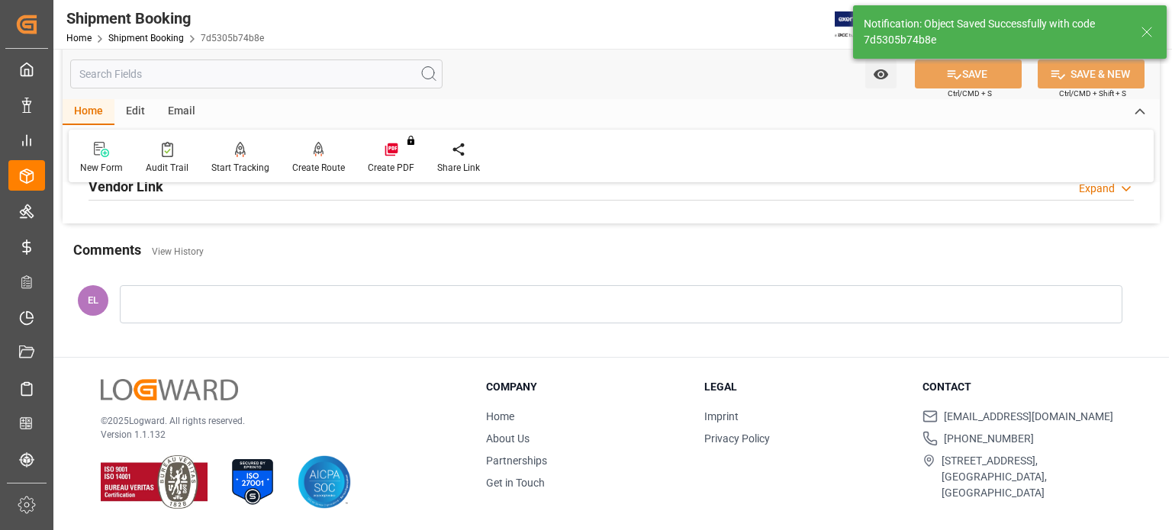
scroll to position [424, 0]
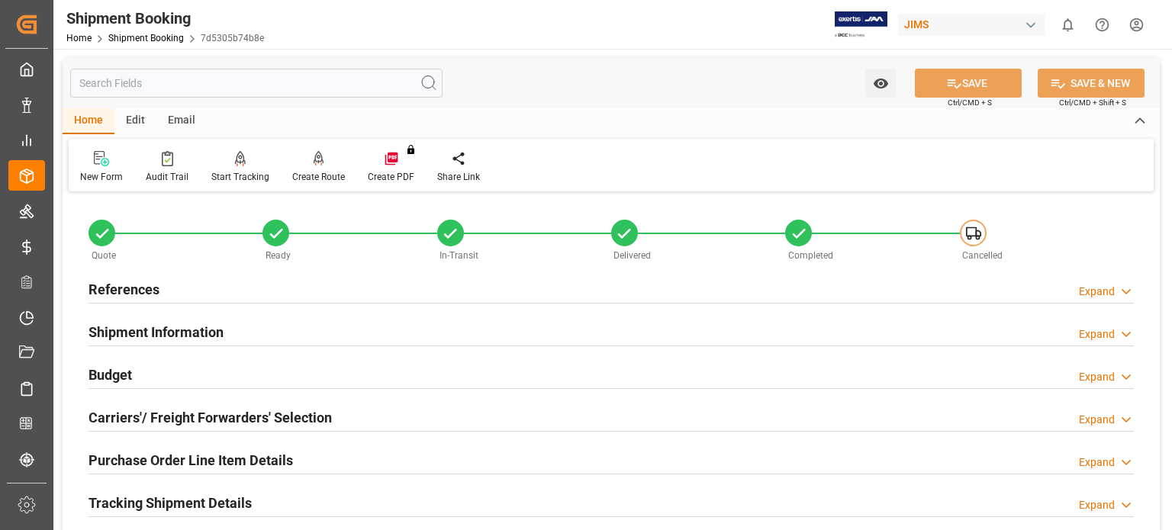
click at [117, 376] on h2 "Budget" at bounding box center [110, 375] width 43 height 21
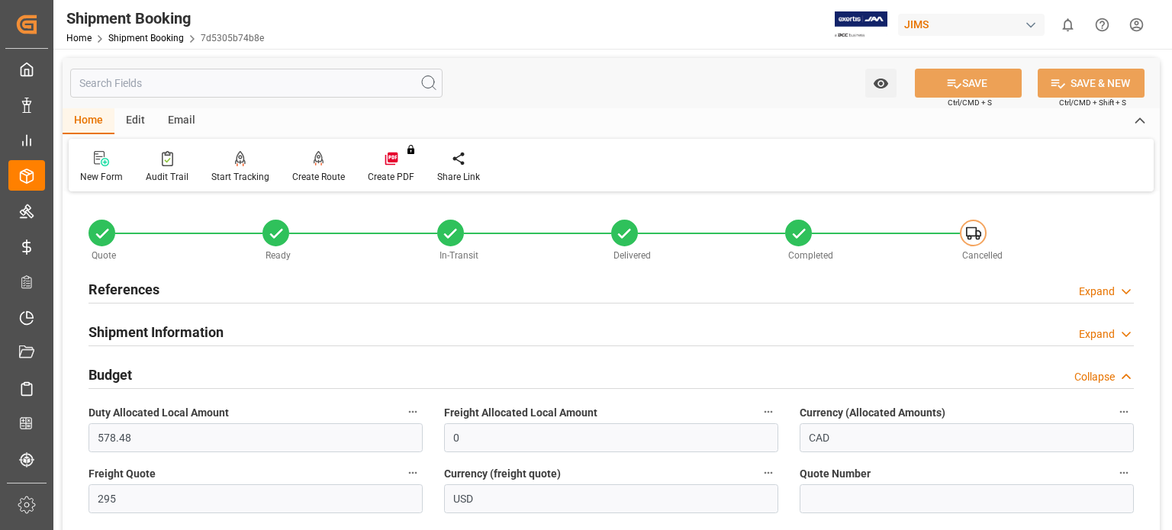
click at [117, 376] on h2 "Budget" at bounding box center [110, 375] width 43 height 21
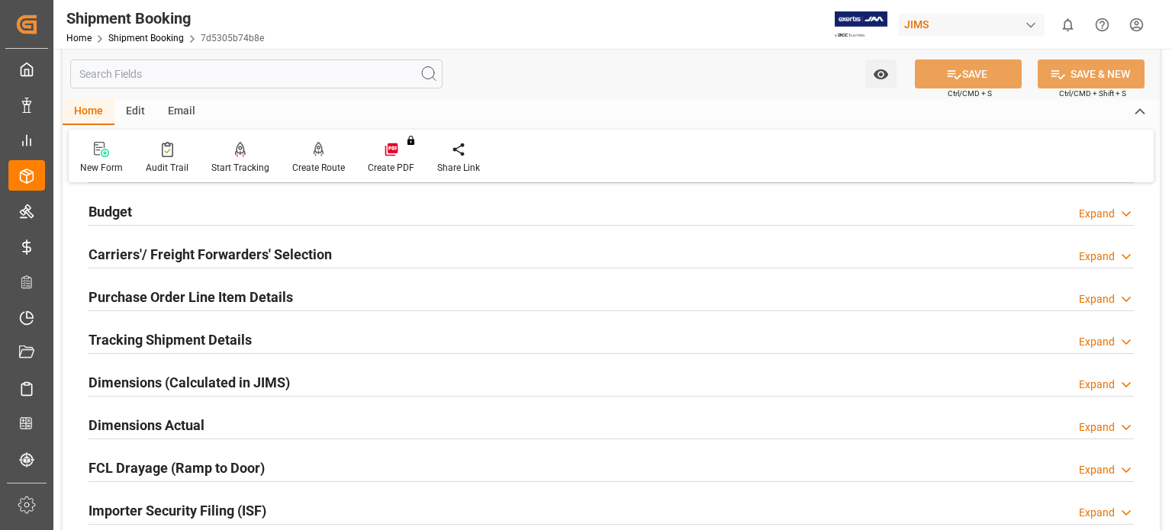
scroll to position [382, 0]
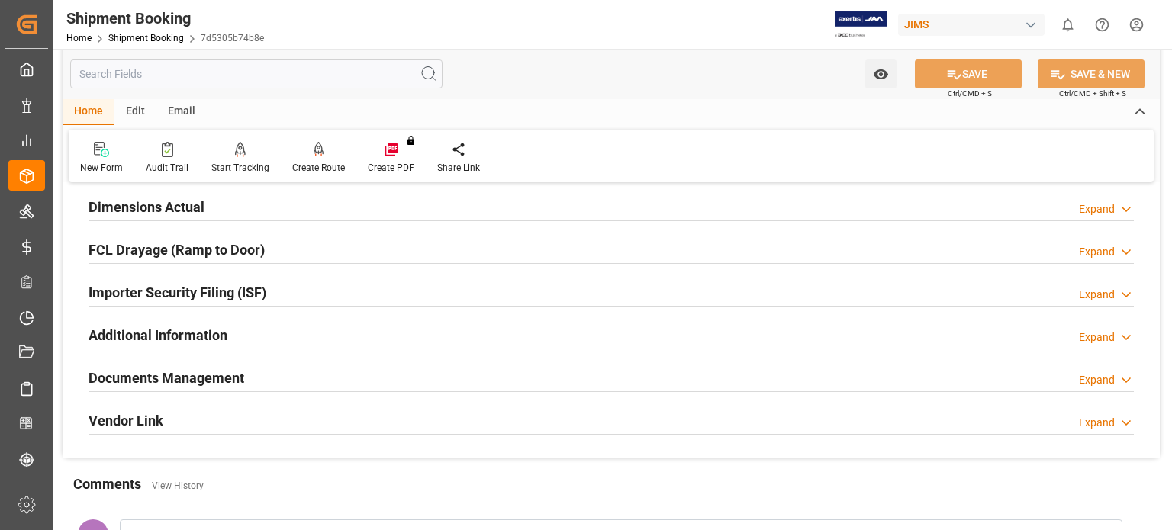
click at [186, 379] on h2 "Documents Management" at bounding box center [167, 378] width 156 height 21
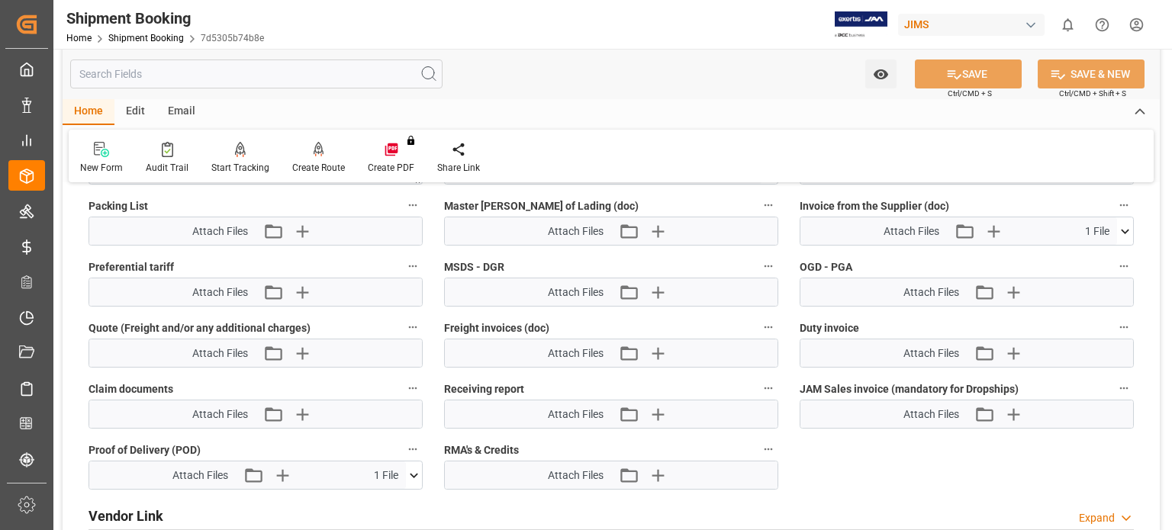
scroll to position [890, 0]
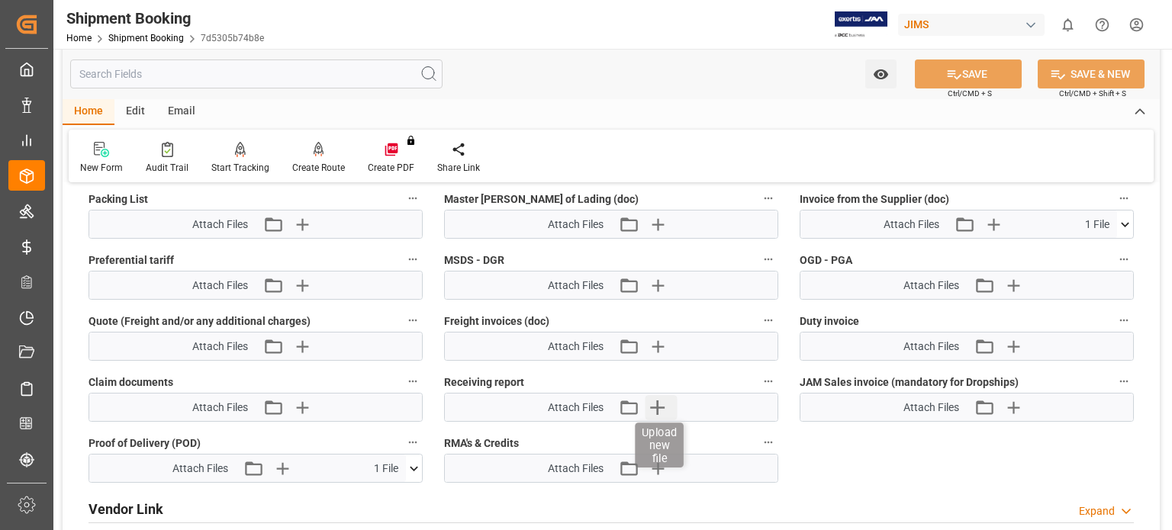
click at [659, 404] on icon "button" at bounding box center [657, 408] width 14 height 14
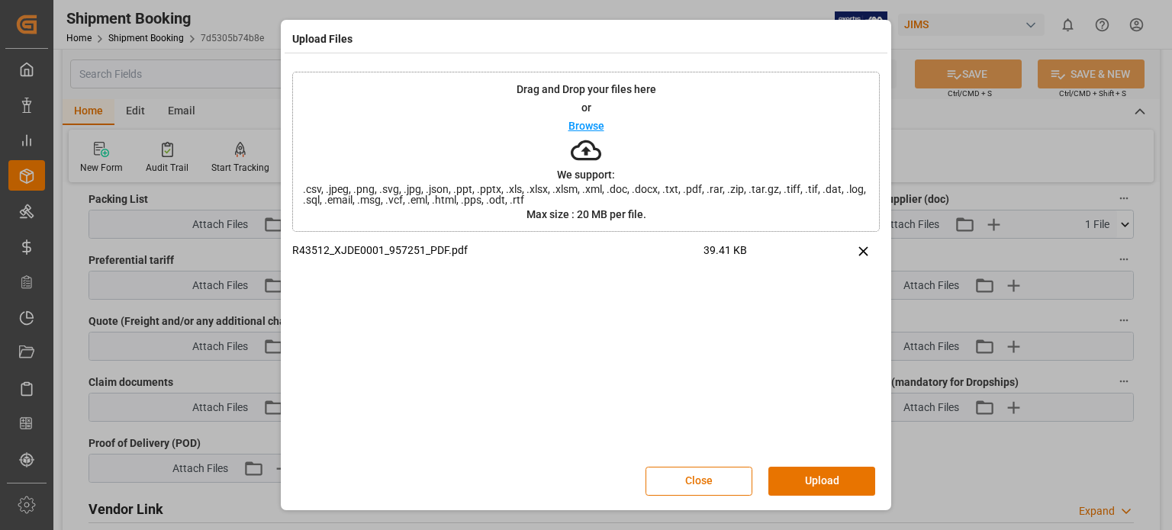
click at [807, 482] on button "Upload" at bounding box center [821, 481] width 107 height 29
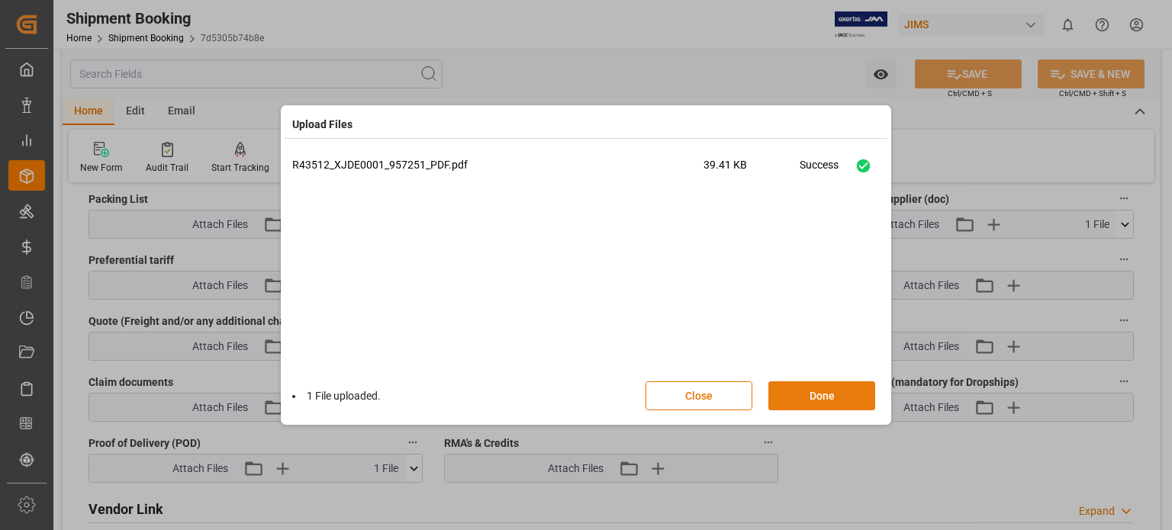
click at [815, 399] on button "Done" at bounding box center [821, 396] width 107 height 29
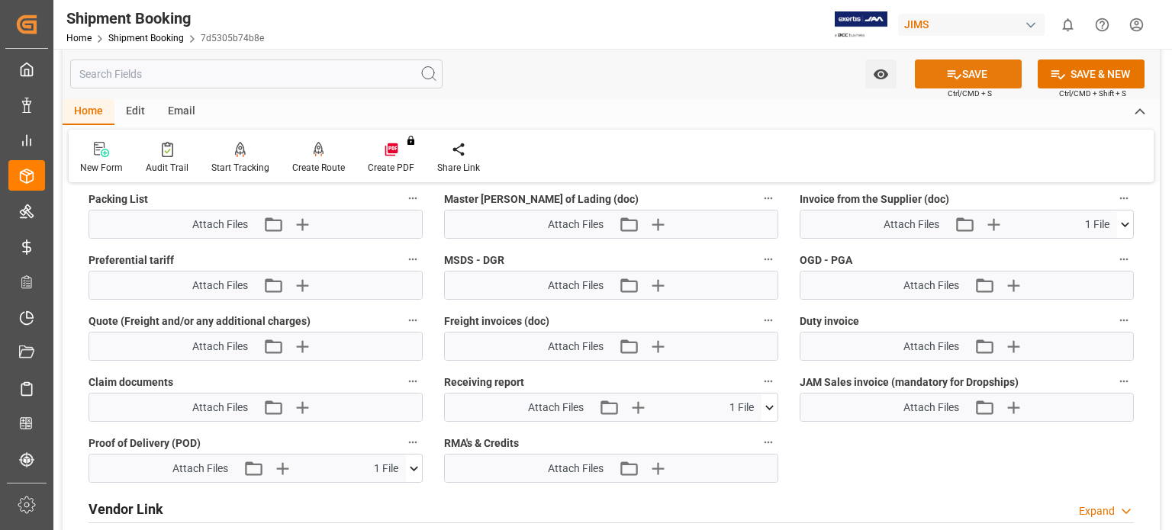
click at [959, 76] on button "SAVE" at bounding box center [968, 74] width 107 height 29
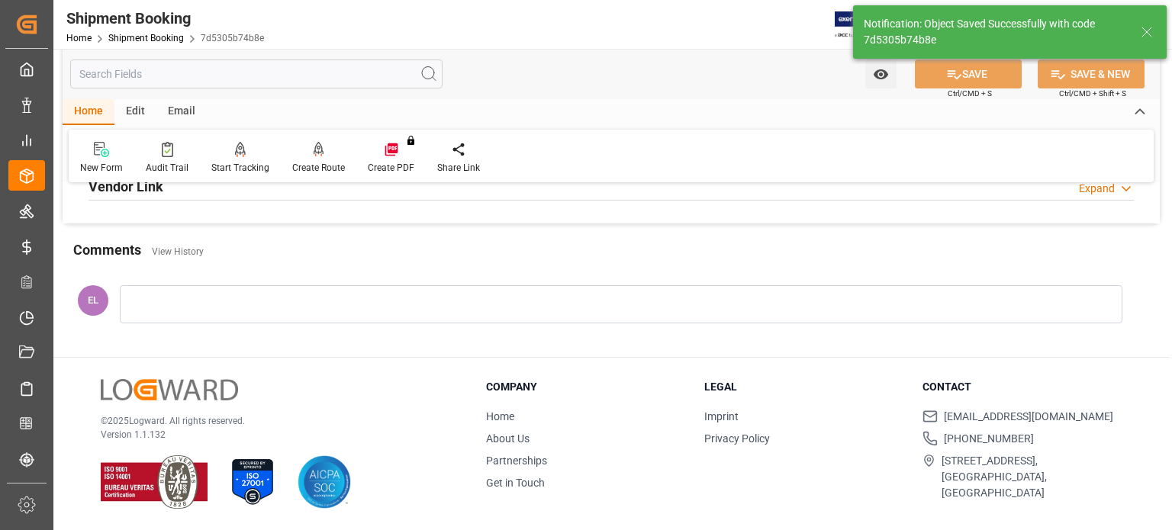
scroll to position [296, 0]
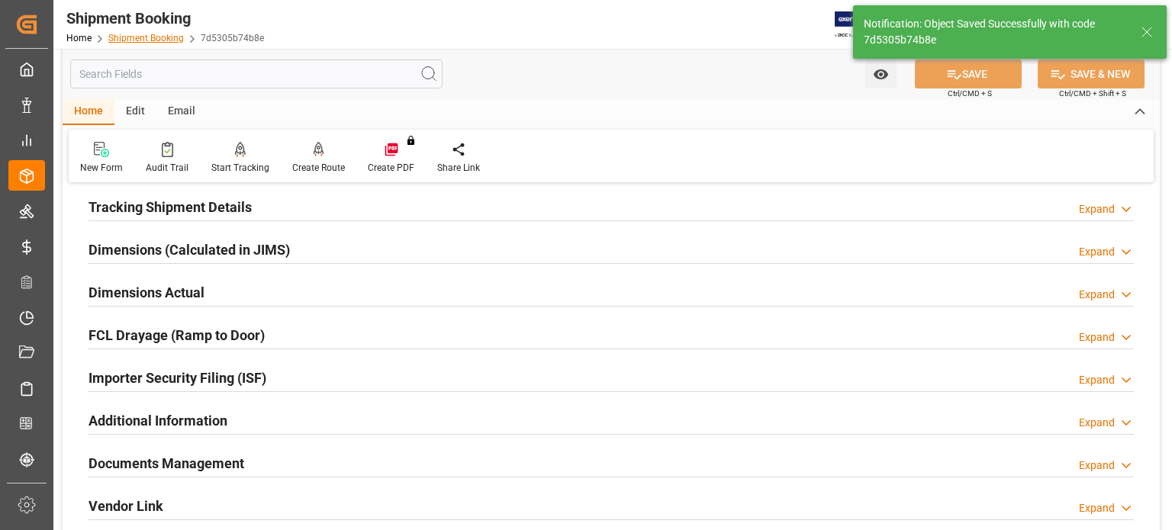
click at [151, 40] on link "Shipment Booking" at bounding box center [146, 38] width 76 height 11
